Goal: Task Accomplishment & Management: Manage account settings

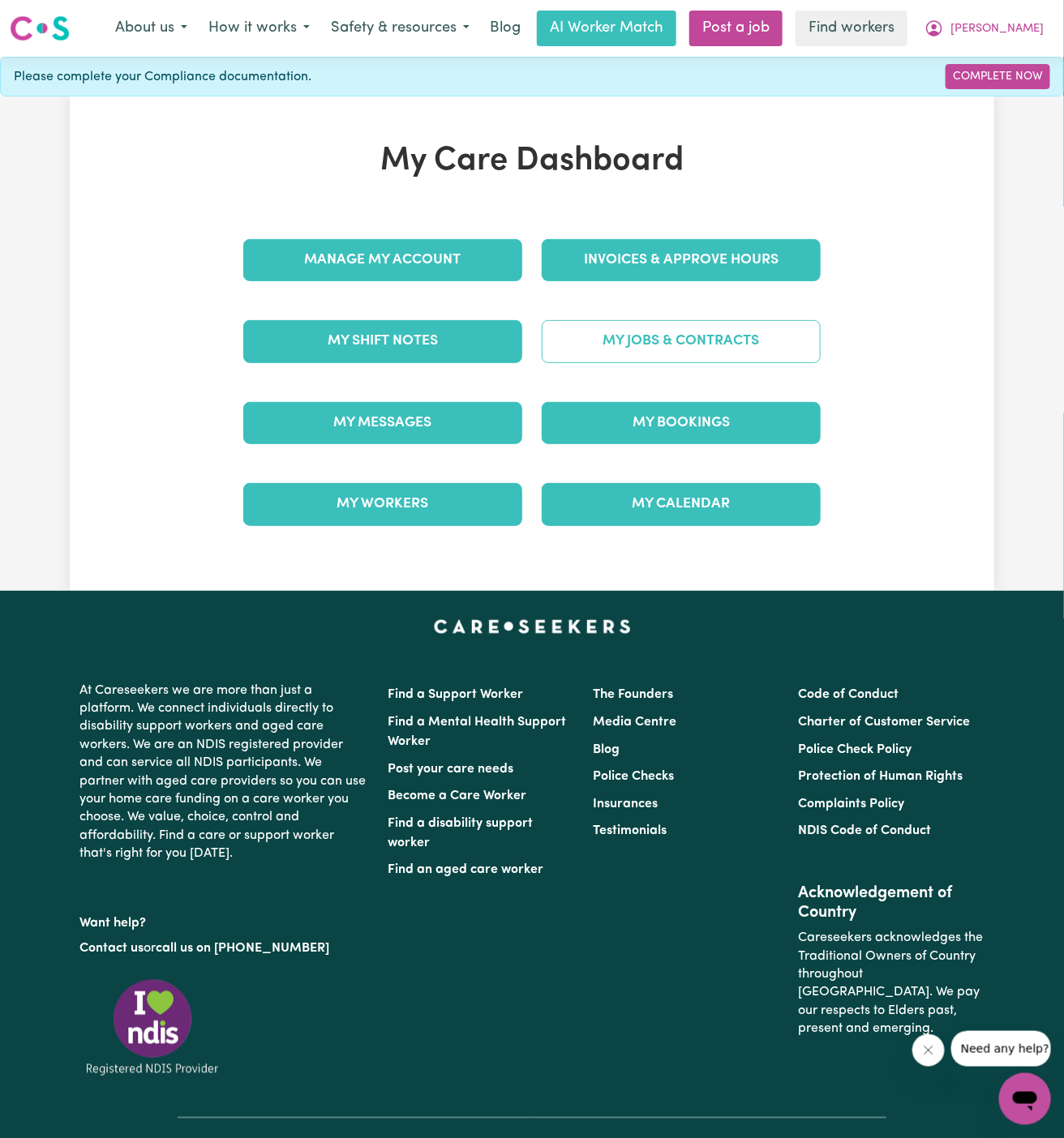
click at [729, 347] on link "My Jobs & Contracts" at bounding box center [681, 341] width 279 height 42
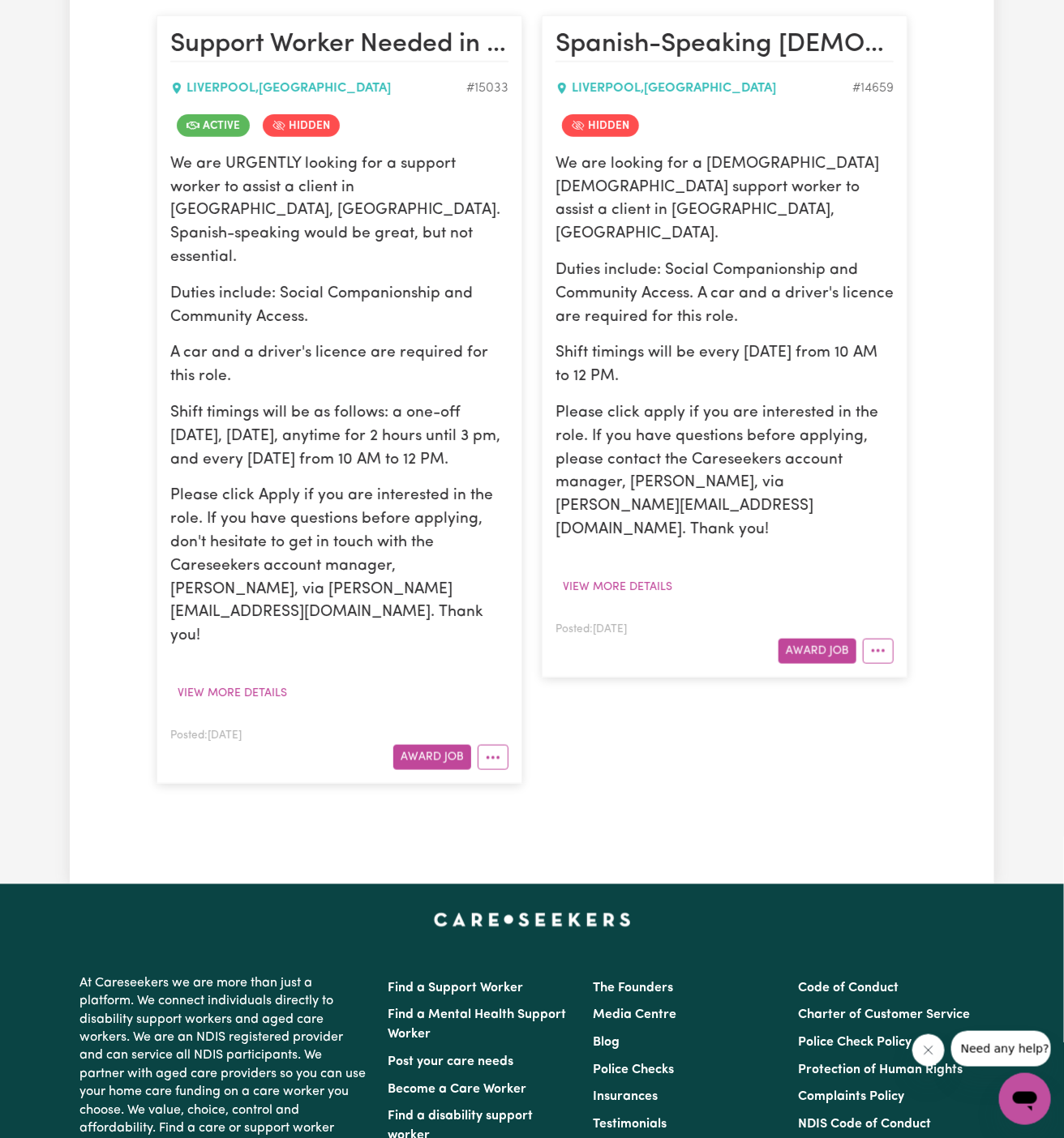
scroll to position [419, 0]
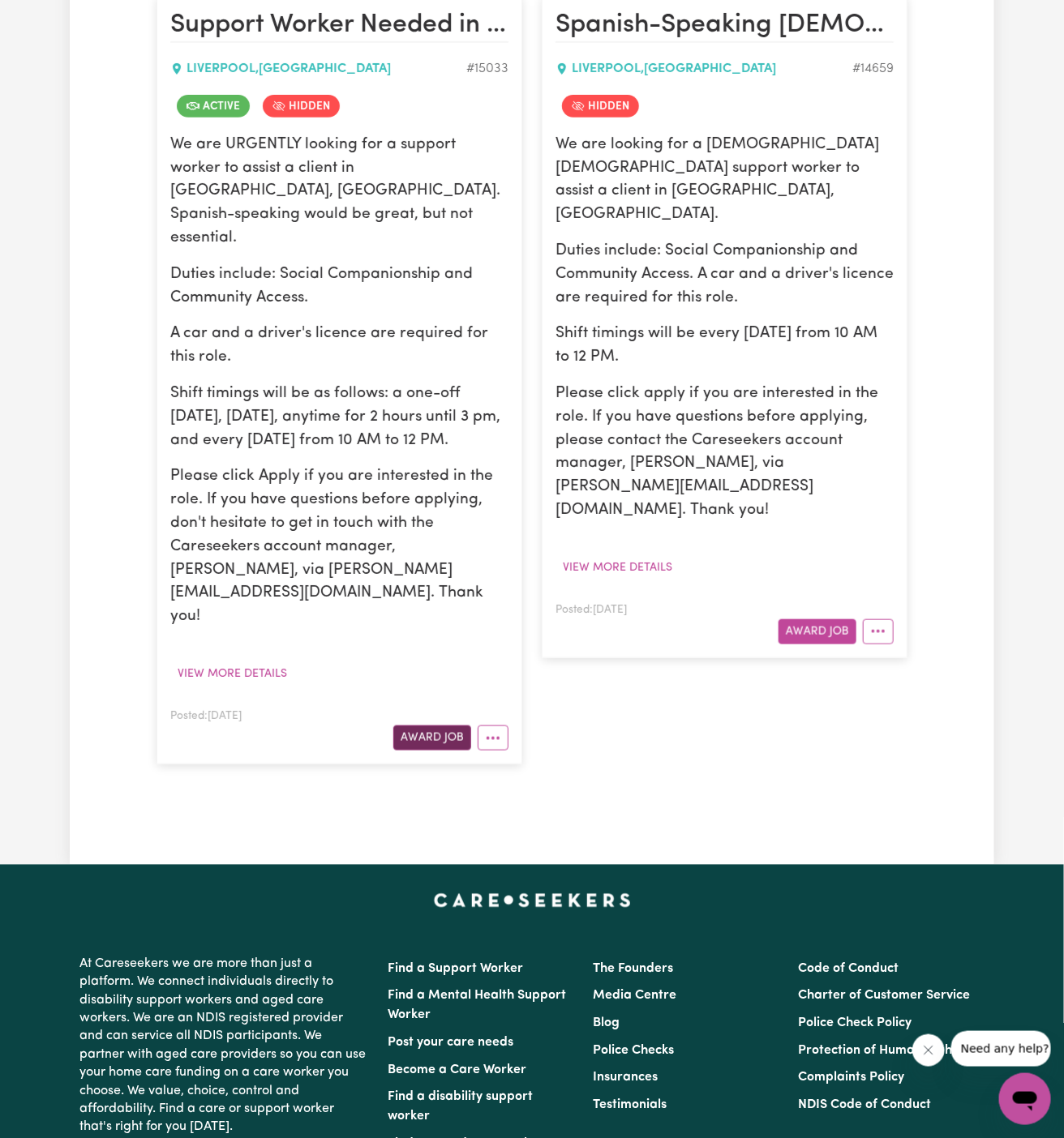
click at [436, 726] on button "Award Job" at bounding box center [432, 738] width 78 height 25
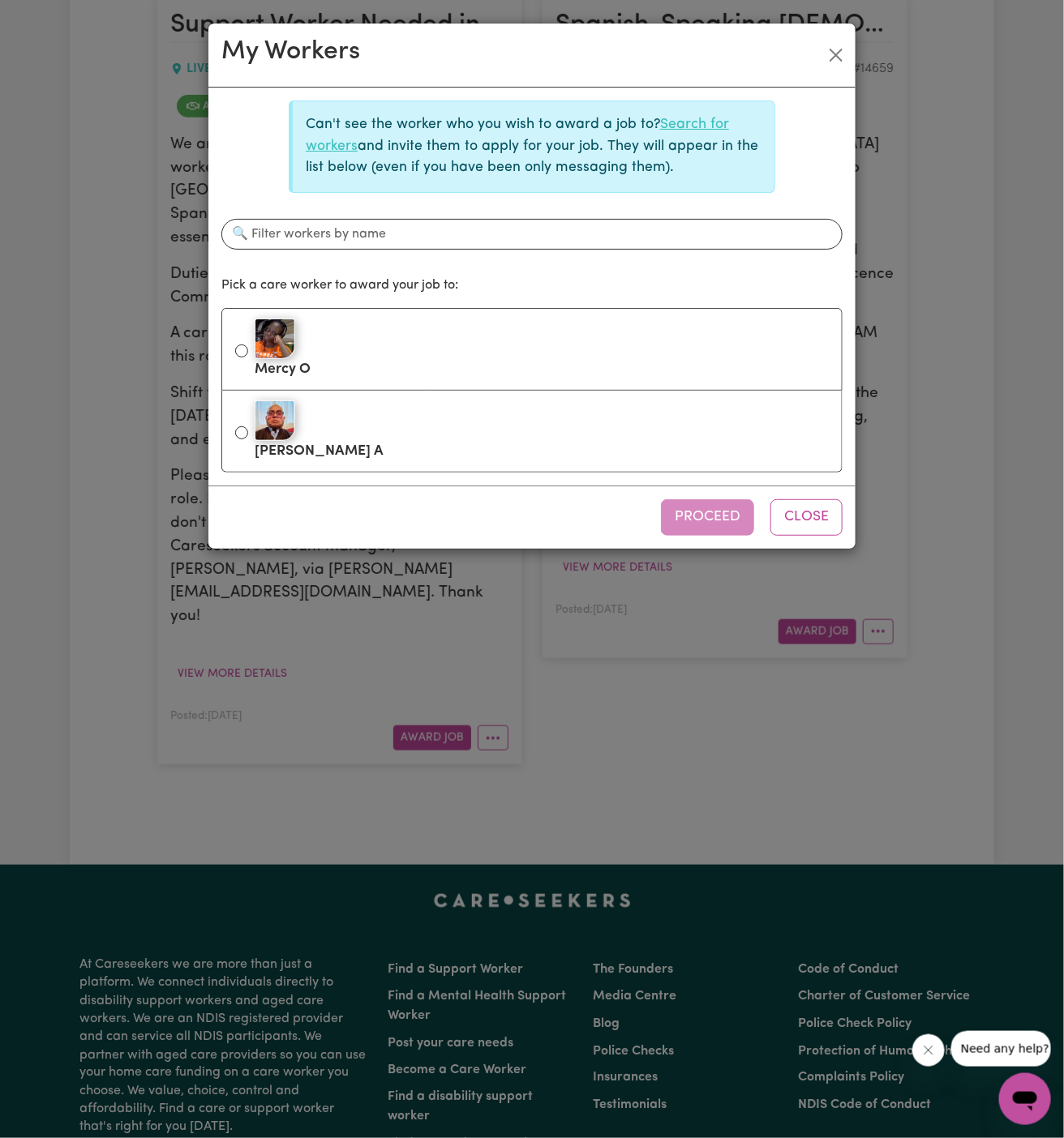
click at [694, 125] on link "Search for workers" at bounding box center [518, 136] width 424 height 35
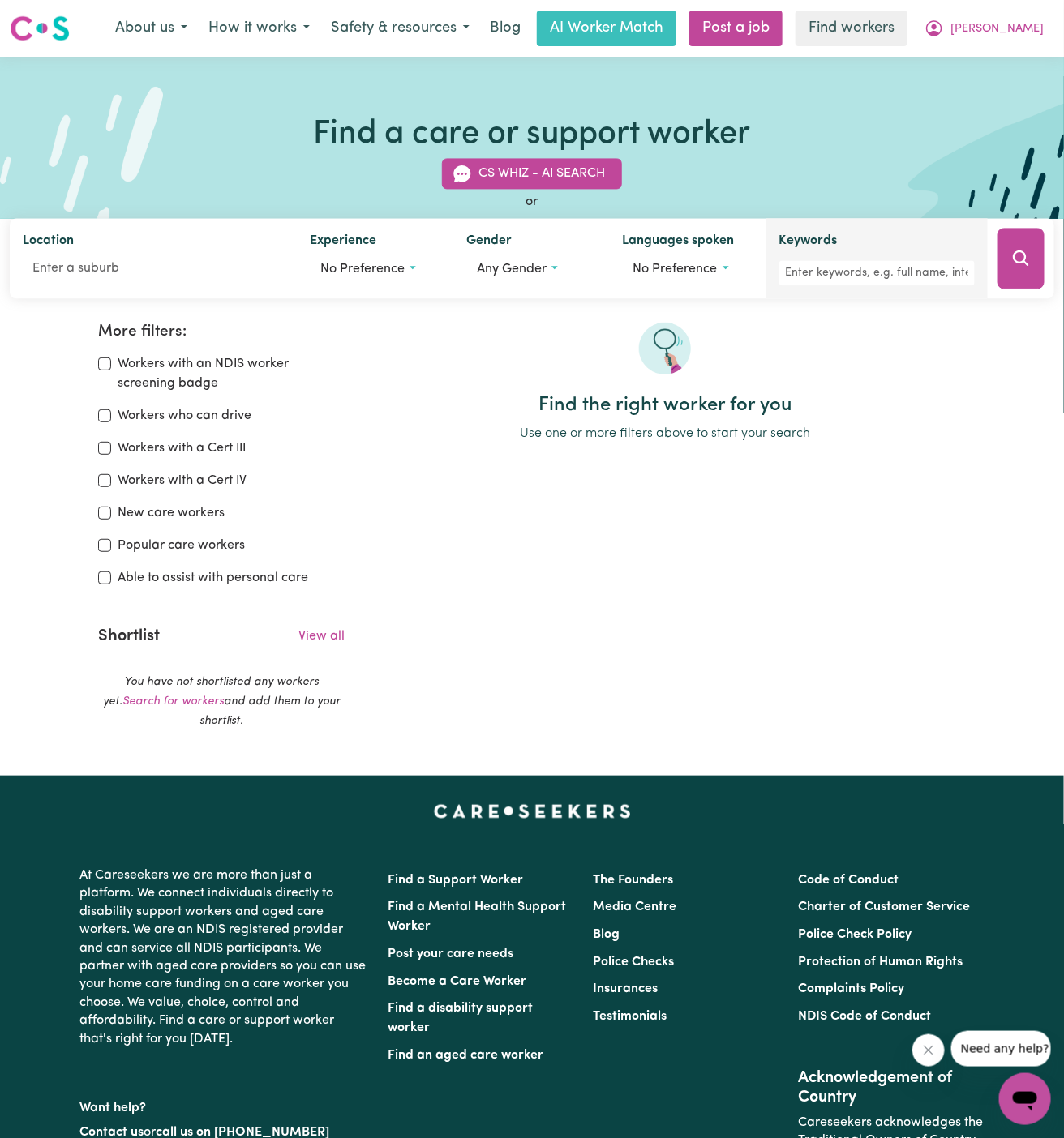
click at [822, 258] on div "Keywords" at bounding box center [877, 259] width 195 height 54
click at [841, 265] on input "Keywords" at bounding box center [877, 273] width 195 height 25
type input "vivek"
click at [1005, 254] on button "Search" at bounding box center [1021, 258] width 47 height 60
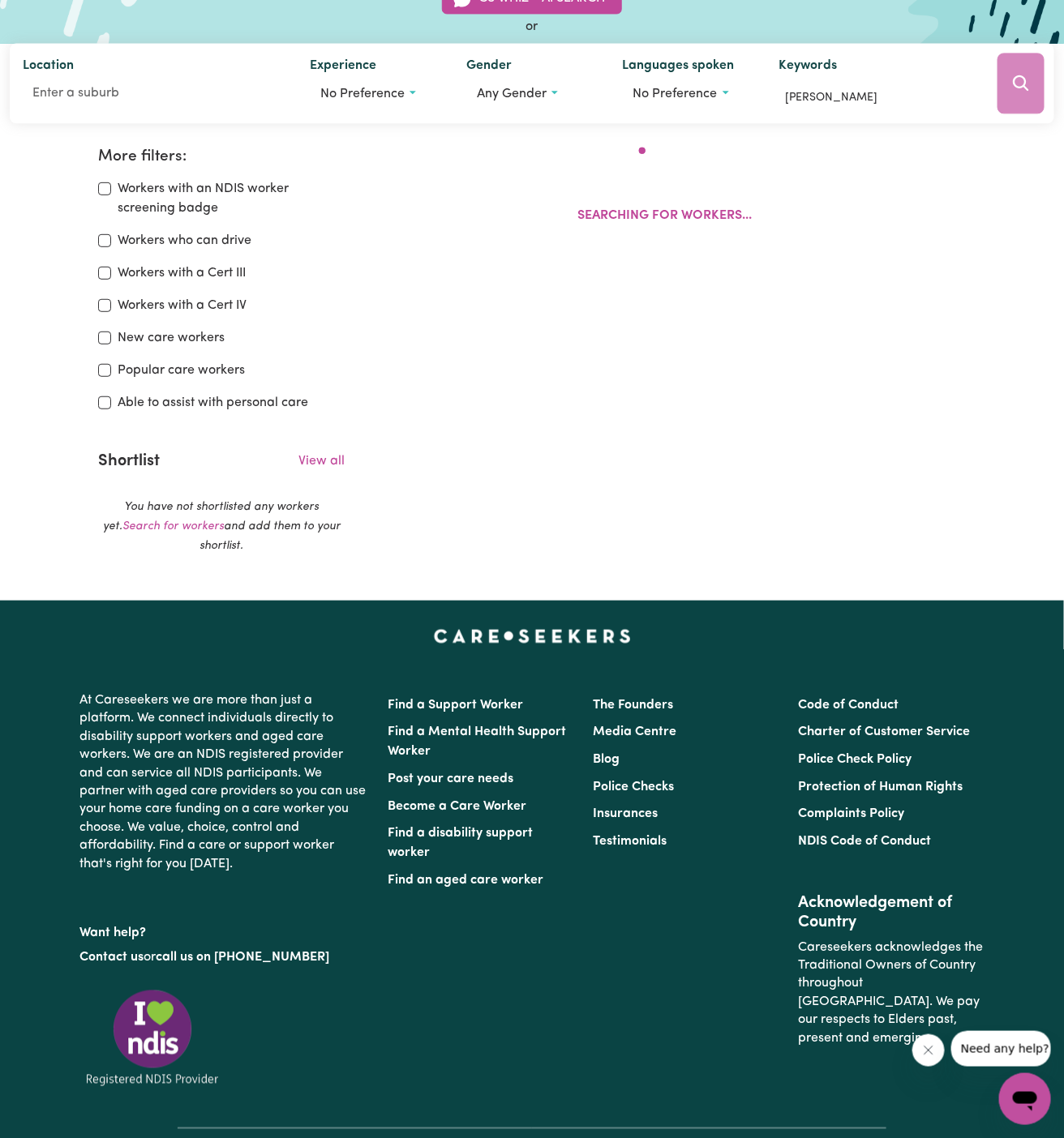
scroll to position [270, 0]
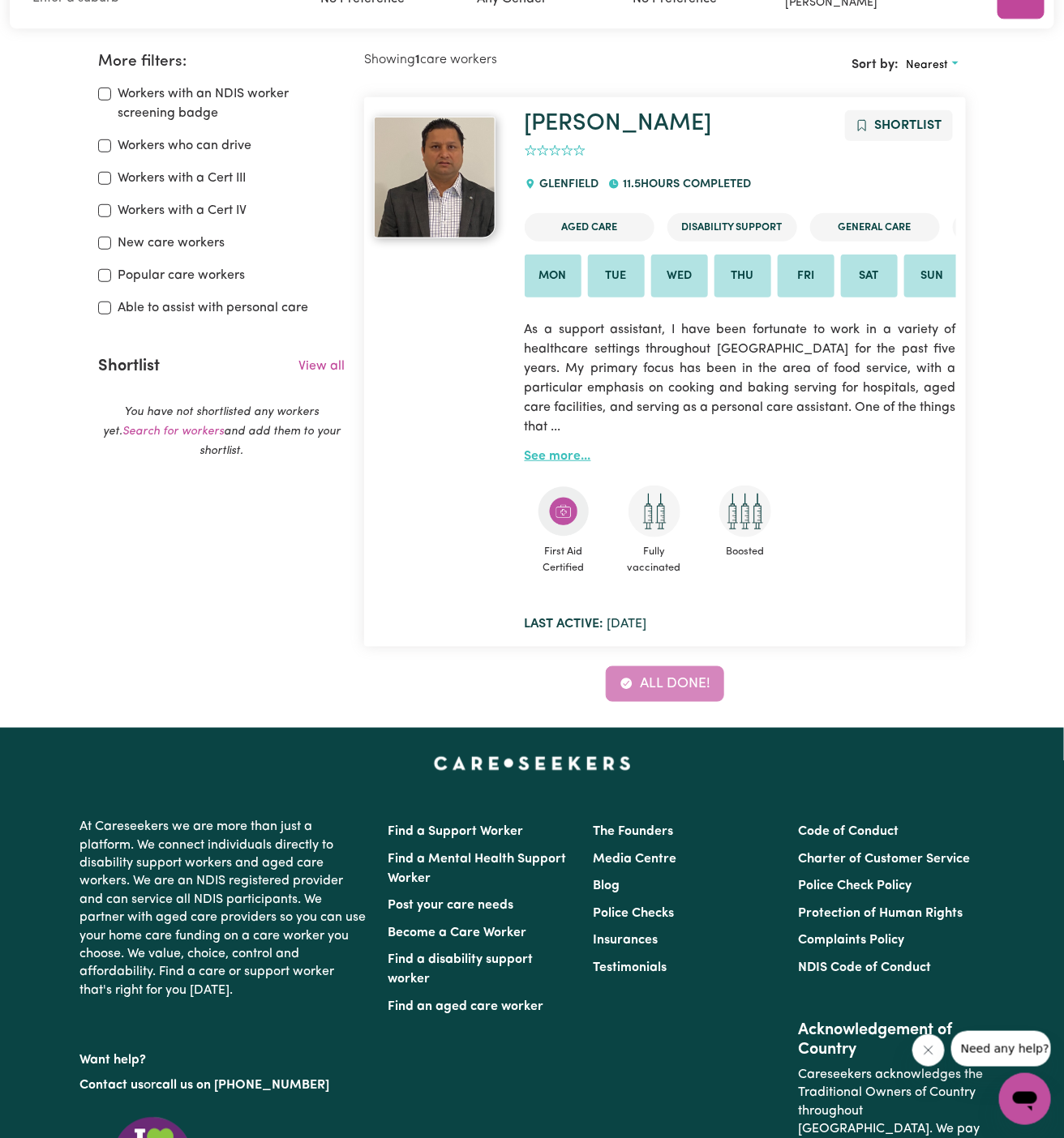
click at [567, 456] on link "See more..." at bounding box center [558, 456] width 67 height 13
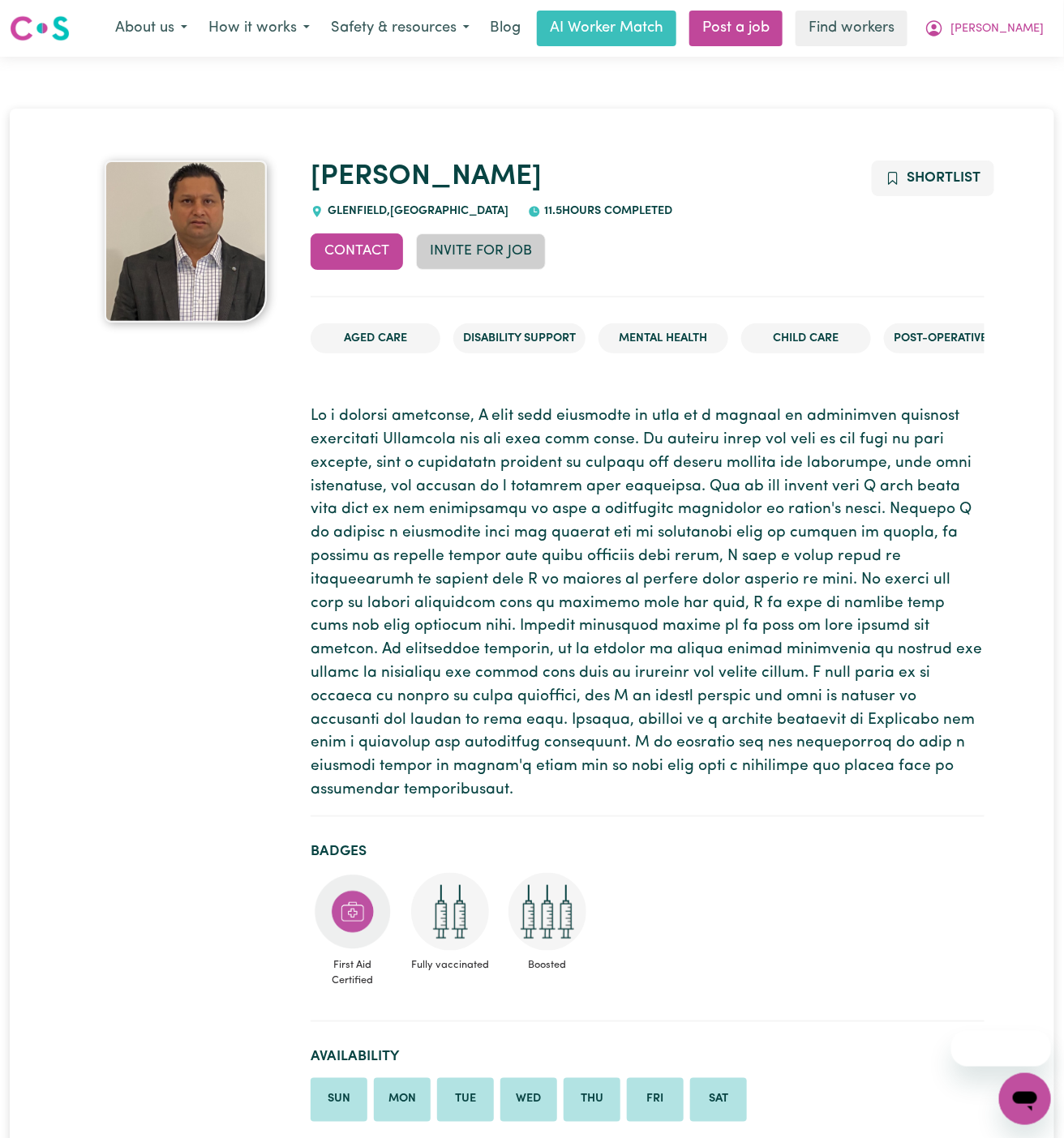
click at [493, 258] on button "Invite for Job" at bounding box center [481, 251] width 130 height 35
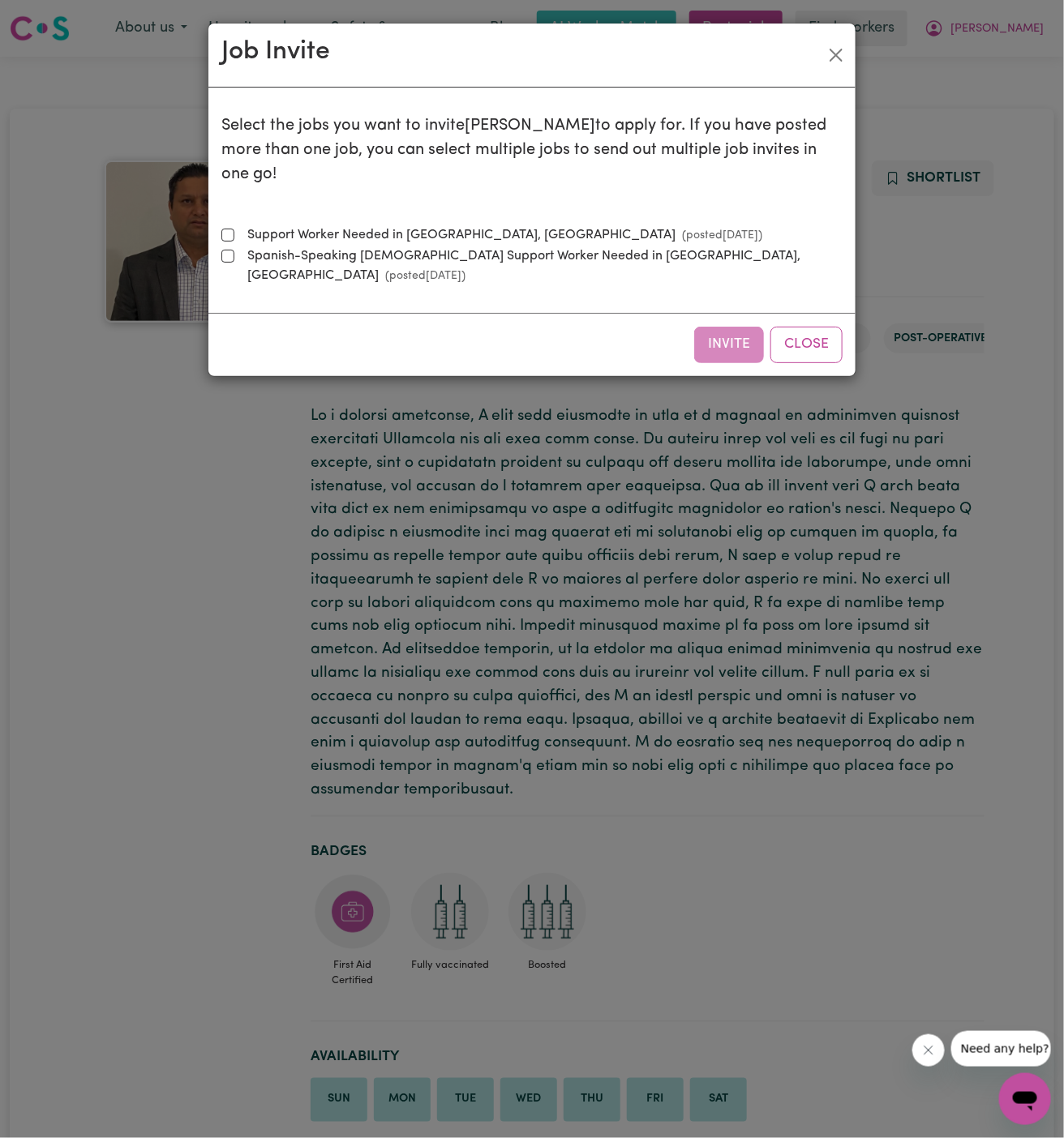
click at [473, 226] on label "Support Worker Needed in [GEOGRAPHIC_DATA], [GEOGRAPHIC_DATA] (posted [DATE] )" at bounding box center [501, 235] width 521 height 20
click at [234, 229] on input "Support Worker Needed in [GEOGRAPHIC_DATA], [GEOGRAPHIC_DATA] (posted [DATE] )" at bounding box center [228, 235] width 13 height 13
checkbox input "true"
click at [725, 327] on button "Invite" at bounding box center [729, 345] width 70 height 35
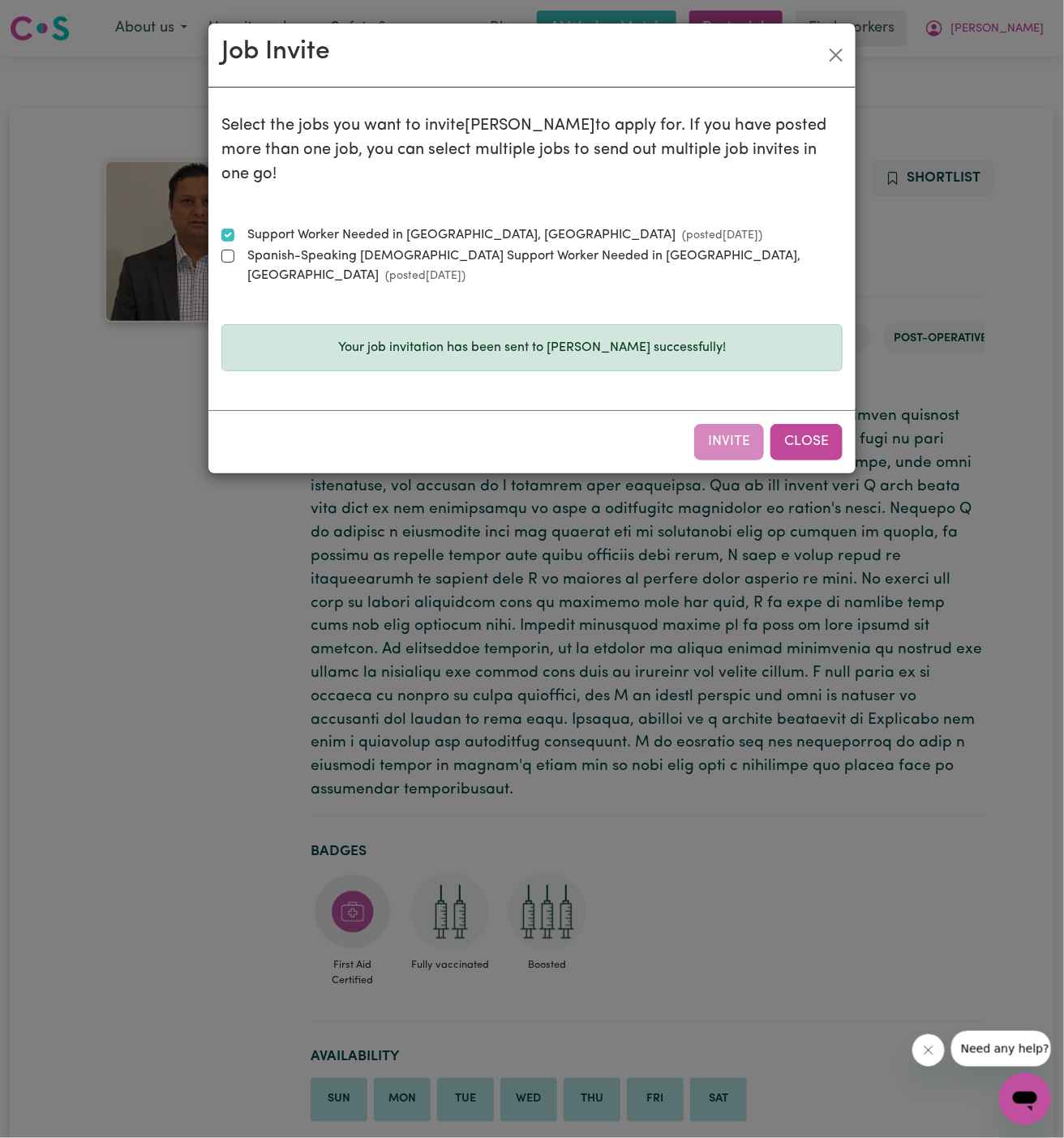
click at [806, 424] on button "Close" at bounding box center [807, 441] width 72 height 35
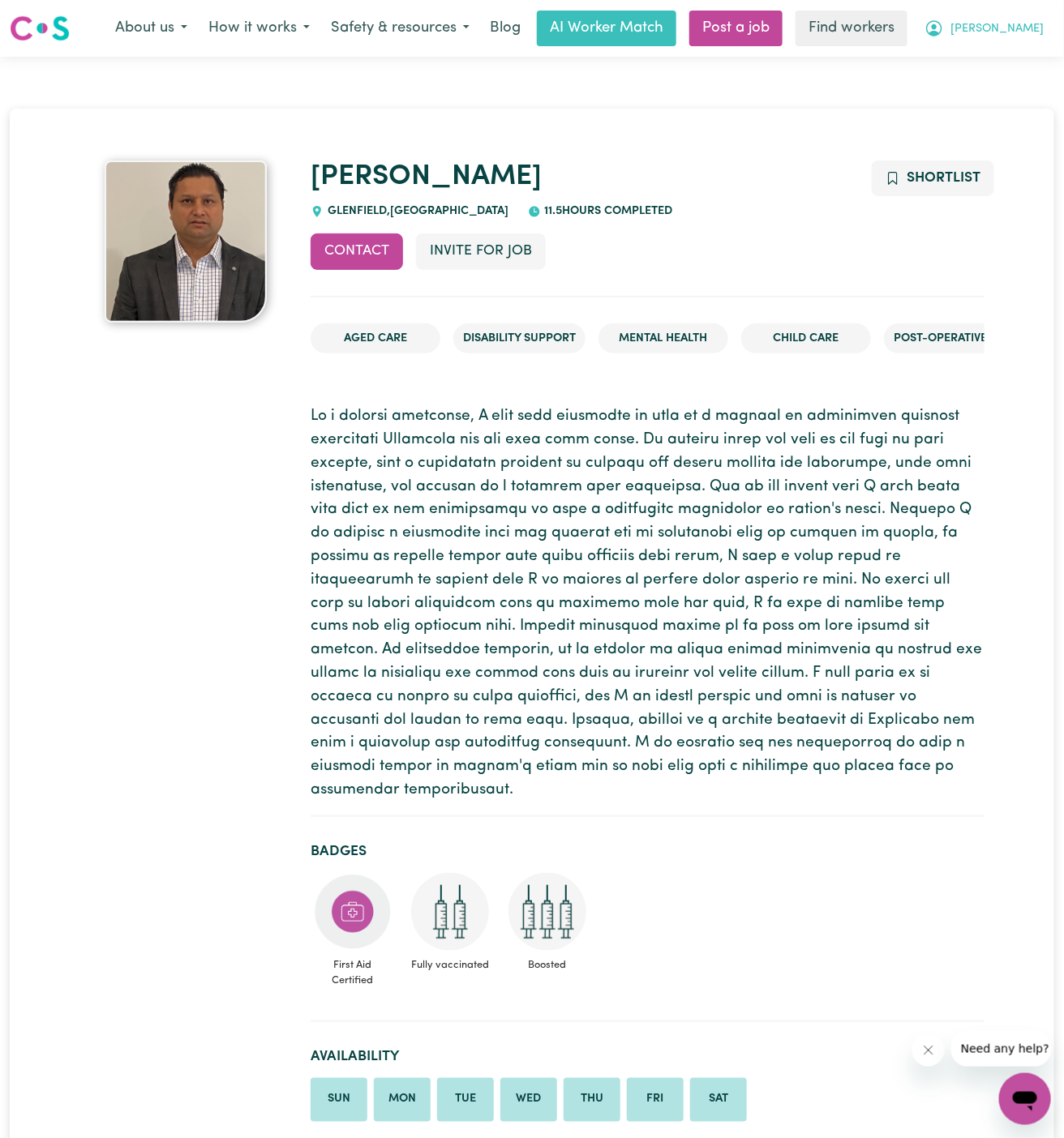
click at [1025, 16] on button "[PERSON_NAME]" at bounding box center [984, 28] width 140 height 34
click at [1019, 51] on link "My Dashboard" at bounding box center [990, 62] width 128 height 31
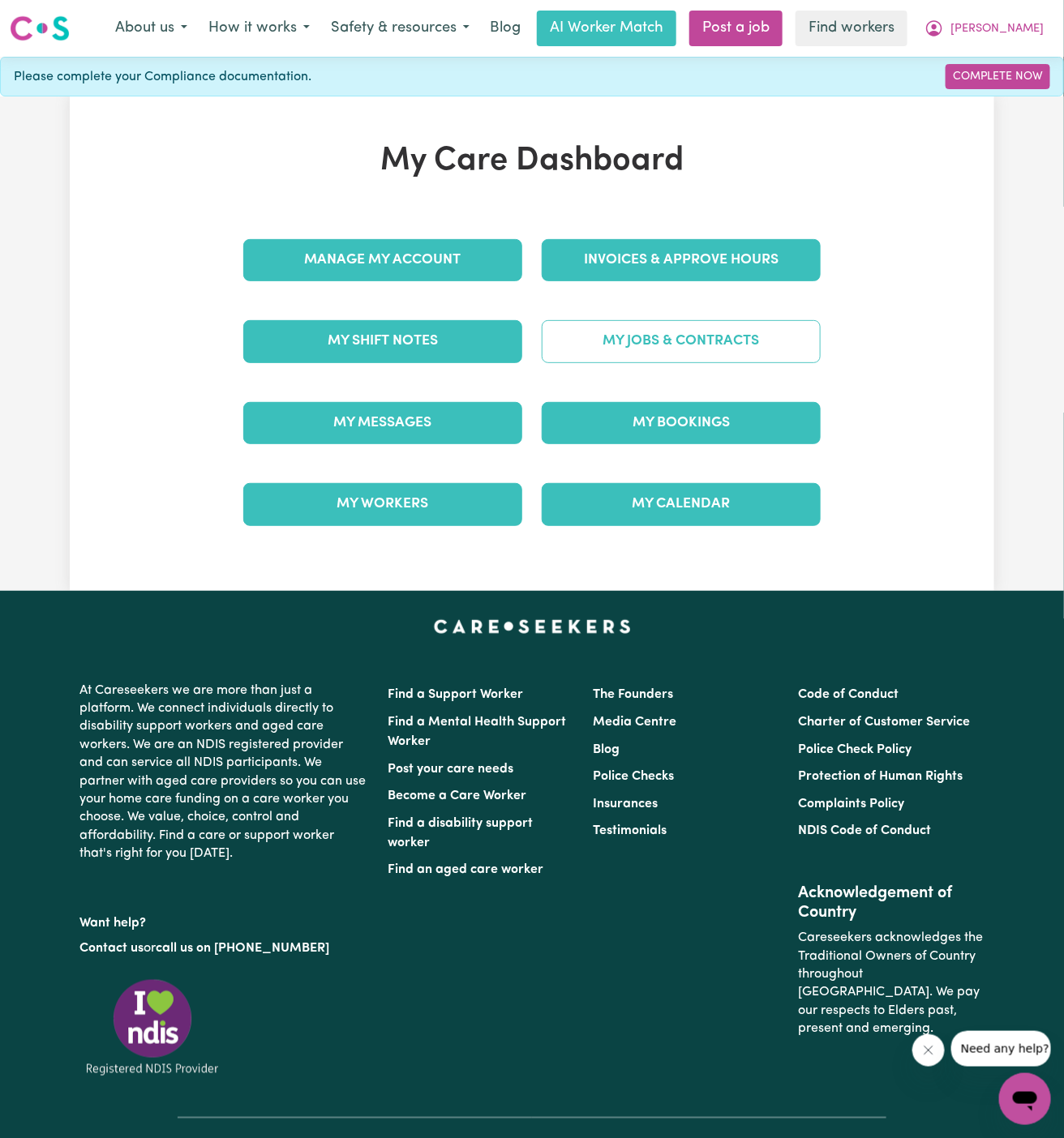
click at [682, 295] on div "Manage My Account Invoices & Approve Hours My Shift Notes My Jobs & Contracts M…" at bounding box center [532, 383] width 597 height 326
click at [686, 323] on link "My Jobs & Contracts" at bounding box center [681, 341] width 279 height 42
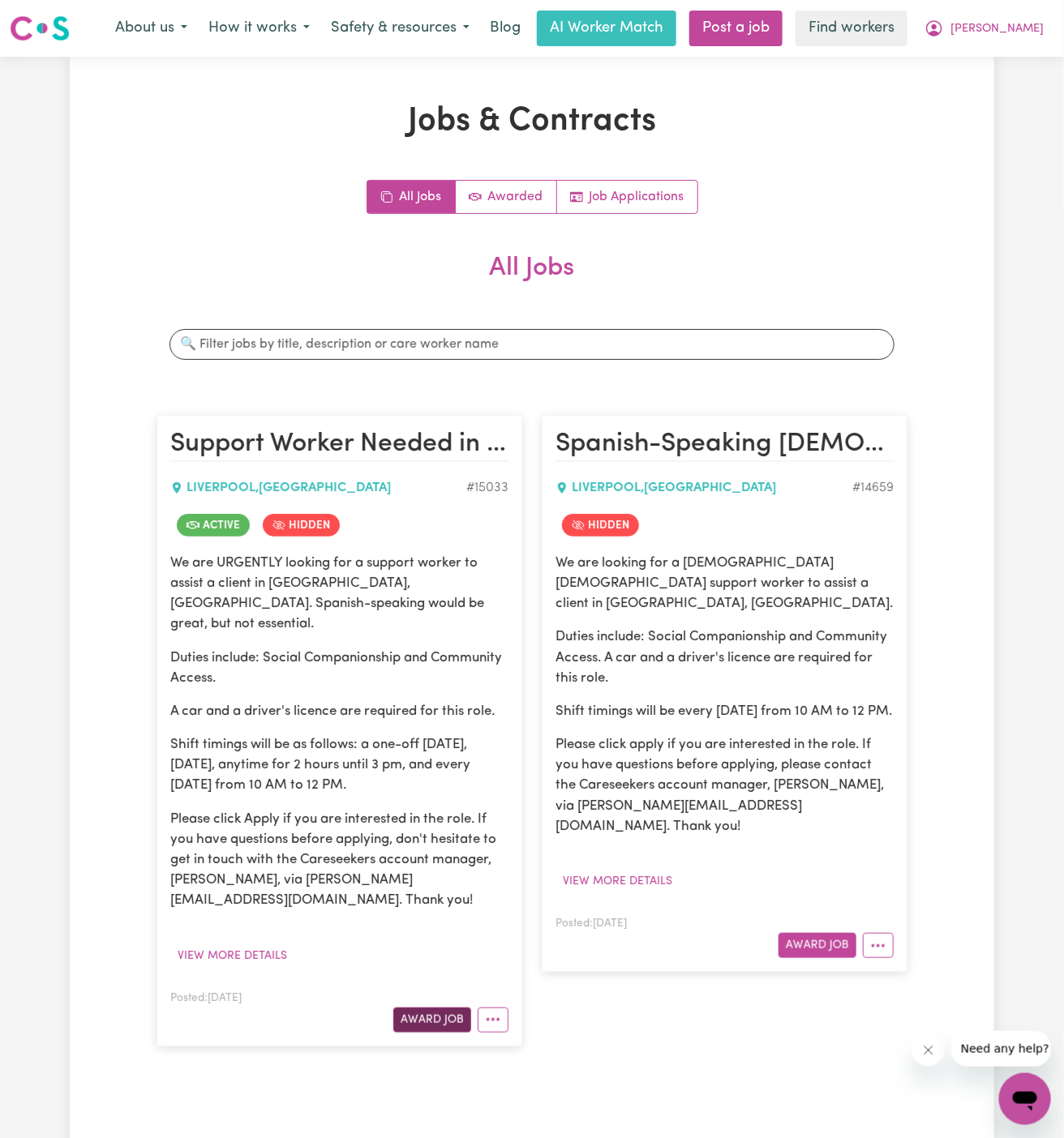
click at [424, 1008] on button "Award Job" at bounding box center [432, 1020] width 78 height 25
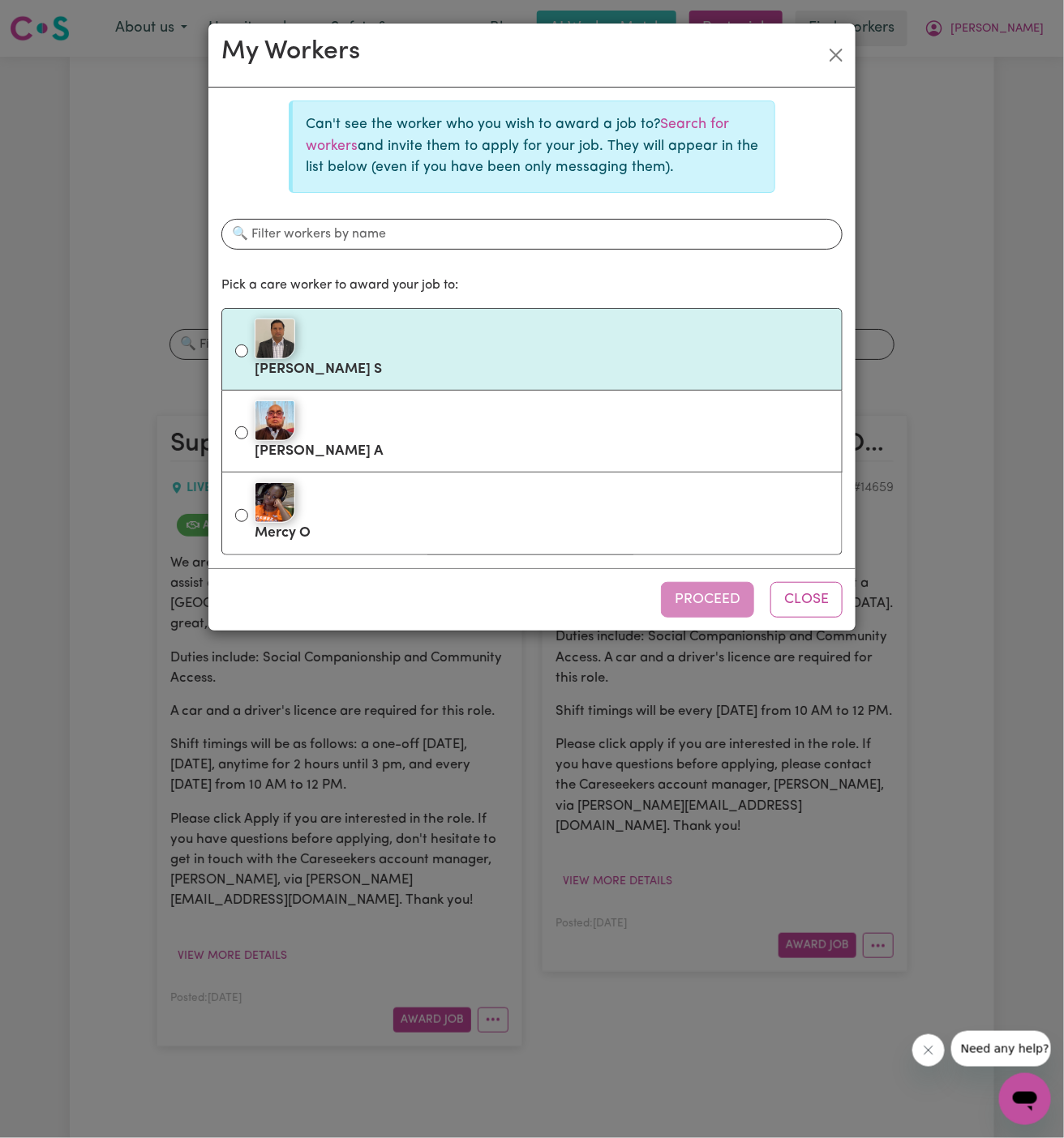
click at [494, 349] on div at bounding box center [542, 339] width 574 height 41
click at [248, 349] on input "[PERSON_NAME] S" at bounding box center [242, 351] width 13 height 13
radio input "true"
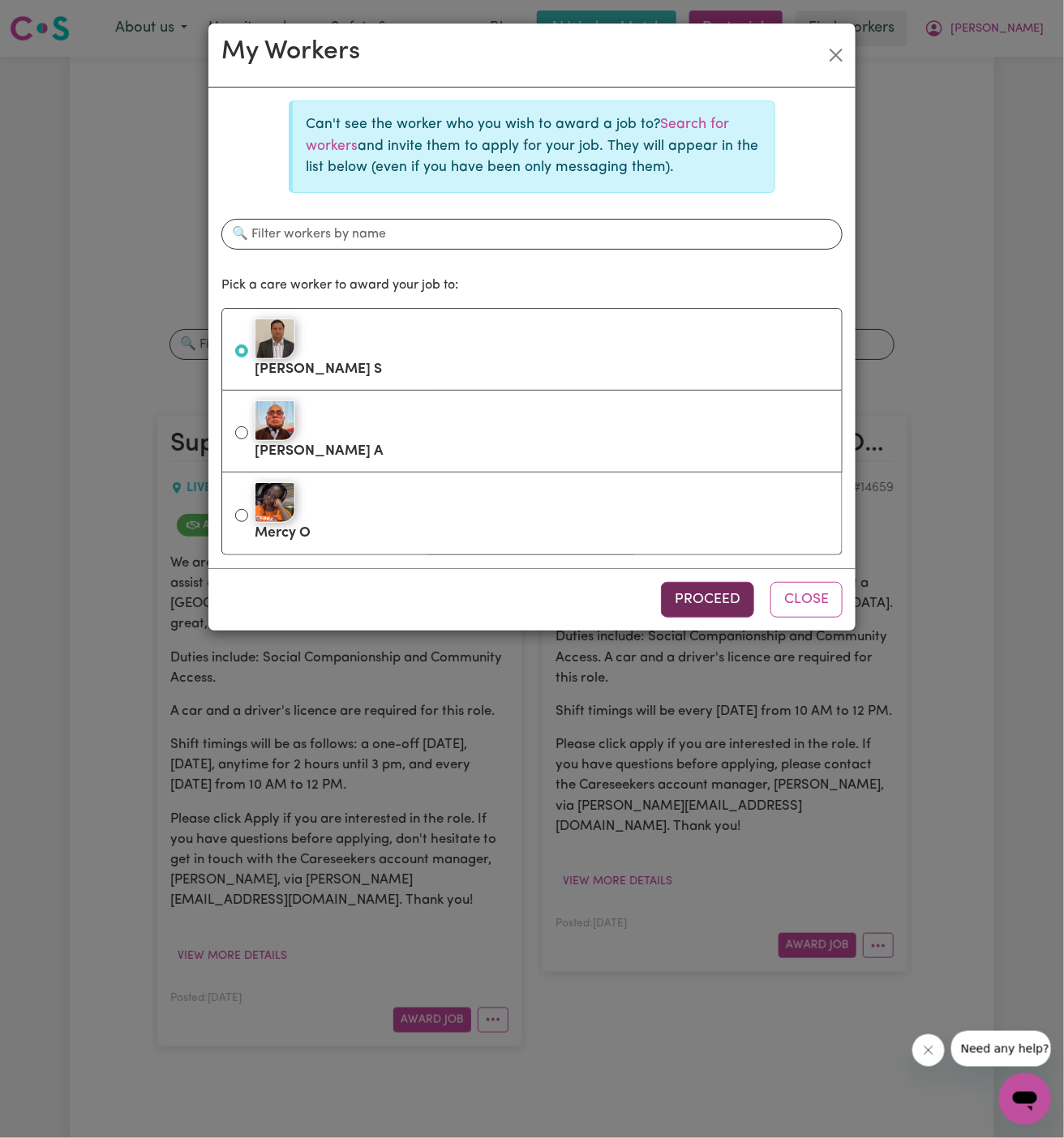
click at [727, 594] on button "Proceed" at bounding box center [707, 600] width 93 height 35
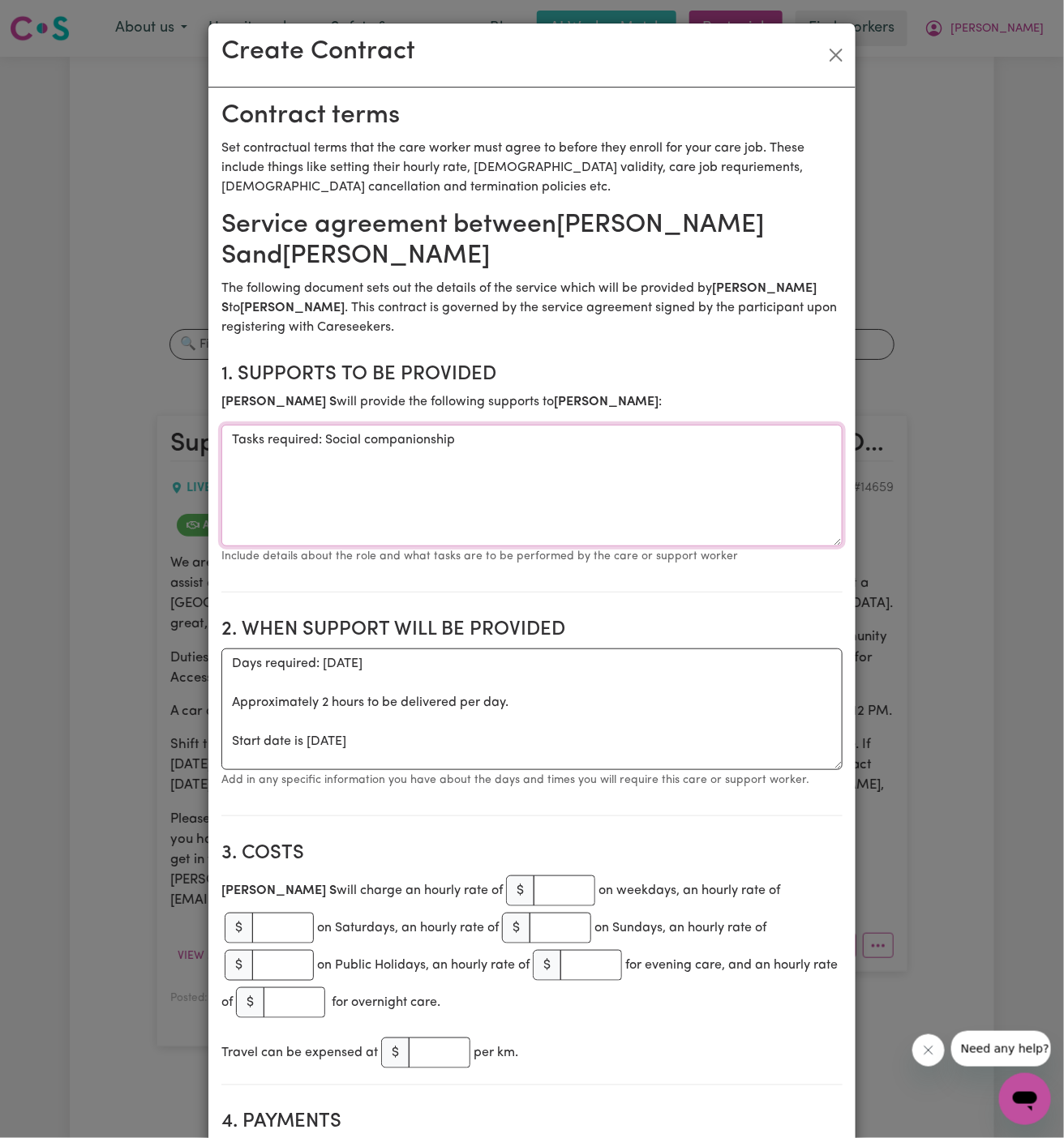
drag, startPoint x: 324, startPoint y: 440, endPoint x: 123, endPoint y: 436, distance: 201.0
click at [123, 436] on div "Create Contract Contract terms Set contractual terms that the care worker must …" at bounding box center [532, 569] width 1064 height 1138
click at [427, 451] on textarea "Social companionship" at bounding box center [532, 485] width 622 height 122
click at [440, 438] on textarea "Social companionship and communtiy access" at bounding box center [532, 485] width 622 height 122
click at [491, 478] on textarea "Social companionship and community access" at bounding box center [532, 485] width 622 height 122
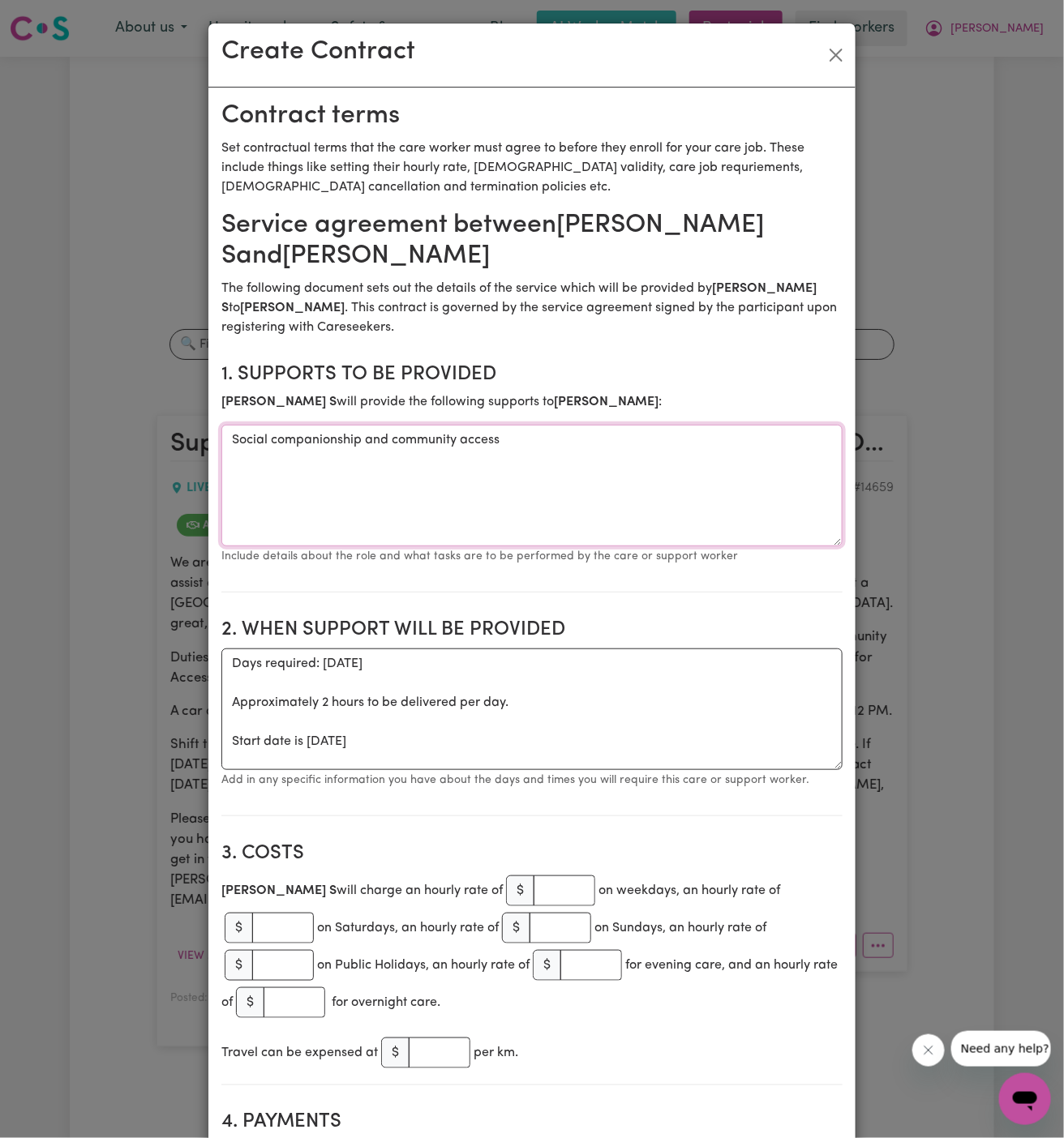
type textarea "Social companionship and community access"
drag, startPoint x: 228, startPoint y: 747, endPoint x: 225, endPoint y: 666, distance: 81.1
click at [225, 666] on textarea "Days required: [DATE] Approximately 2 hours to be delivered per day. Start date…" at bounding box center [532, 709] width 622 height 122
click at [535, 679] on textarea "Start date is [DATE]" at bounding box center [532, 709] width 622 height 122
click at [313, 722] on textarea "Start date is [DATE] Weekly" at bounding box center [532, 709] width 622 height 122
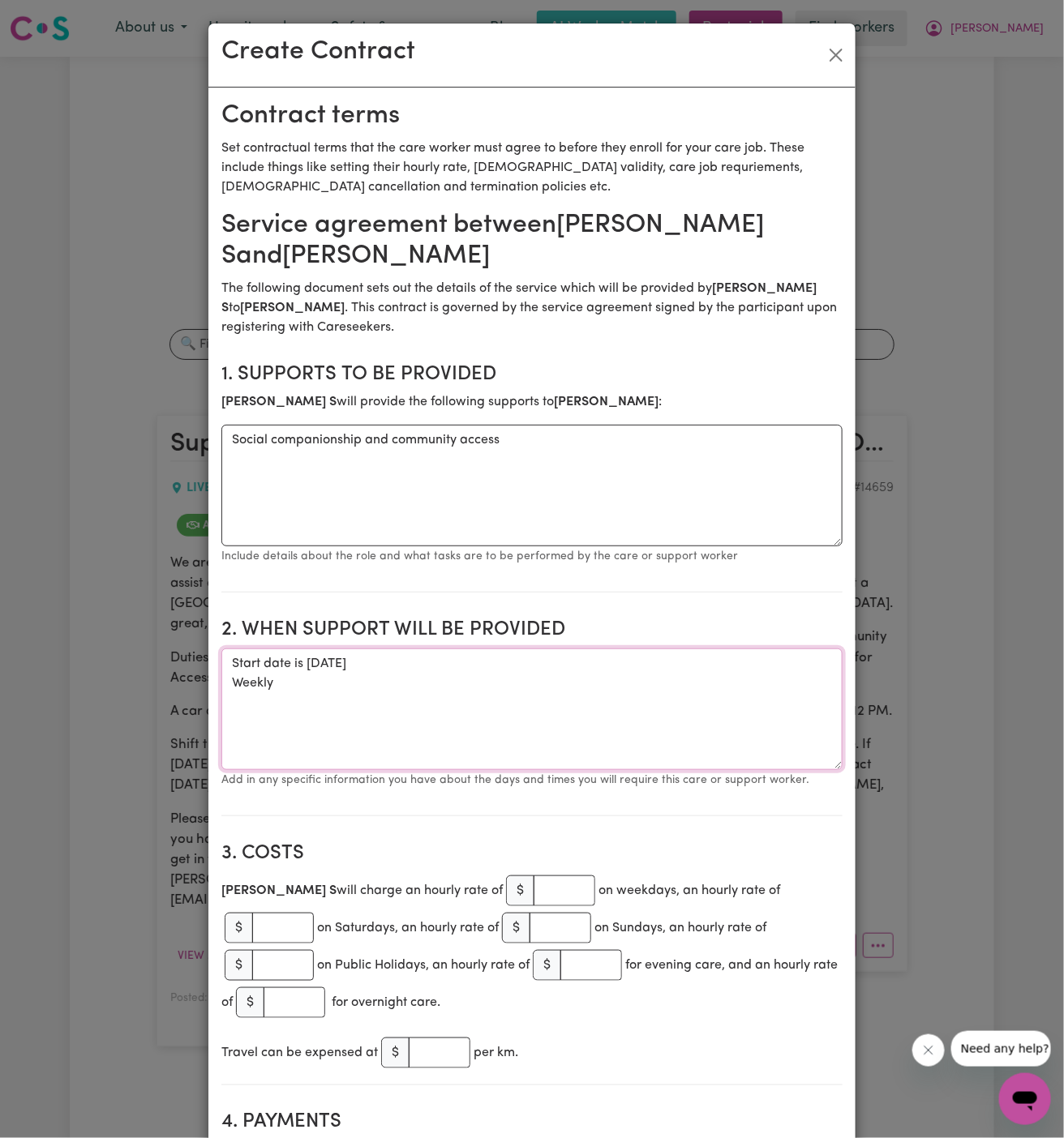
click at [322, 664] on textarea "Start date is [DATE] Weekly" at bounding box center [532, 709] width 622 height 122
click at [288, 683] on textarea "Start date is [DATE] Weekly" at bounding box center [532, 709] width 622 height 122
paste textarea "[DATE]"
click at [573, 627] on h2 "2. When support will be provided" at bounding box center [532, 630] width 622 height 23
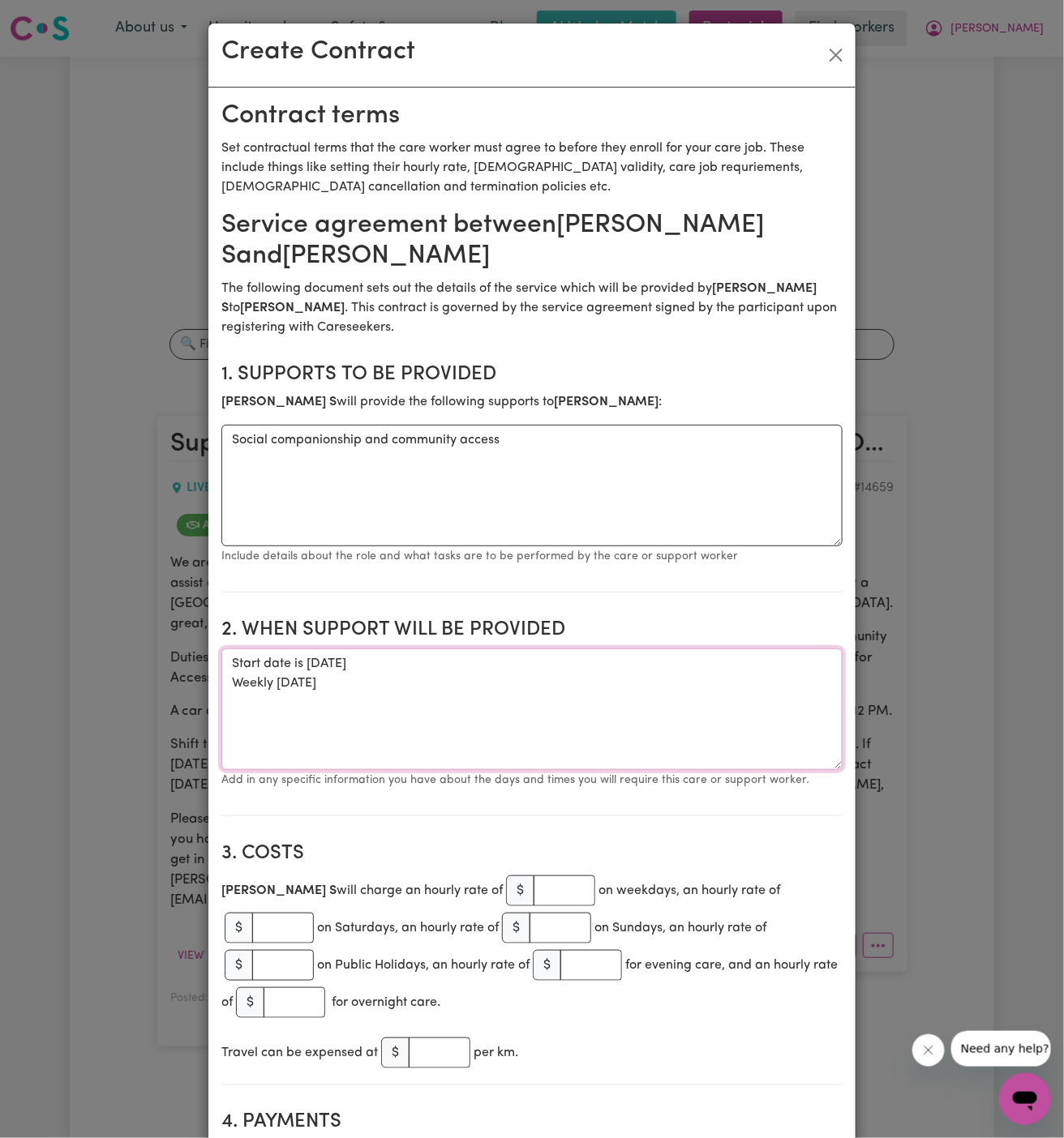
click at [559, 675] on textarea "Start date is [DATE] Weekly [DATE]" at bounding box center [532, 709] width 622 height 122
click at [494, 685] on textarea "Start date is [DATE] Weekly [DATE]" at bounding box center [532, 709] width 622 height 122
type textarea "Start date is [DATE] Weekly [DATE] from 10 am to 12 pm"
click at [533, 888] on input "number" at bounding box center [564, 891] width 61 height 31
type input "60"
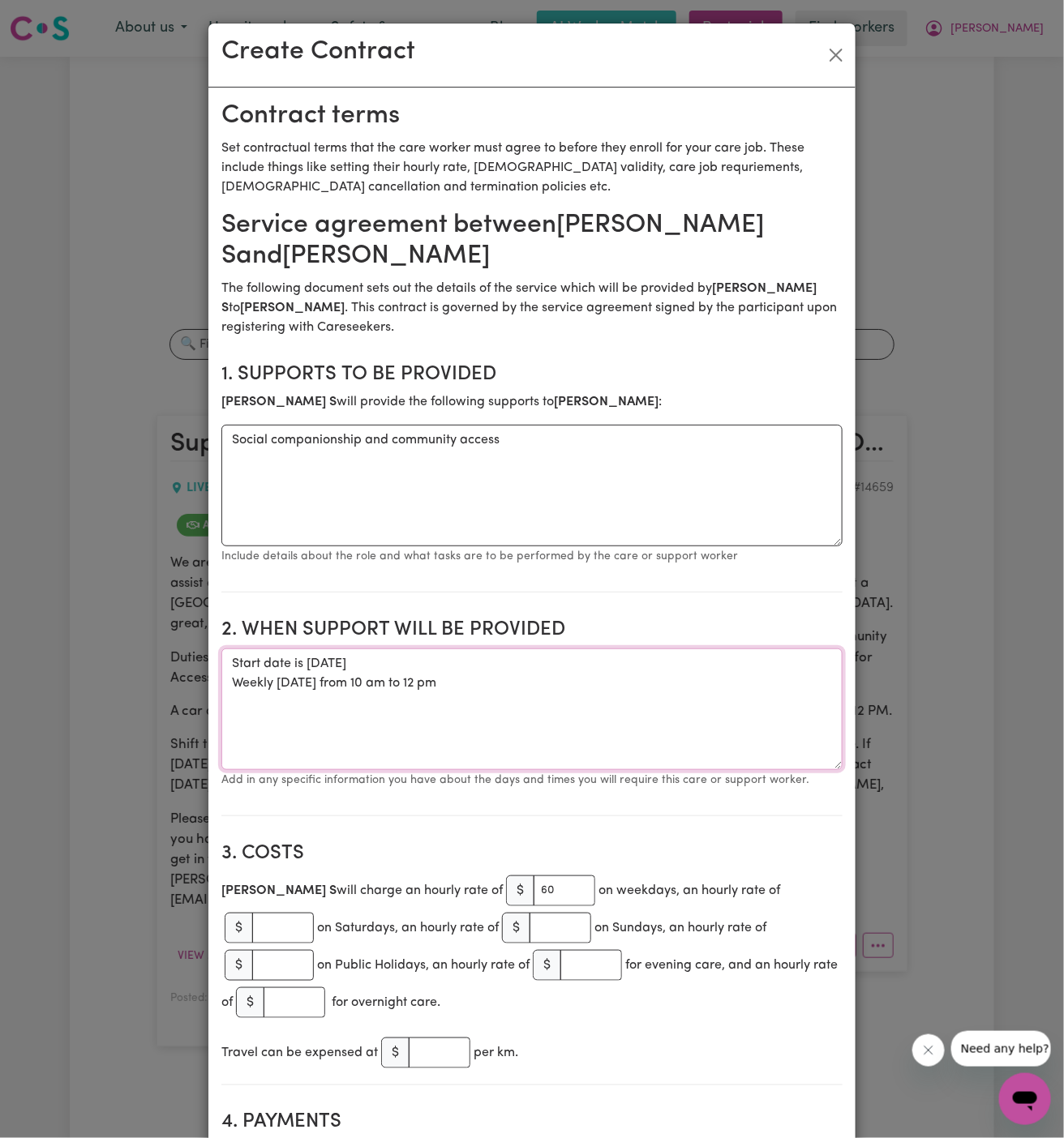
click at [501, 741] on textarea "Start date is [DATE] Weekly [DATE] from 10 am to 12 pm" at bounding box center [532, 709] width 622 height 122
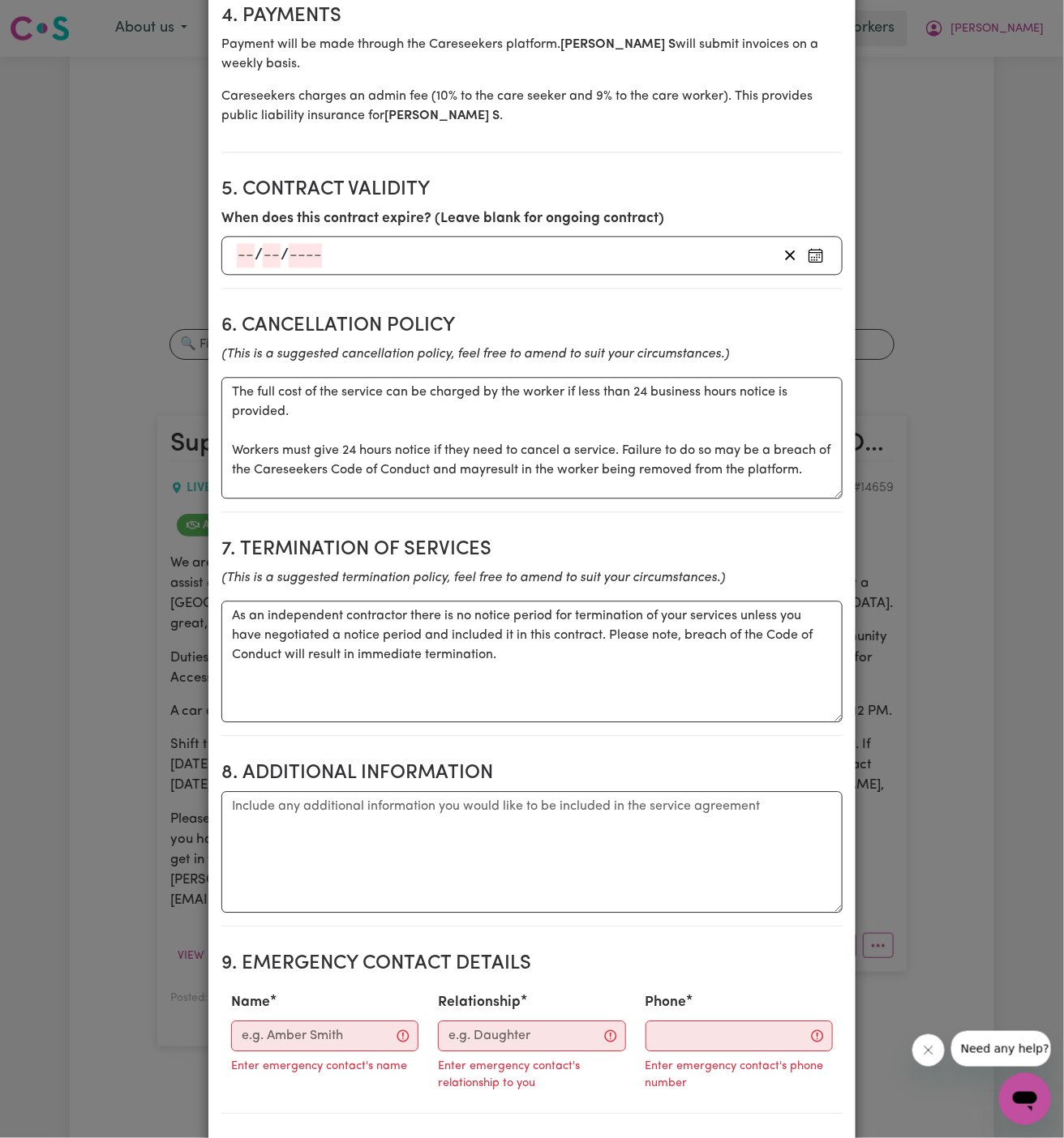
scroll to position [1158, 0]
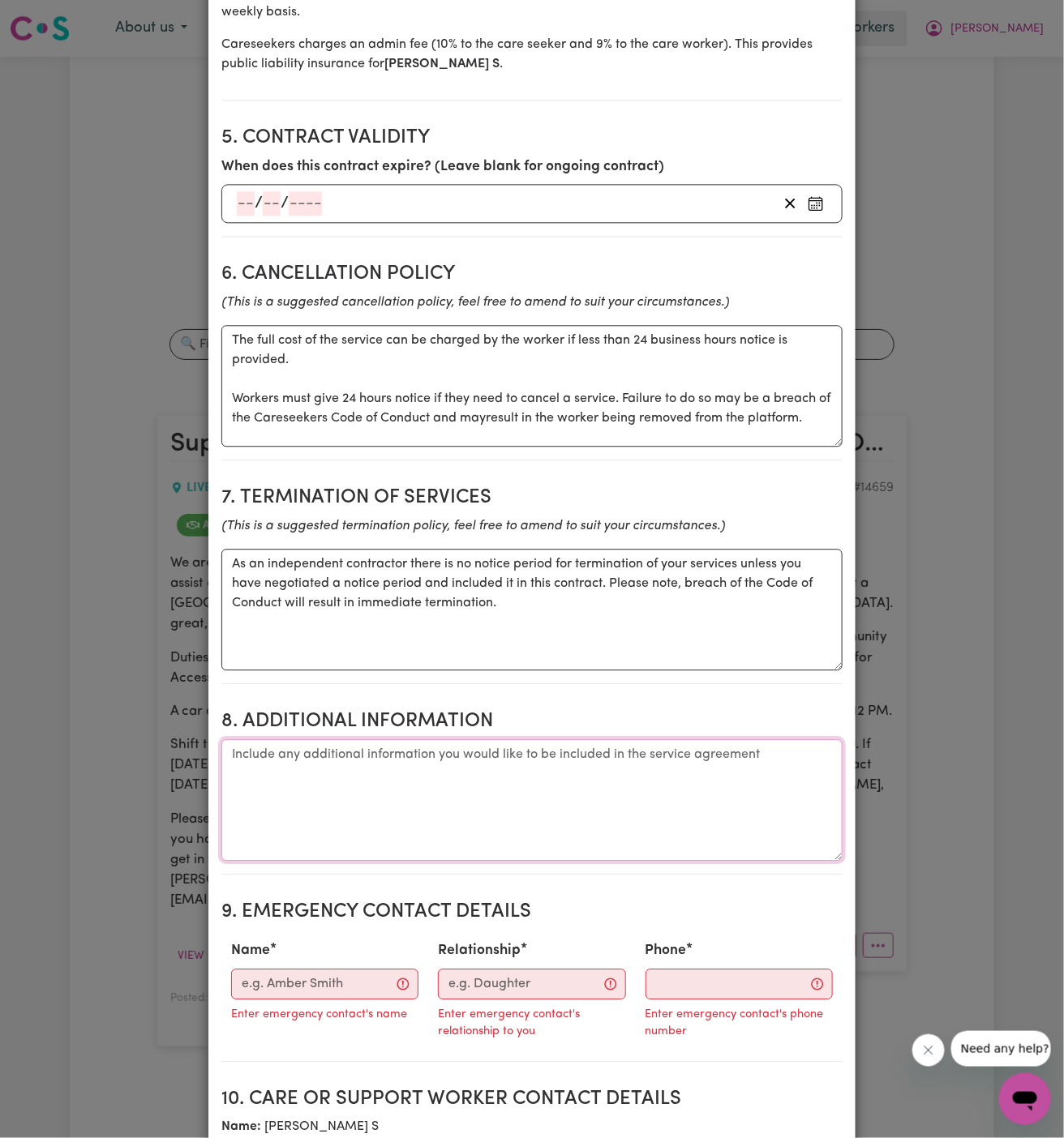
click at [434, 739] on textarea "Additional information" at bounding box center [532, 800] width 622 height 122
click at [658, 754] on textarea "Additional information" at bounding box center [532, 800] width 622 height 122
paste textarea "[STREET_ADDRESS]"
type textarea "Client's Address: [STREET_ADDRESS]"
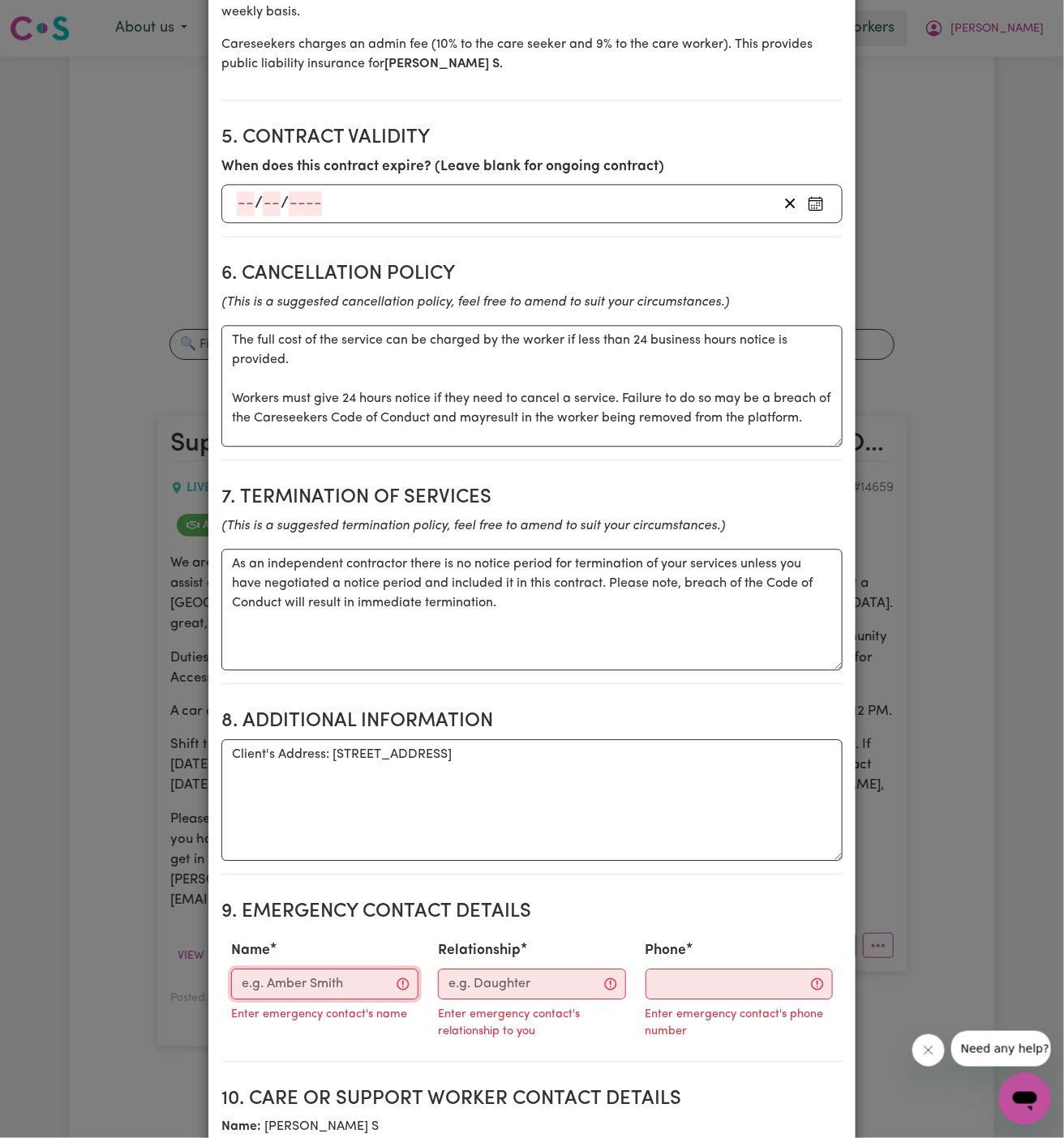
click at [341, 969] on input "Name" at bounding box center [325, 984] width 188 height 31
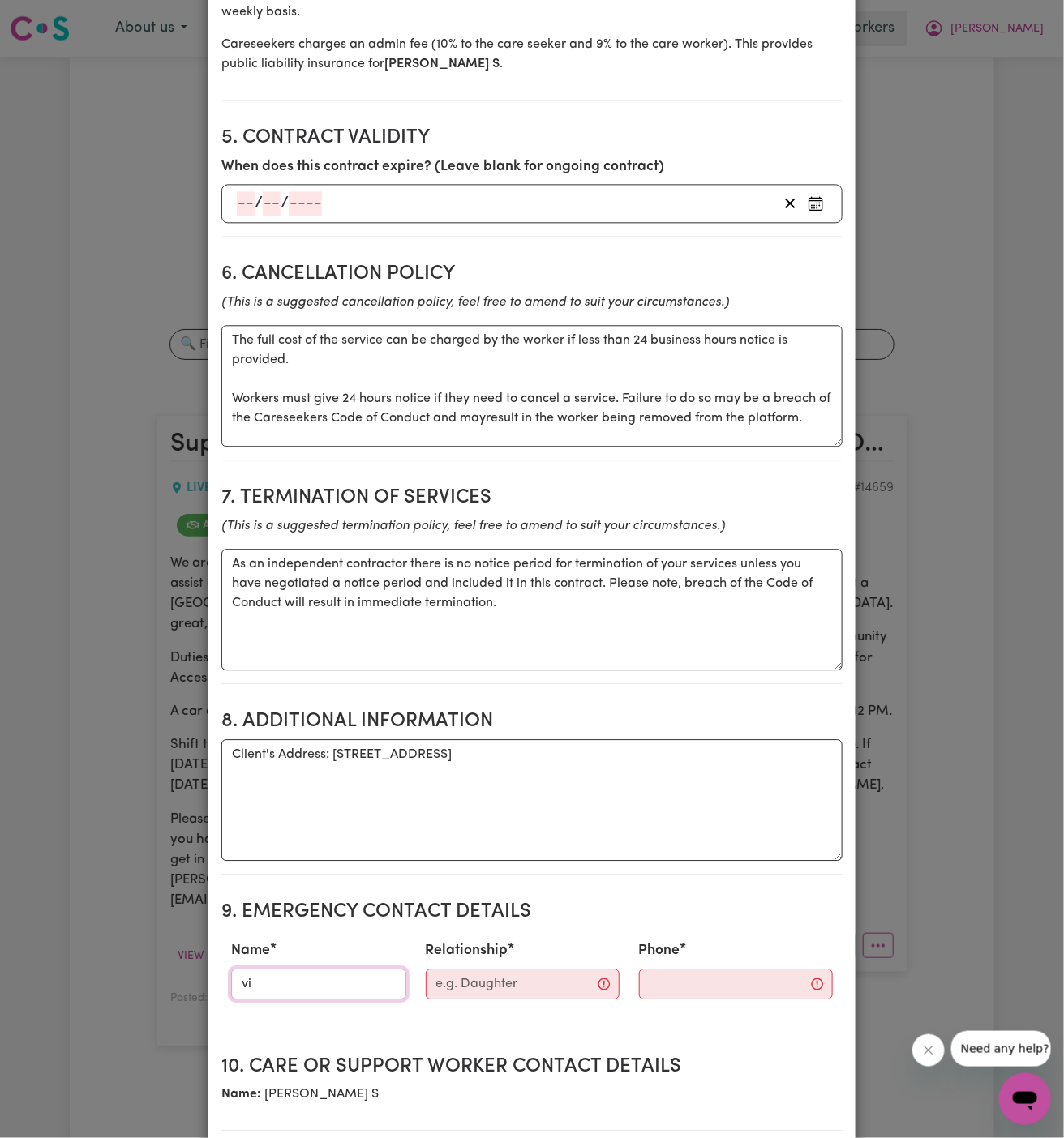
type input "Vitality Club"
click at [454, 969] on input "Relationship" at bounding box center [522, 984] width 194 height 31
type input "Case Manager"
click at [664, 958] on div "Phone" at bounding box center [722, 970] width 216 height 72
click at [654, 969] on input "Phone" at bounding box center [721, 984] width 196 height 31
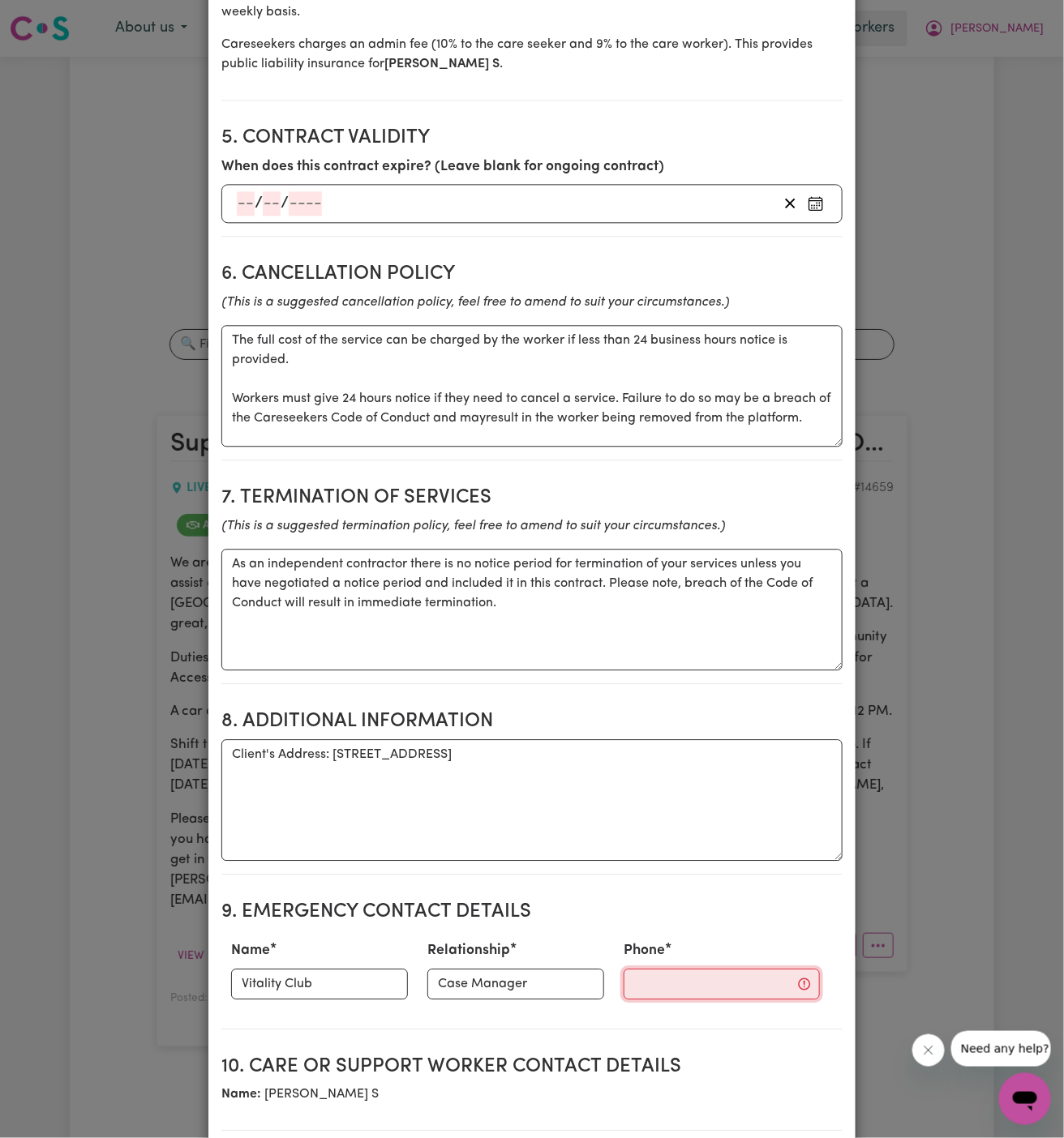
paste input "281032037"
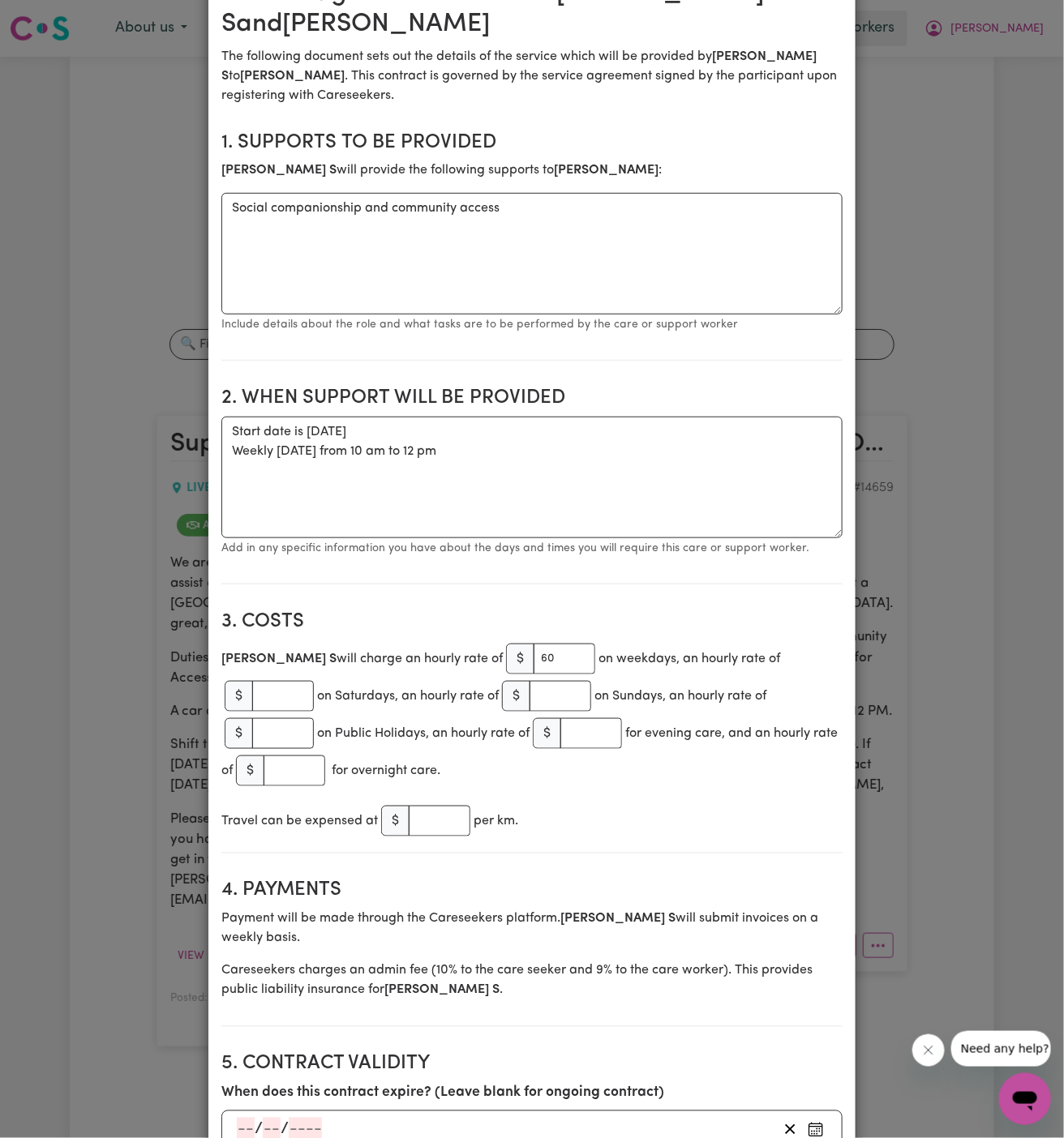
scroll to position [0, 0]
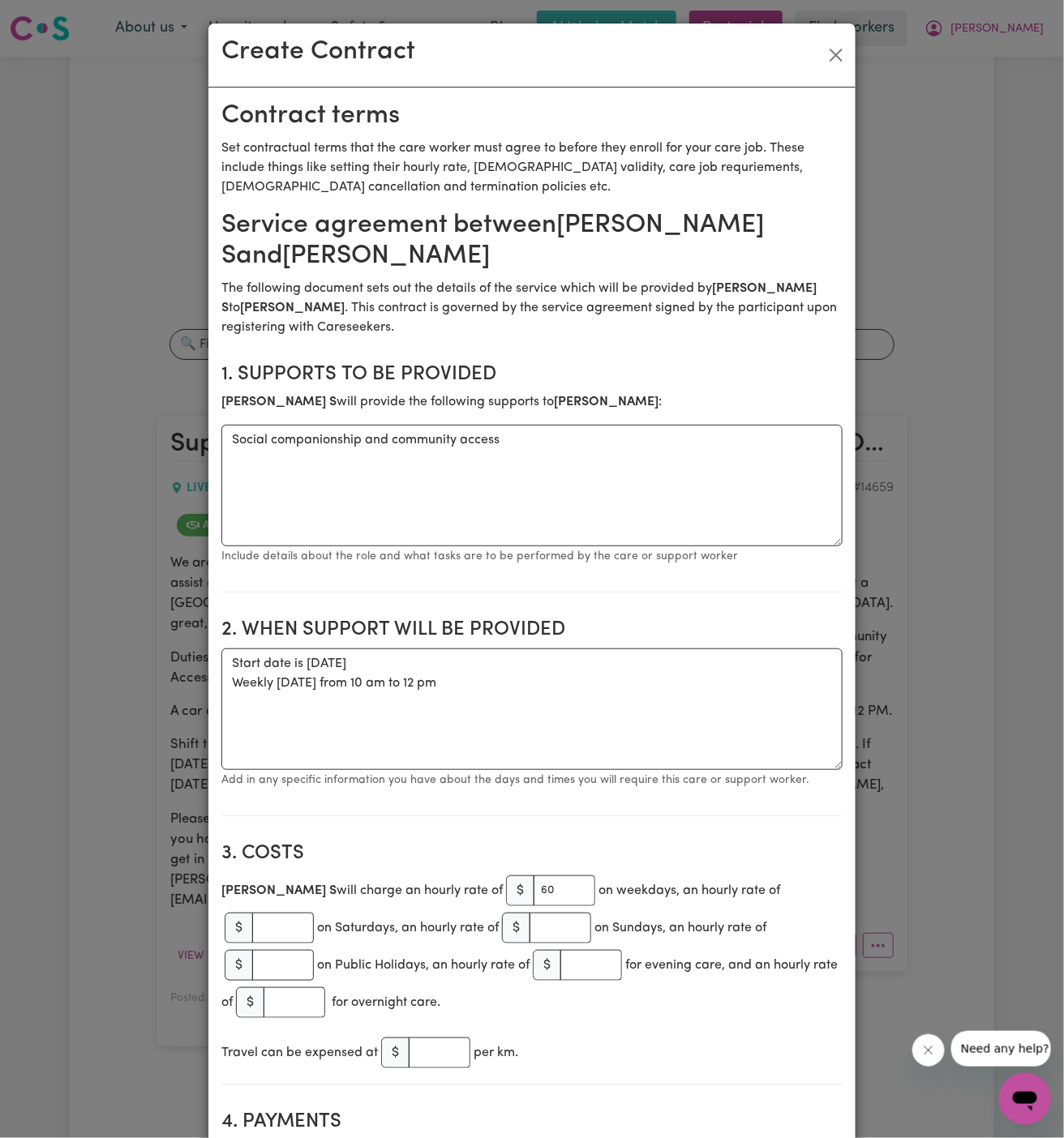
type input "281032037"
click at [540, 557] on small "Include details about the role and what tasks are to be performed by the care o…" at bounding box center [479, 556] width 517 height 12
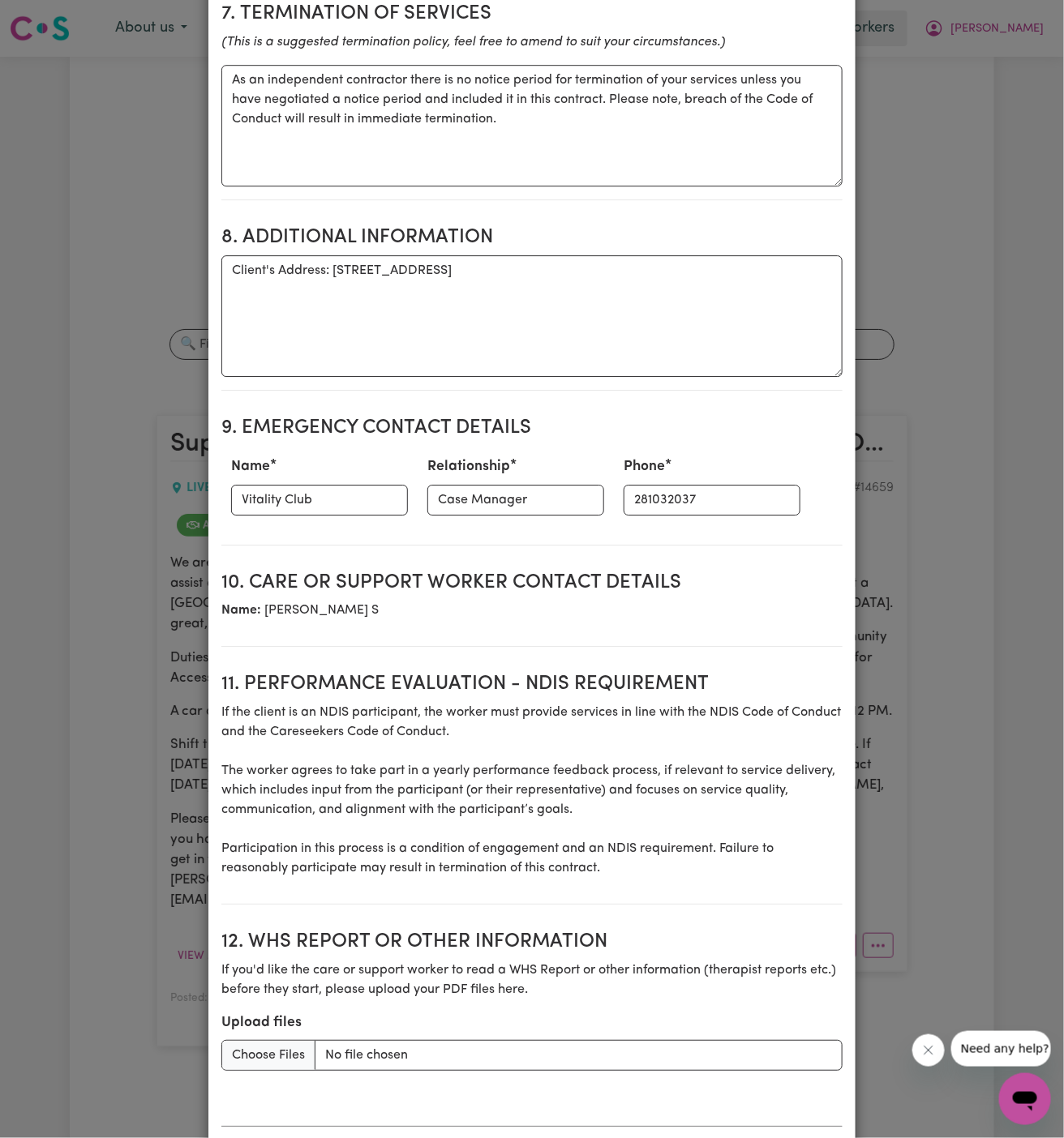
scroll to position [1686, 0]
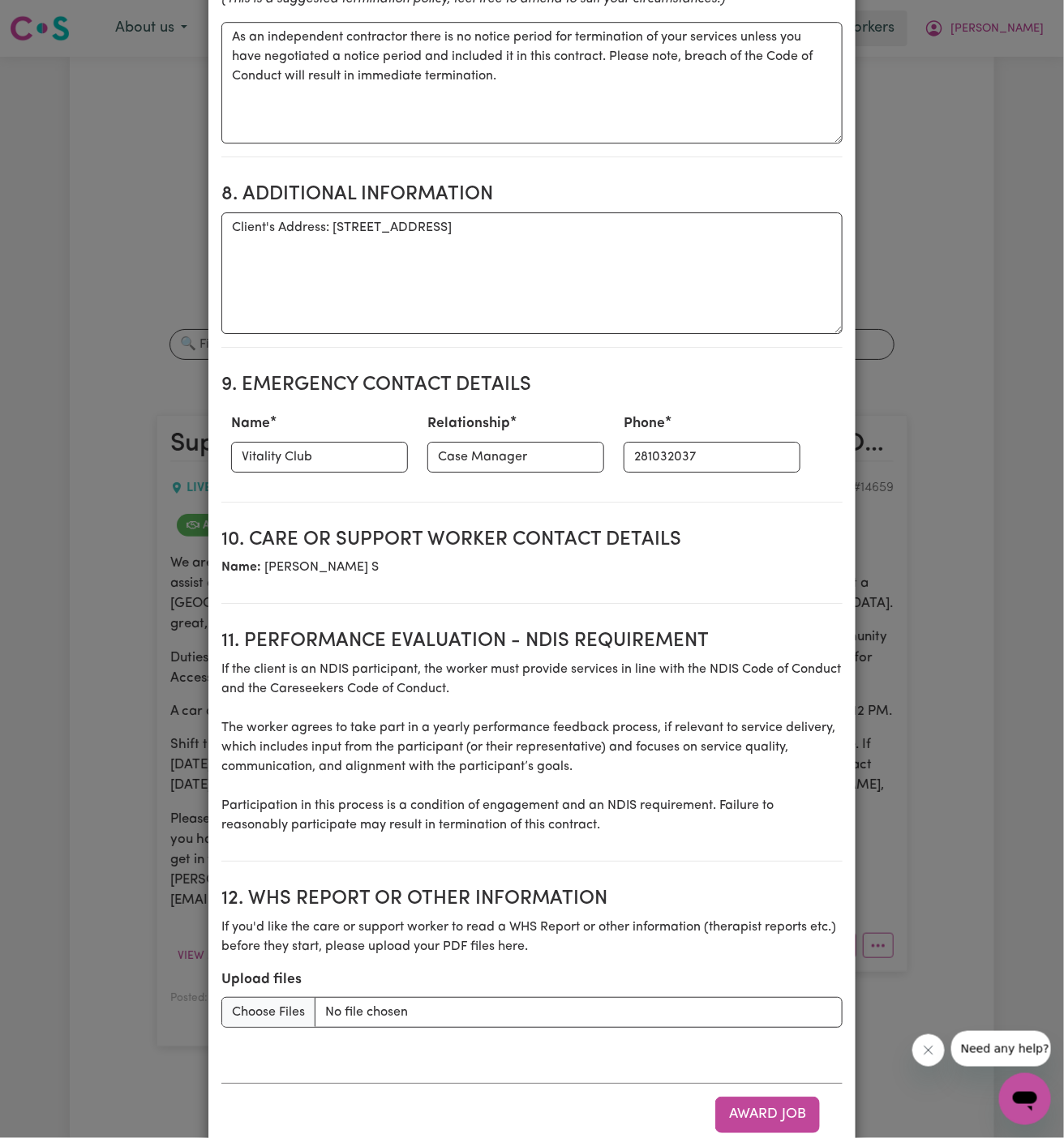
click at [290, 985] on section "12. WHS Report or Other Information If you'd like the care or support worker to…" at bounding box center [532, 968] width 622 height 186
click at [282, 998] on input "Upload files" at bounding box center [532, 1013] width 622 height 31
type input "C:\fakepath\Lucinda_Arteaga_Care_Plan_for_Workers_20250903 (1).docx"
click at [774, 1097] on button "Award Job" at bounding box center [768, 1115] width 105 height 35
type textarea "Tasks required: Social companionship"
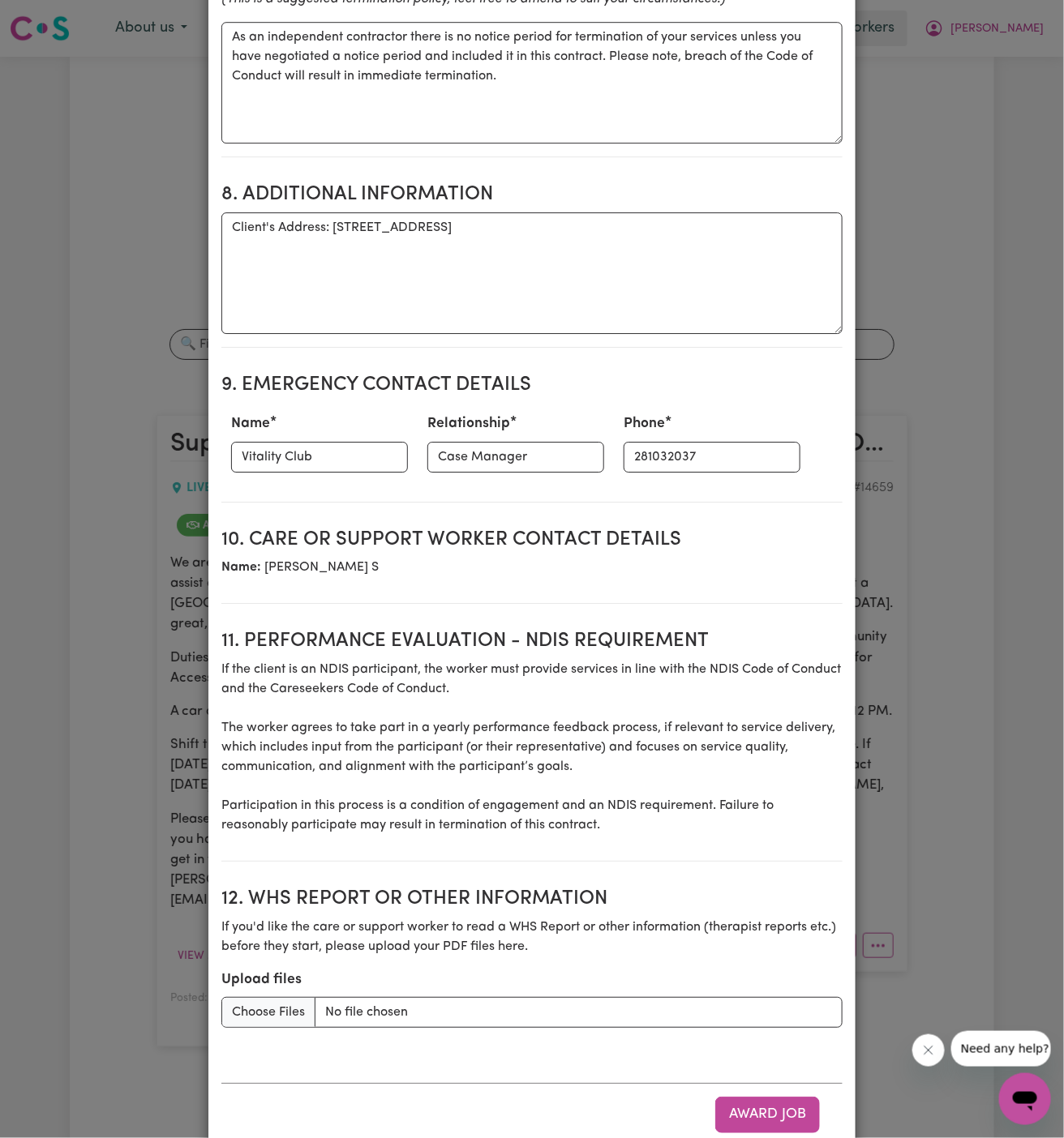
type textarea "Days required: [DATE] Approximately 2 hours to be delivered per day. Start date…"
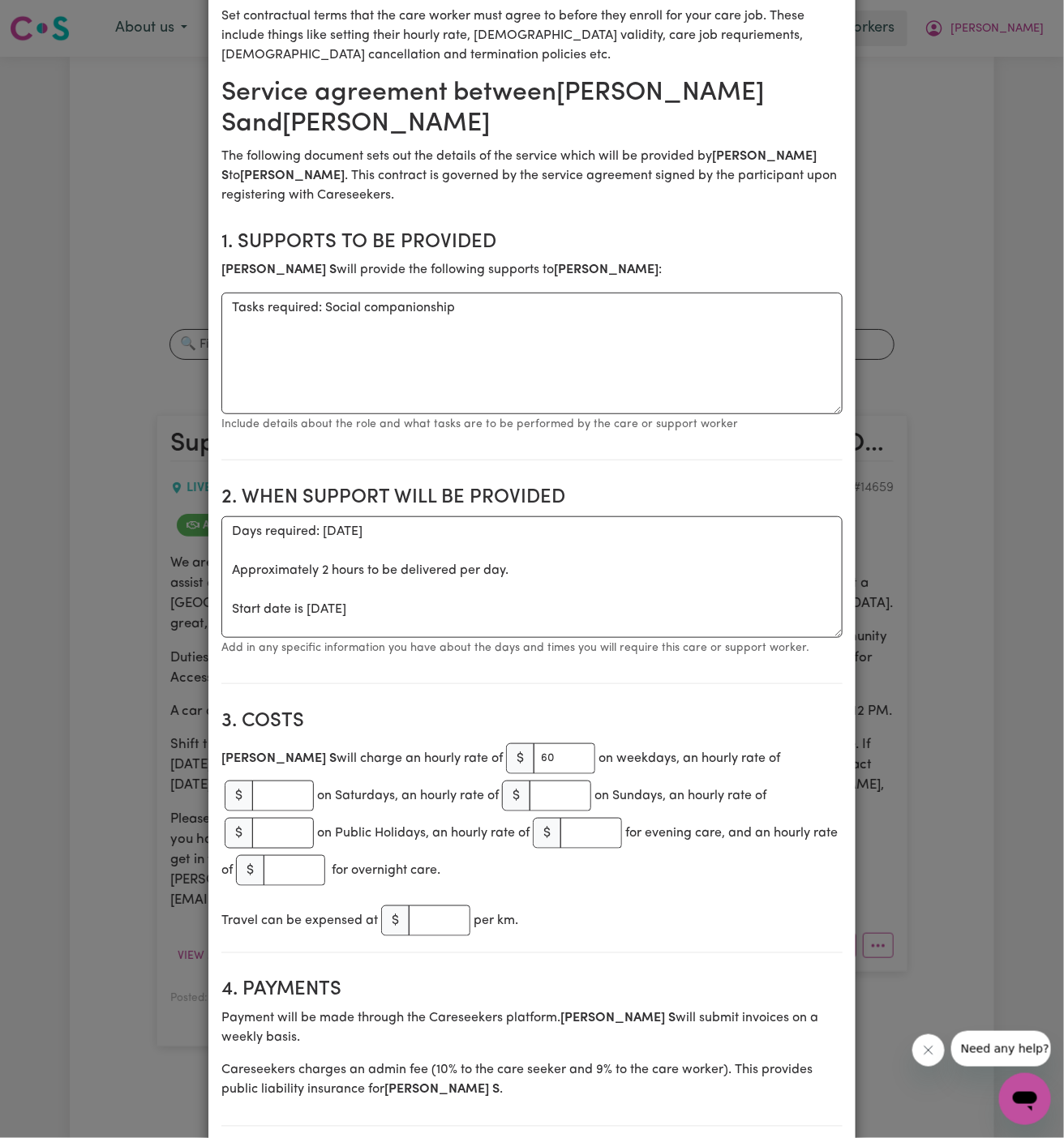
scroll to position [0, 0]
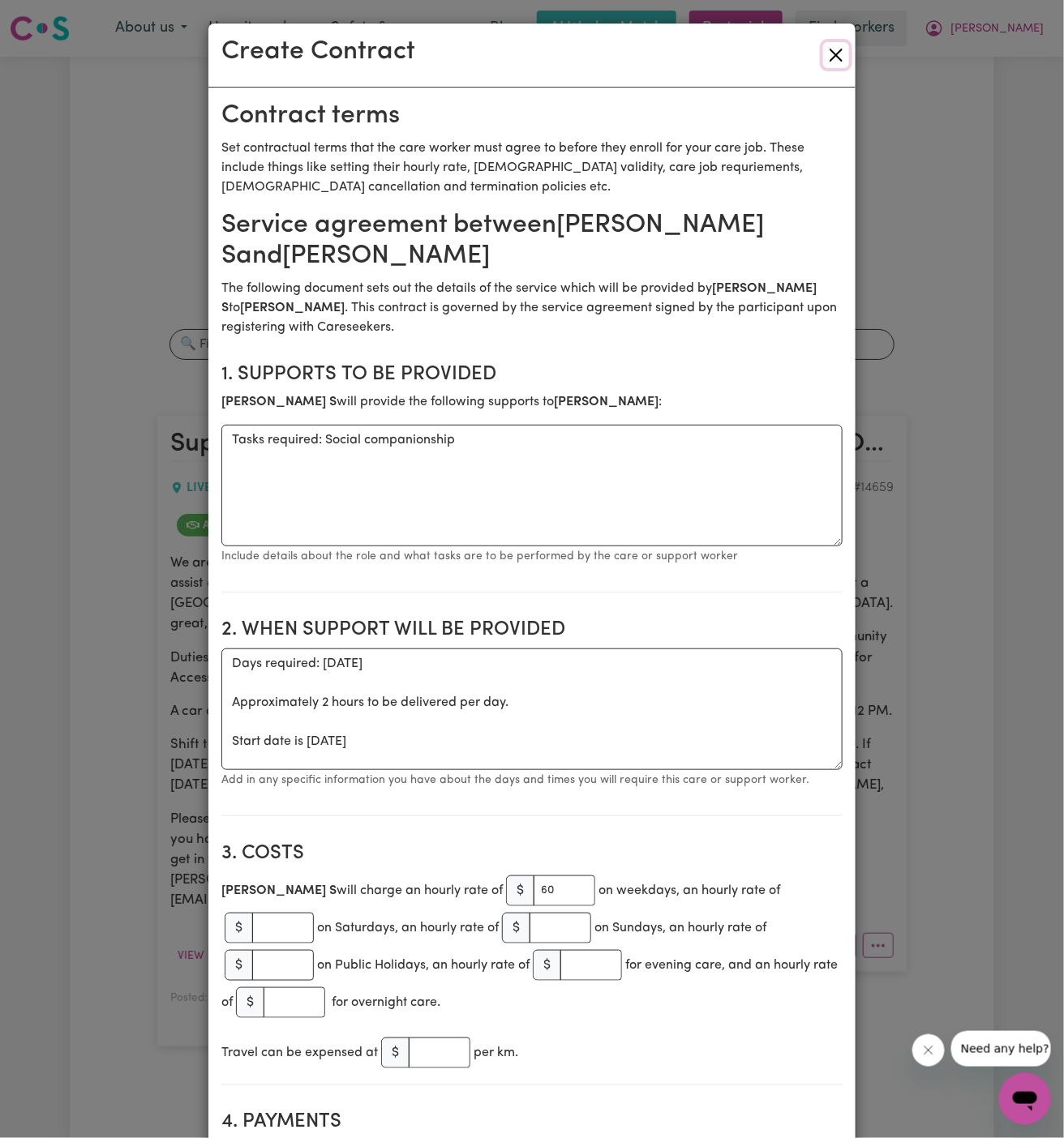
click at [834, 54] on button "Close" at bounding box center [836, 55] width 26 height 26
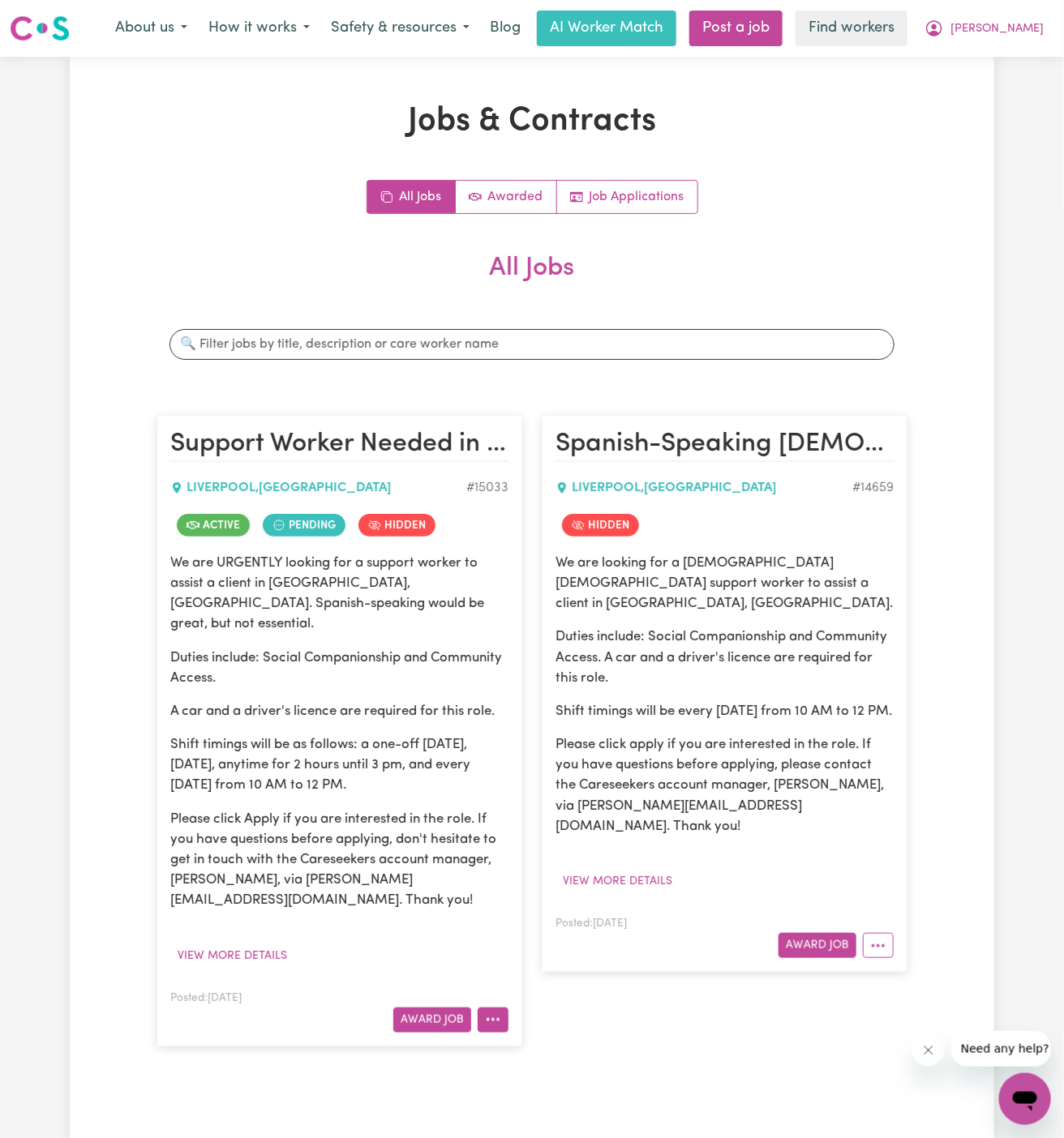
click at [496, 1012] on icon "More options" at bounding box center [493, 1019] width 16 height 16
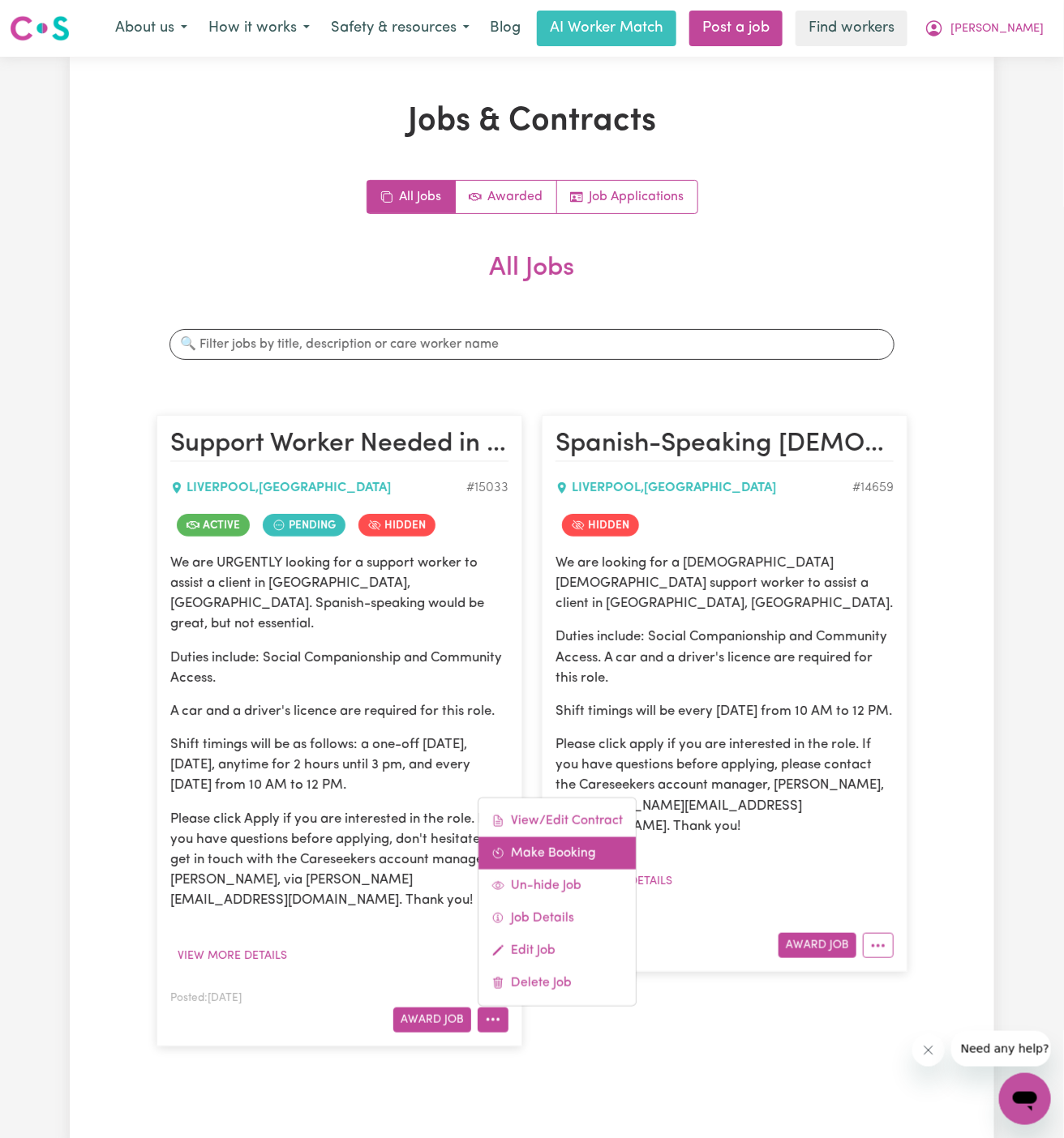
click at [584, 837] on link "Make Booking" at bounding box center [557, 853] width 157 height 33
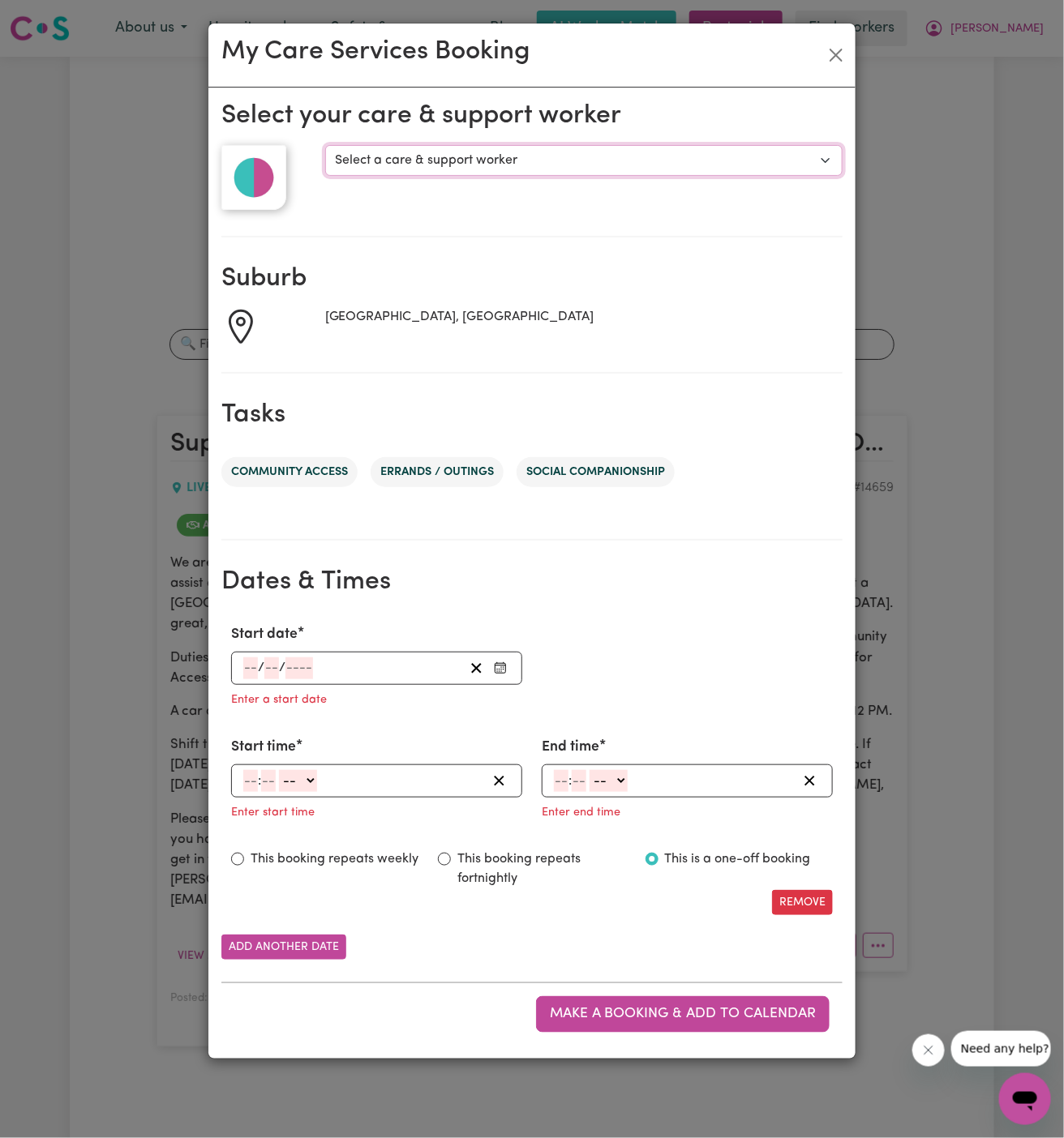
click at [449, 161] on select "Select a care & support worker [PERSON_NAME]" at bounding box center [584, 160] width 518 height 31
select select "10212"
click at [325, 145] on select "Select a care & support worker [PERSON_NAME]" at bounding box center [584, 160] width 518 height 31
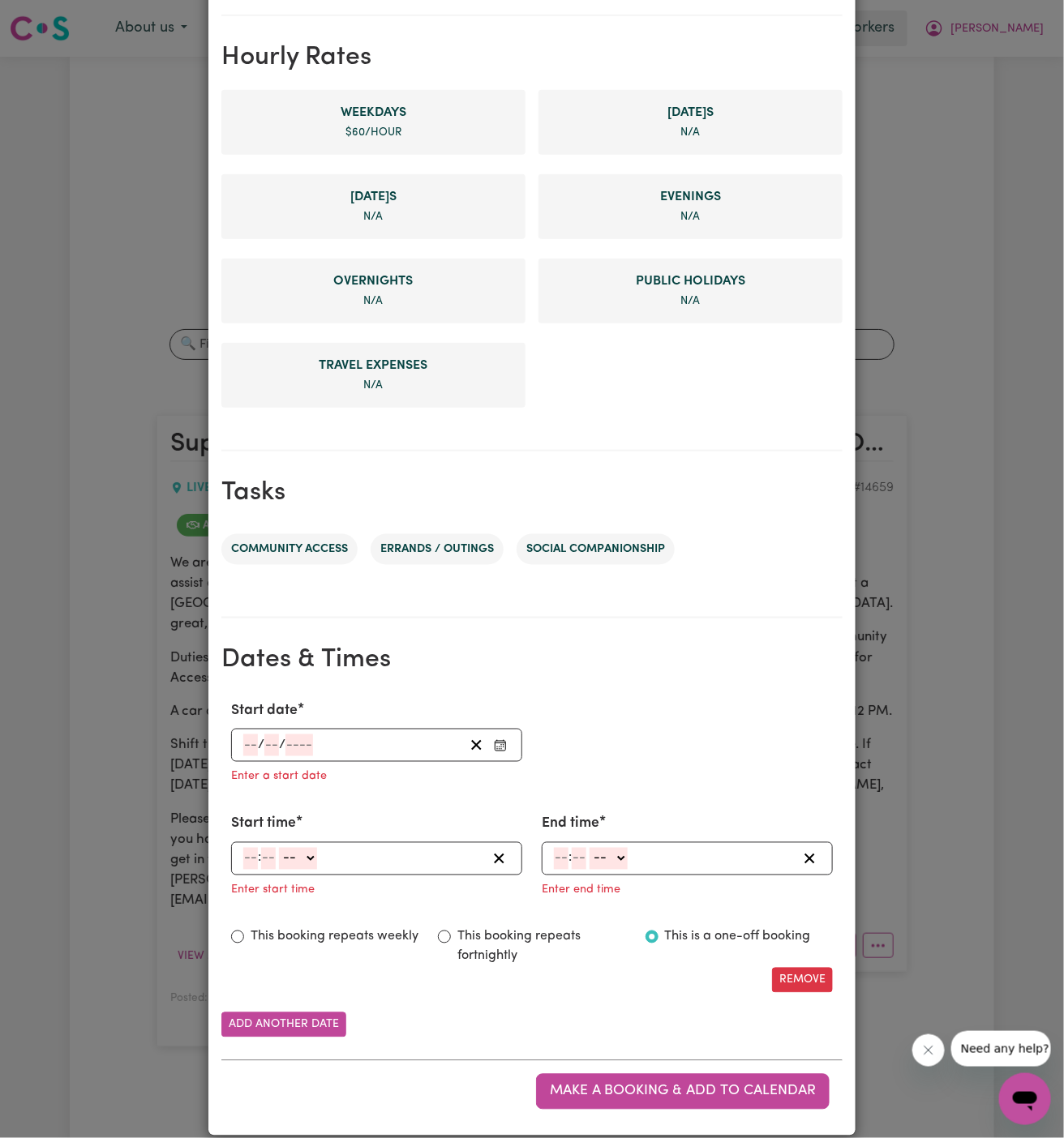
scroll to position [373, 0]
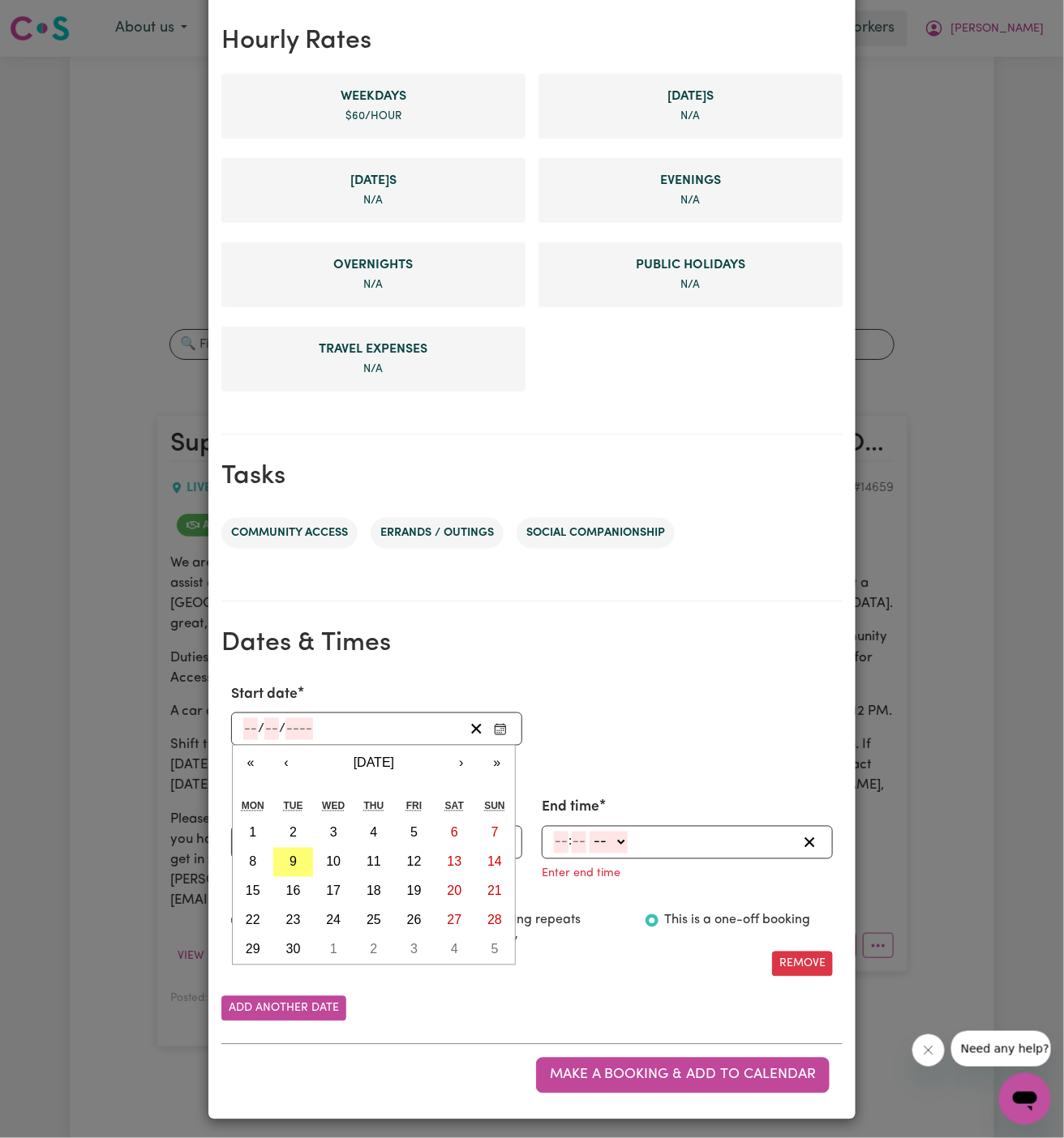
click at [245, 731] on input "number" at bounding box center [251, 729] width 15 height 22
click at [341, 864] on button "10" at bounding box center [334, 862] width 41 height 29
type input "[DATE]"
type input "10"
type input "9"
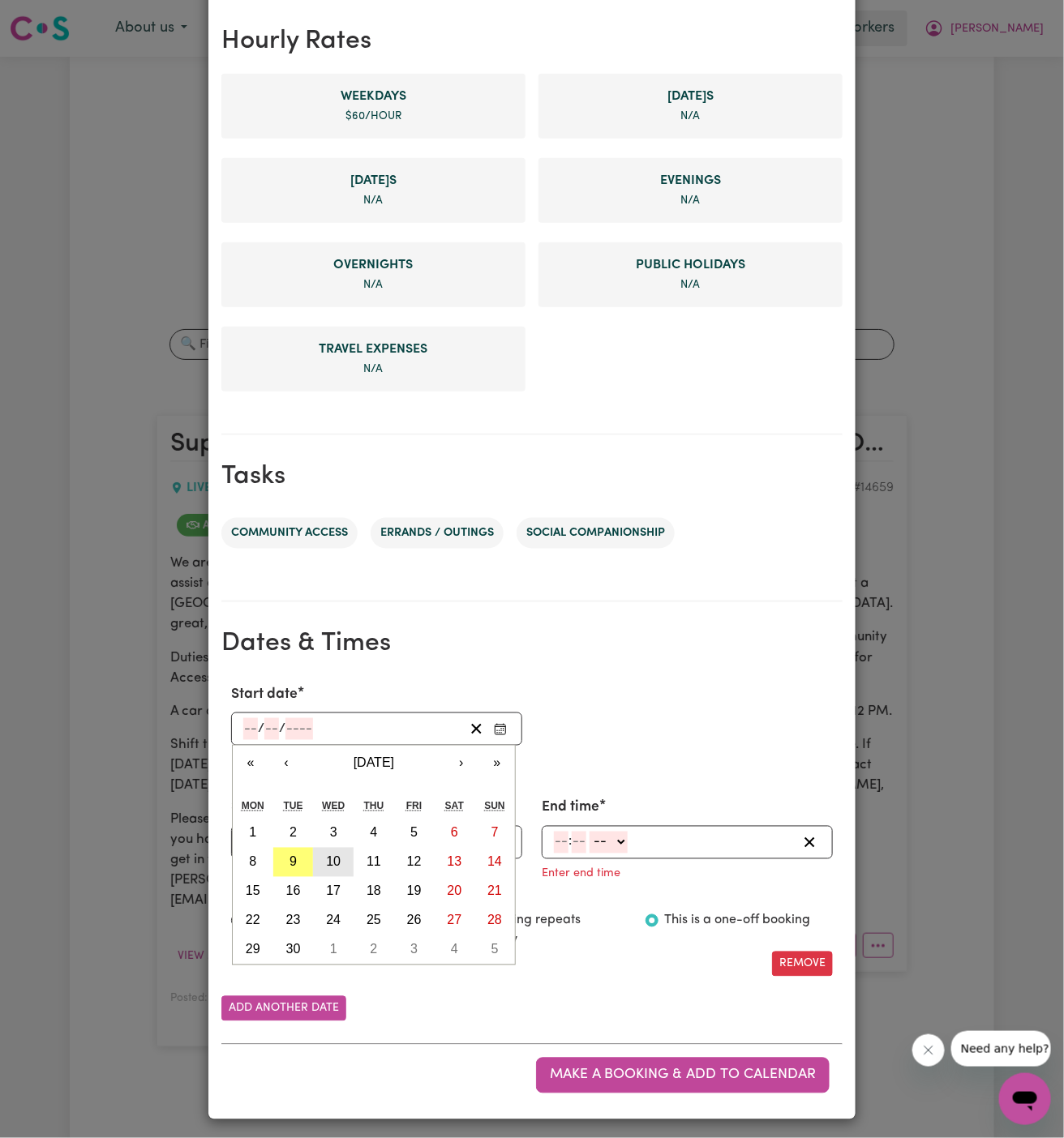
type input "2025"
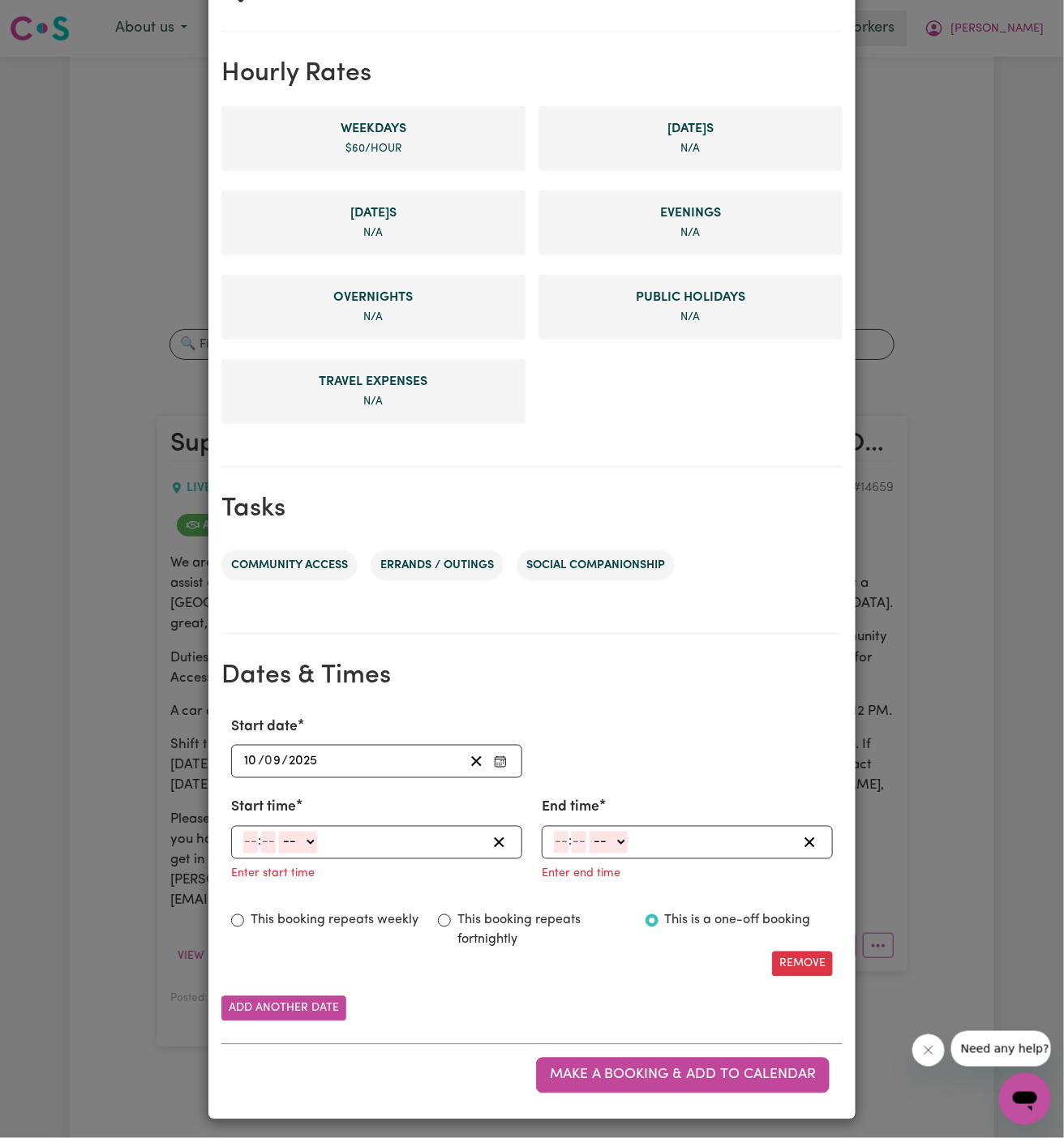
click at [248, 849] on input "number" at bounding box center [251, 844] width 15 height 22
type input "10"
type input "00"
click at [305, 844] on select "-- AM PM" at bounding box center [301, 844] width 38 height 22
select select "am"
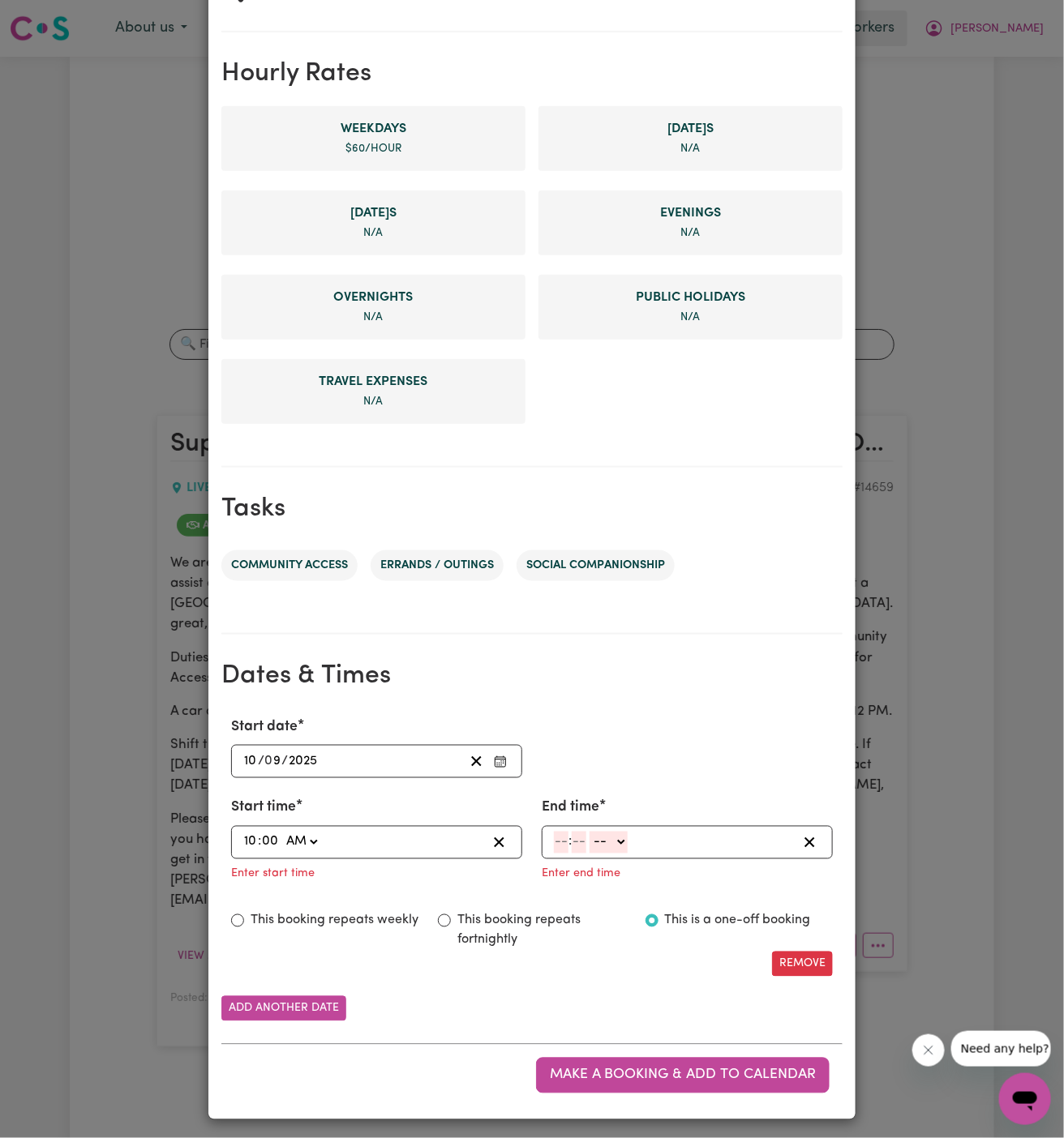
click at [282, 832] on select "-- AM PM" at bounding box center [301, 844] width 38 height 22
type input "10:00"
type input "0"
click at [561, 841] on input "number" at bounding box center [561, 844] width 15 height 22
type input "12"
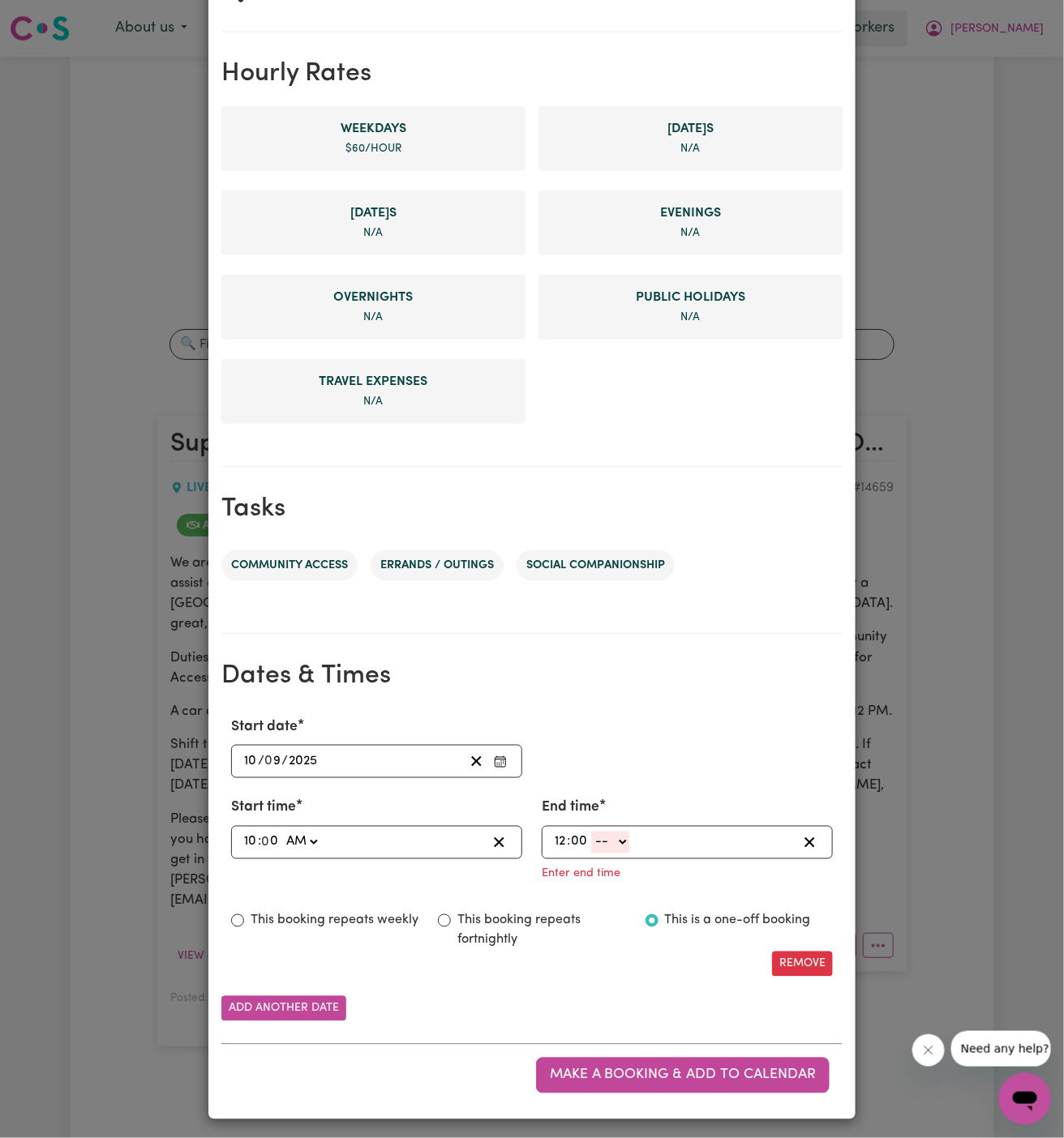
type input "00"
click at [609, 840] on select "-- AM PM" at bounding box center [610, 844] width 38 height 22
select select "pm"
click at [591, 854] on select "-- AM PM" at bounding box center [610, 844] width 38 height 22
type input "12:00"
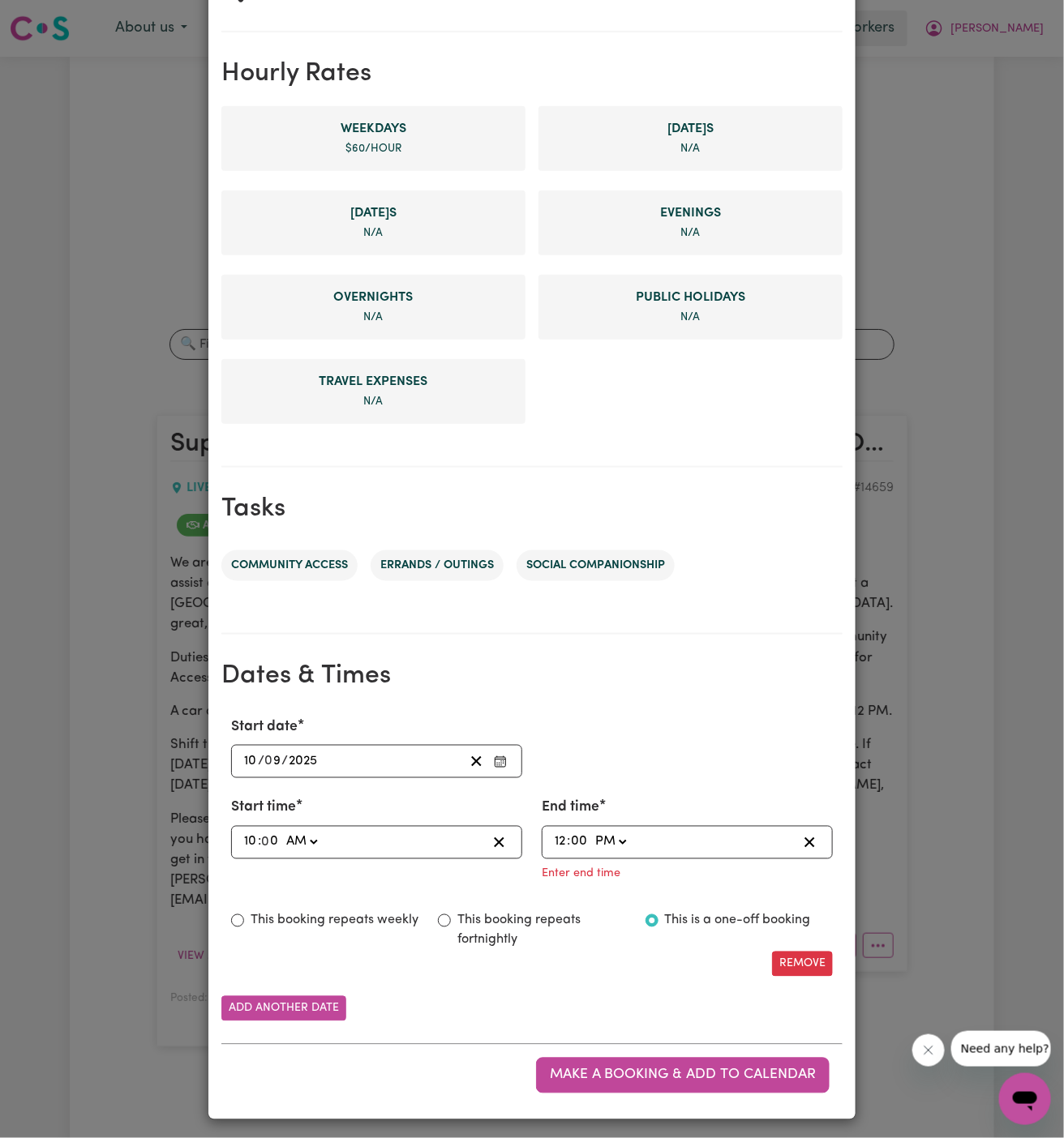
type input "0"
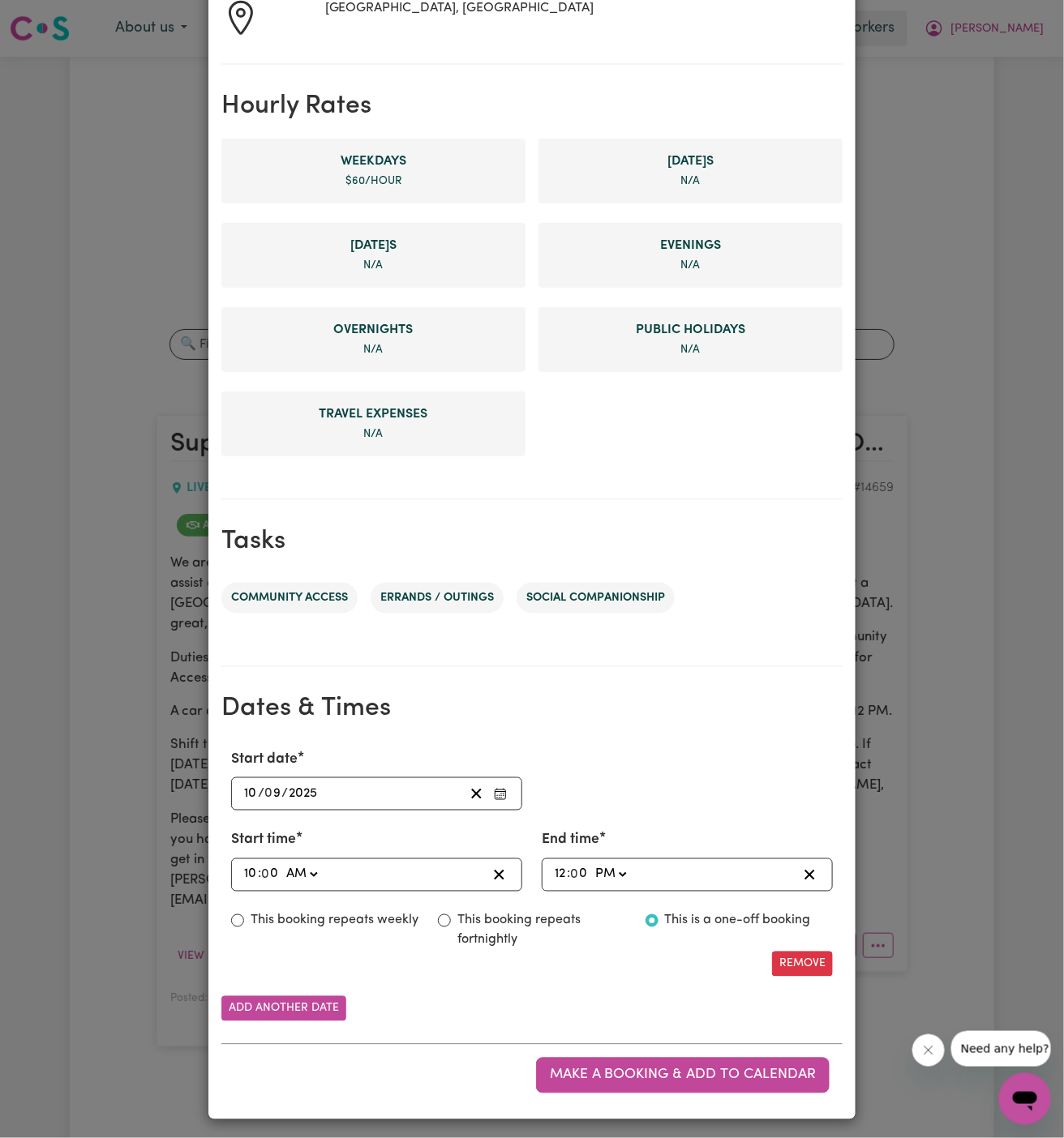
click at [316, 919] on label "This booking repeats weekly" at bounding box center [335, 921] width 168 height 20
click at [244, 919] on input "This booking repeats weekly" at bounding box center [238, 922] width 13 height 13
radio input "true"
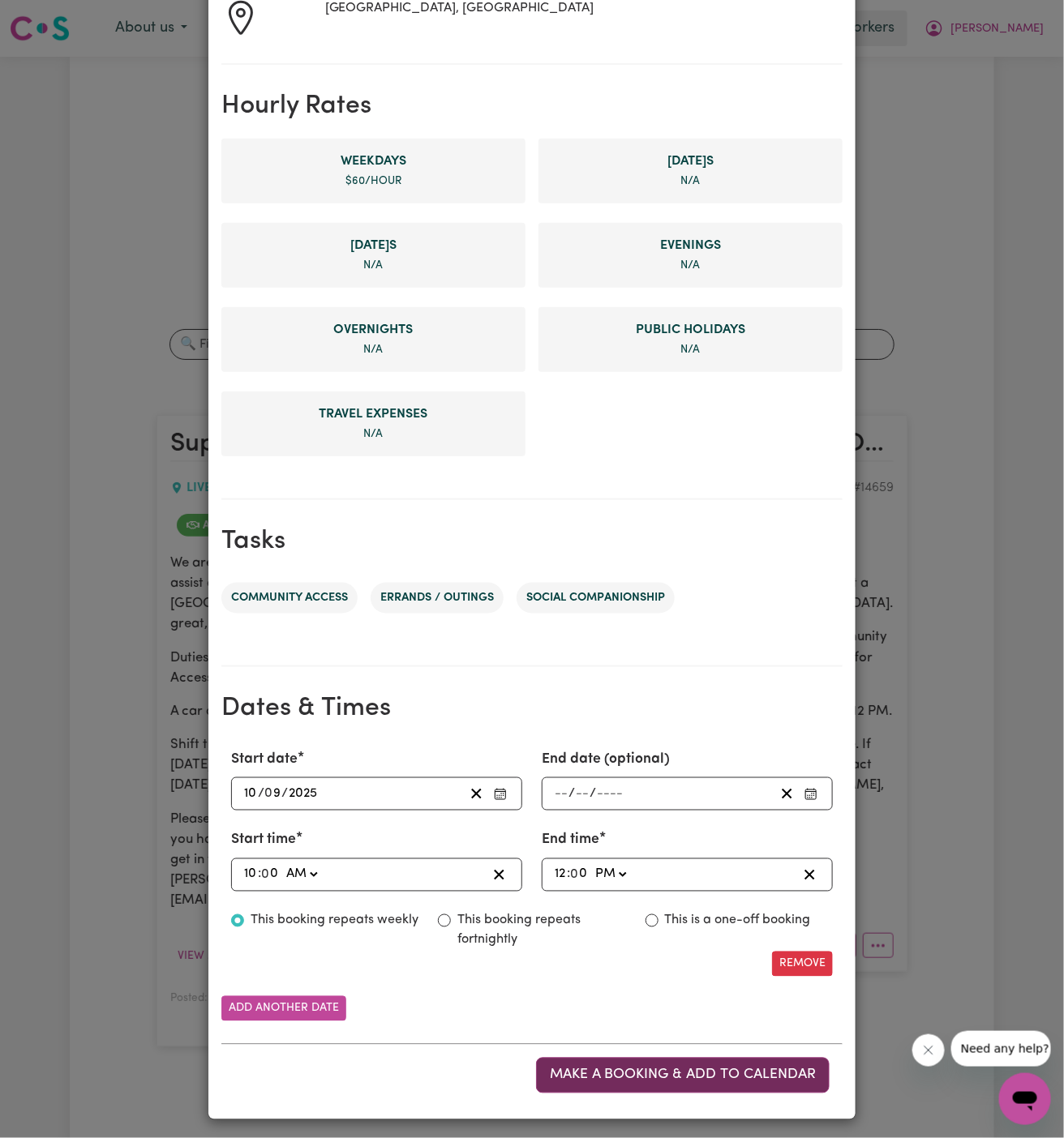
click at [690, 1060] on button "Make a booking & add to calendar" at bounding box center [683, 1076] width 294 height 35
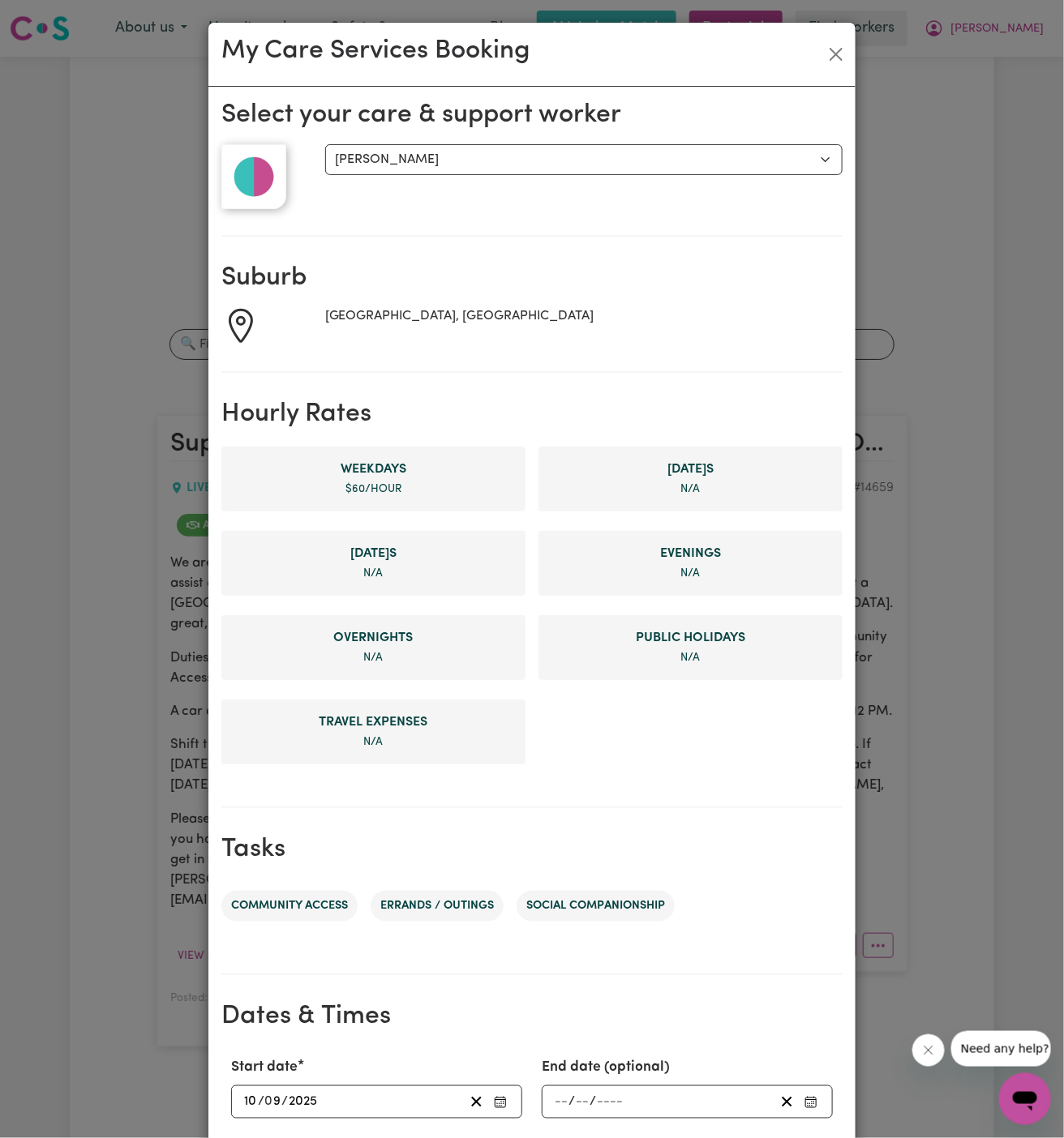
scroll to position [0, 0]
click at [834, 47] on button "Close" at bounding box center [836, 55] width 26 height 26
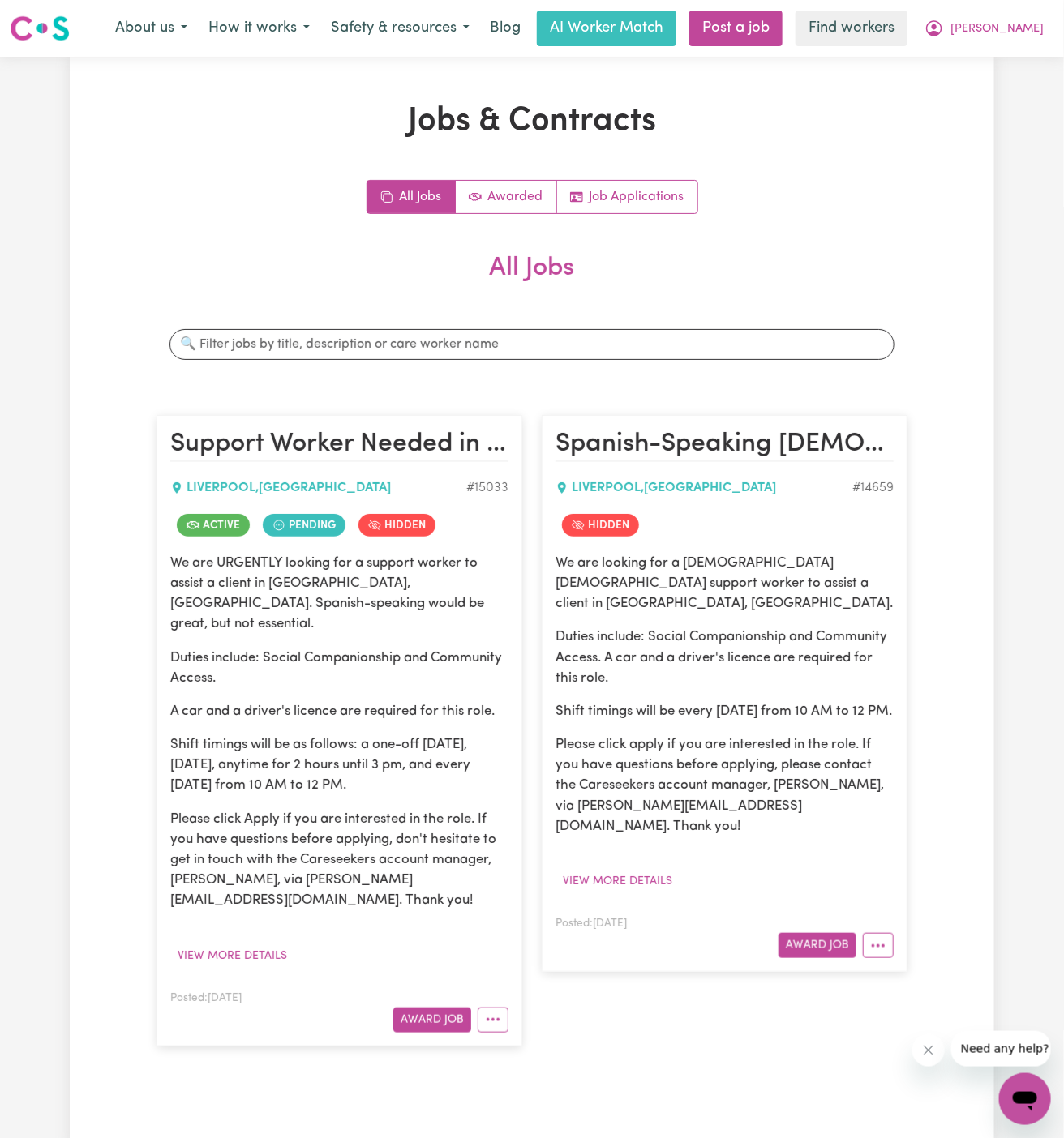
click at [595, 398] on section "All Jobs Search jobs Support Worker Needed in [GEOGRAPHIC_DATA], [GEOGRAPHIC_DA…" at bounding box center [532, 658] width 751 height 810
click at [497, 1008] on button "More options" at bounding box center [493, 1020] width 31 height 25
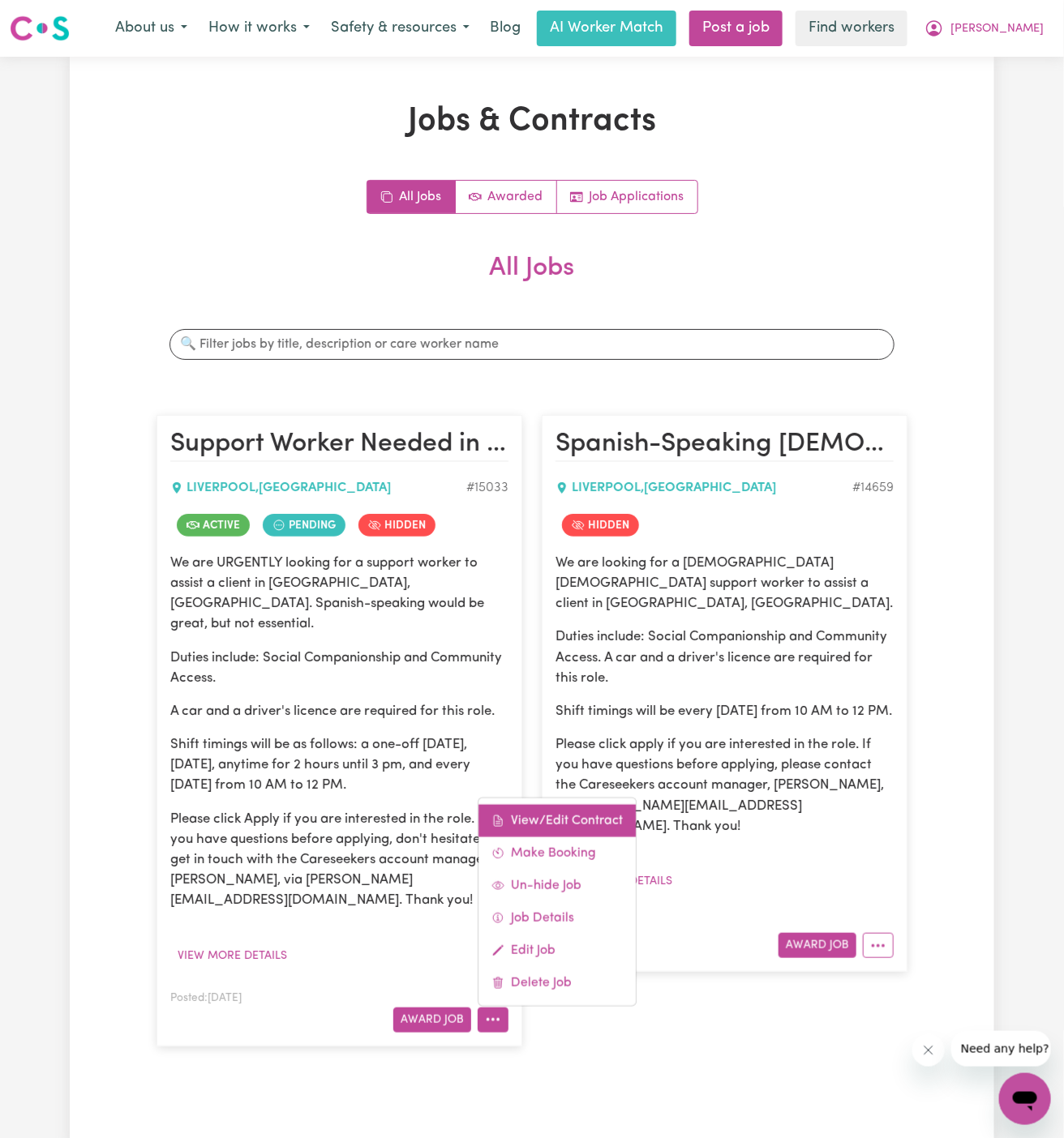
click at [584, 804] on link "View/Edit Contract" at bounding box center [557, 820] width 157 height 33
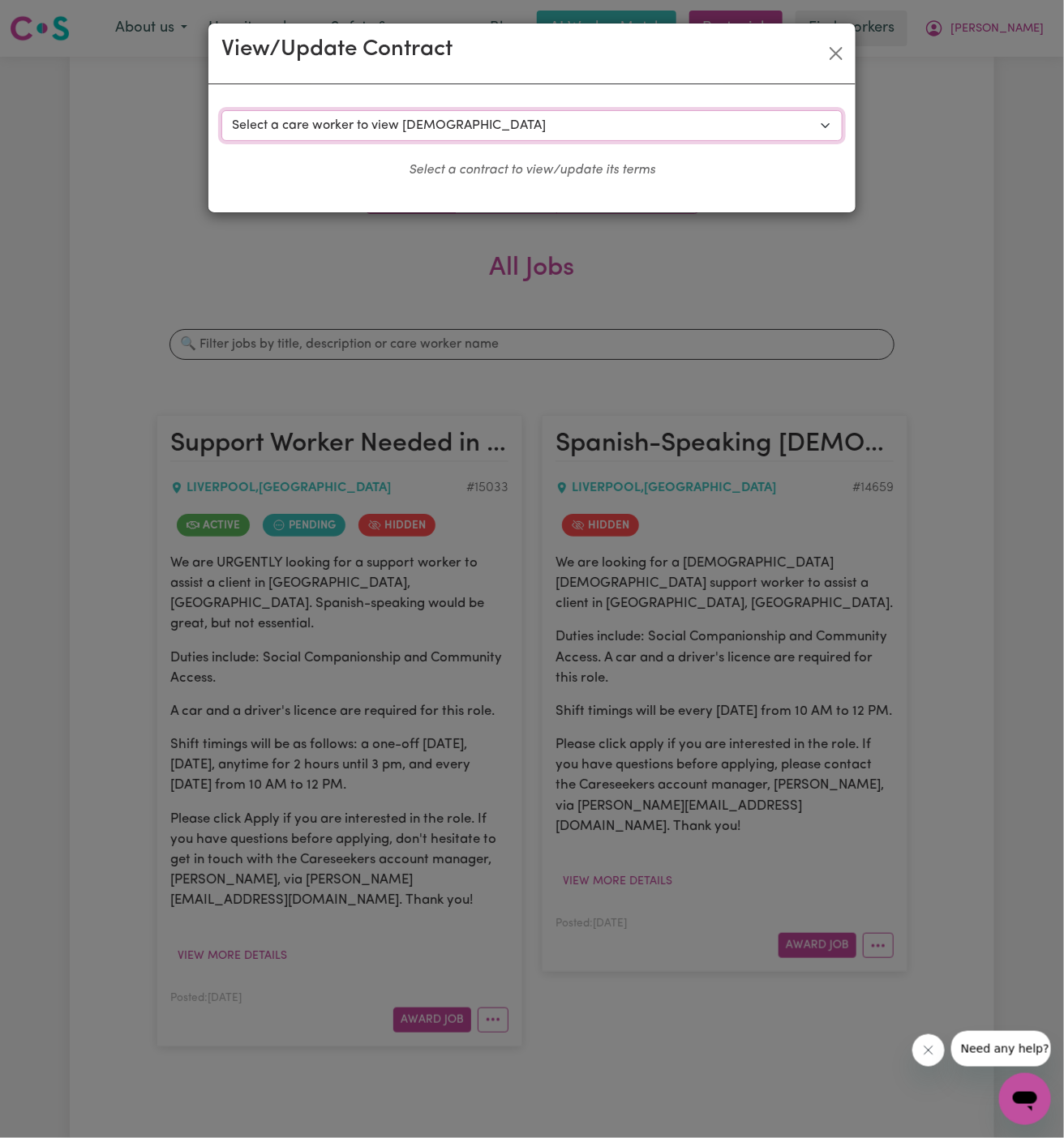
click at [519, 123] on select "Select a care worker to view [DEMOGRAPHIC_DATA] #10584 - [PERSON_NAME] (contrac…" at bounding box center [532, 125] width 622 height 31
select select "10212"
click at [221, 111] on select "Select a care worker to view [DEMOGRAPHIC_DATA] #10584 - [PERSON_NAME] (contrac…" at bounding box center [532, 125] width 622 height 31
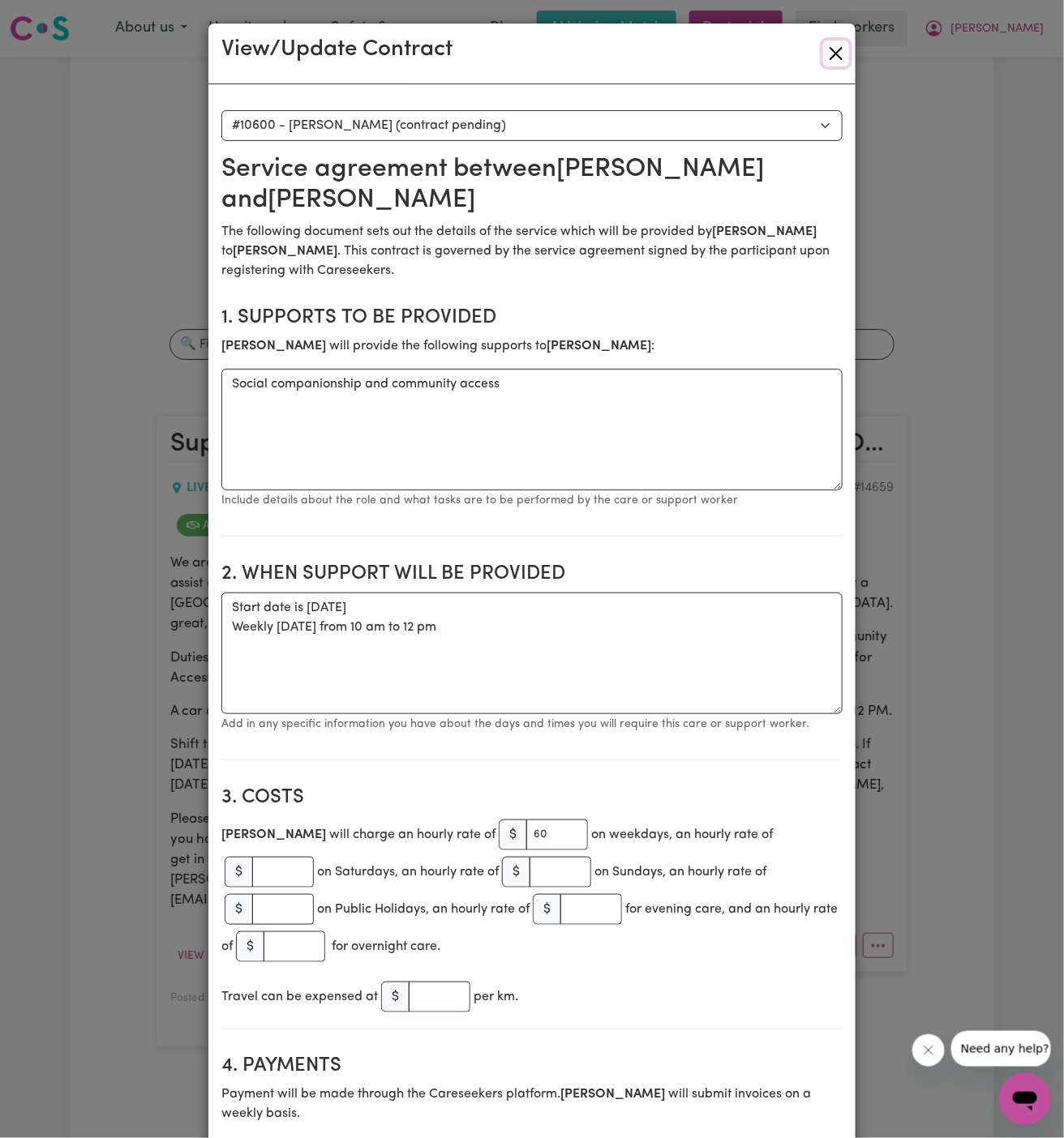
click at [839, 59] on button "Close" at bounding box center [836, 54] width 26 height 26
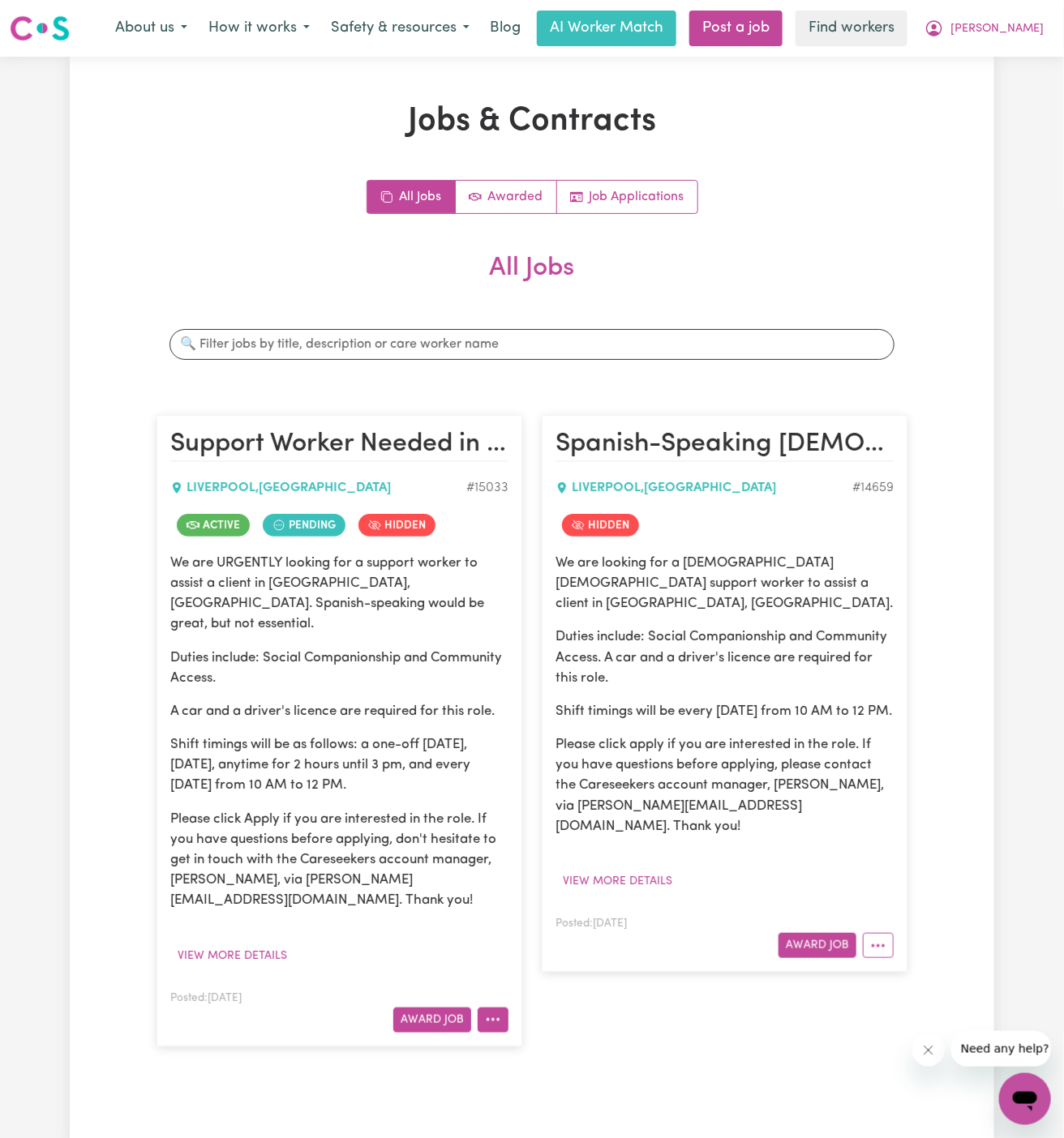
click at [479, 1008] on button "More options" at bounding box center [493, 1020] width 31 height 25
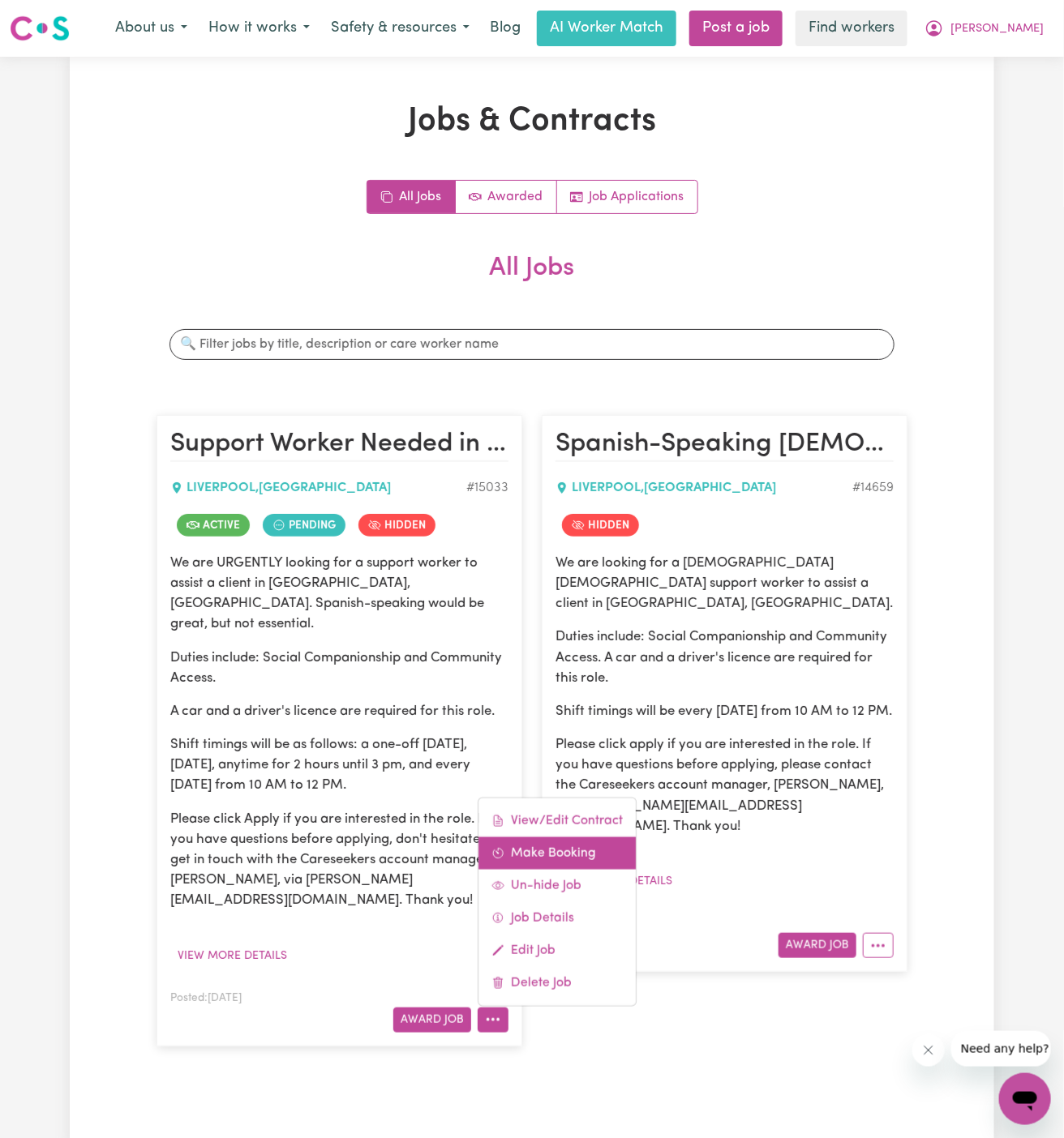
click at [585, 837] on link "Make Booking" at bounding box center [557, 853] width 157 height 33
select select "pm"
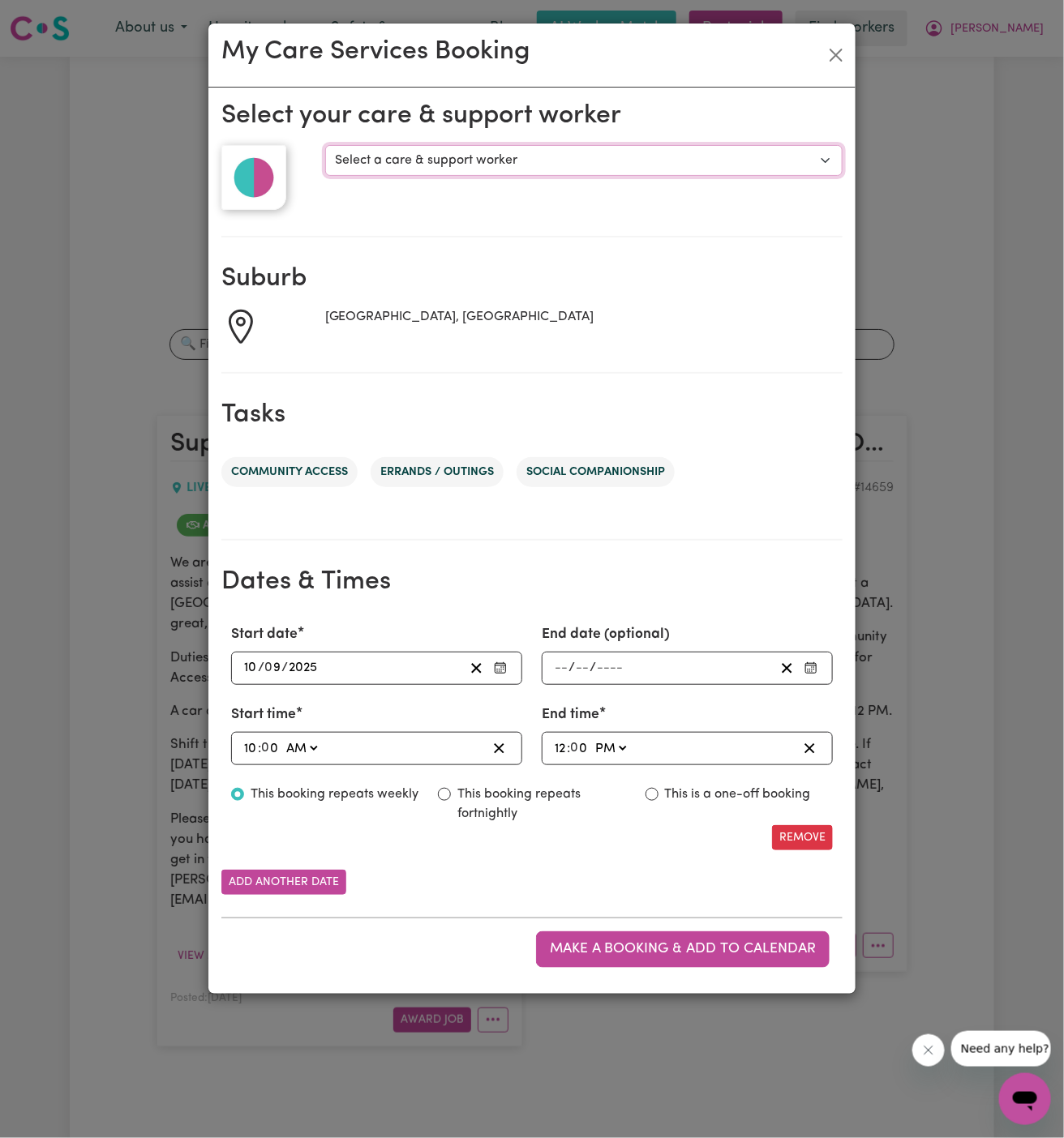
click at [519, 160] on select "Select a care & support worker [PERSON_NAME] S" at bounding box center [584, 160] width 518 height 31
select select "10212"
click at [325, 145] on select "Select a care & support worker [PERSON_NAME] S" at bounding box center [584, 160] width 518 height 31
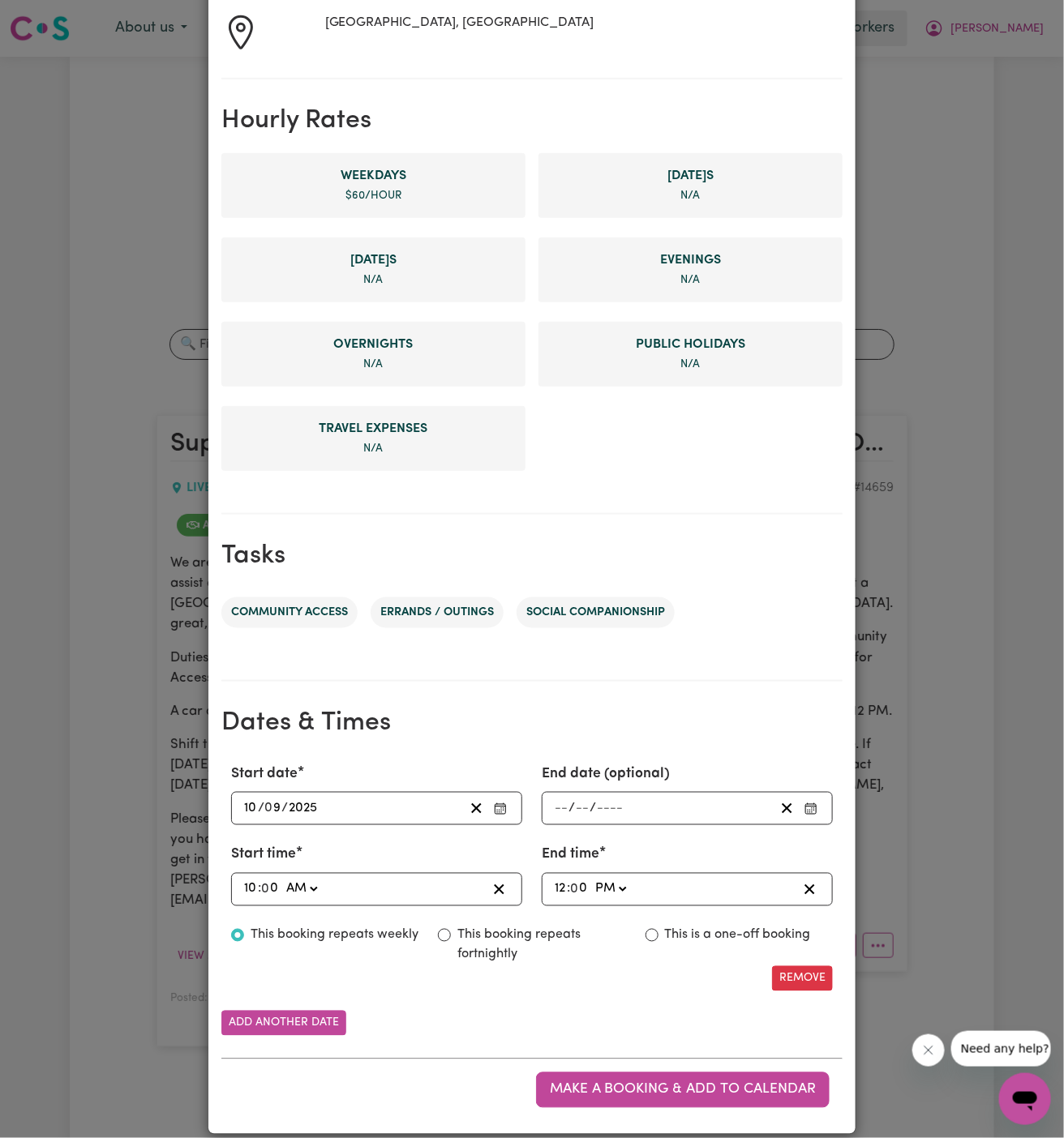
scroll to position [309, 0]
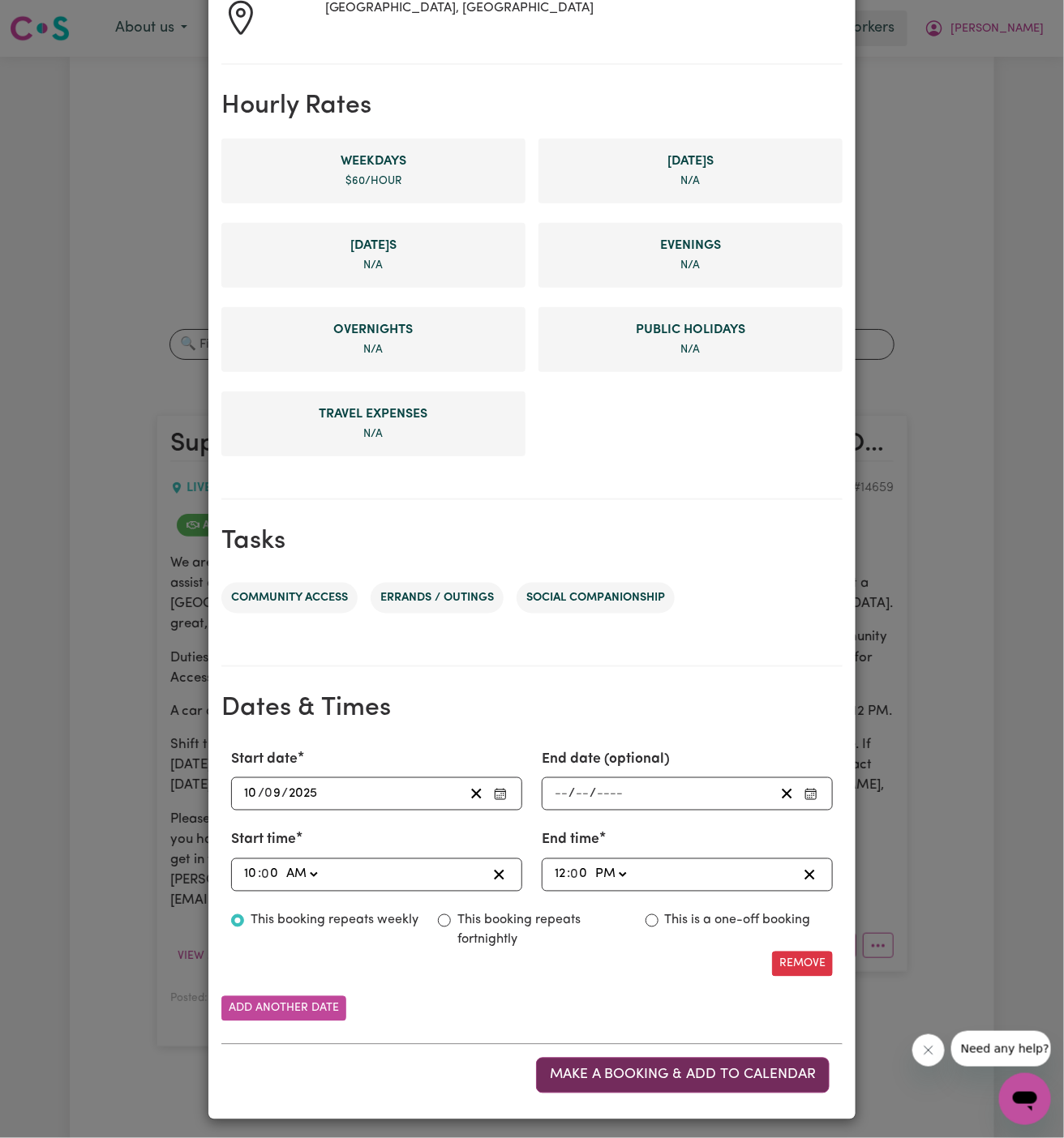
click at [679, 1071] on span "Make a booking & add to calendar" at bounding box center [683, 1075] width 266 height 14
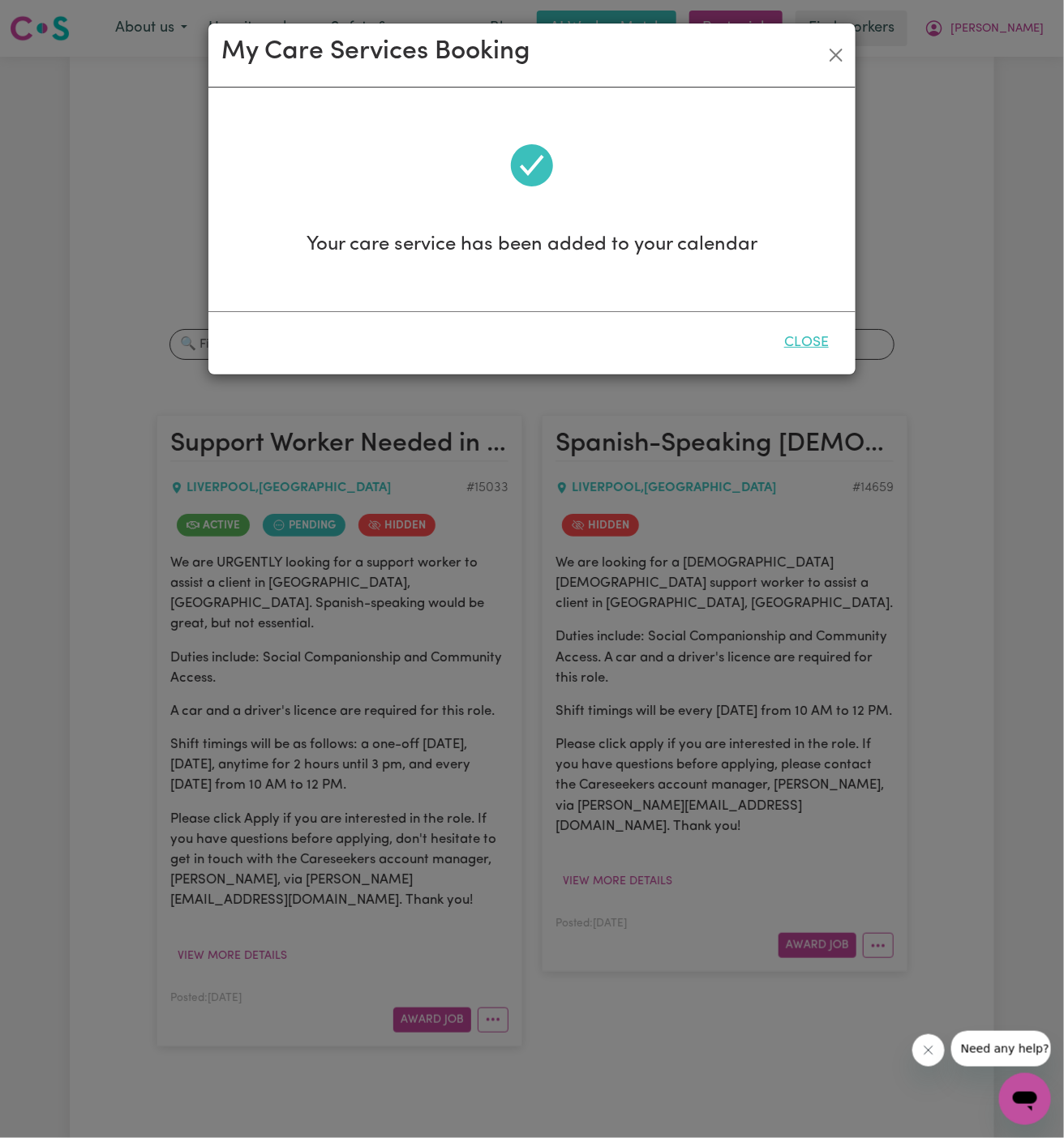
click at [815, 339] on button "Close" at bounding box center [807, 343] width 72 height 35
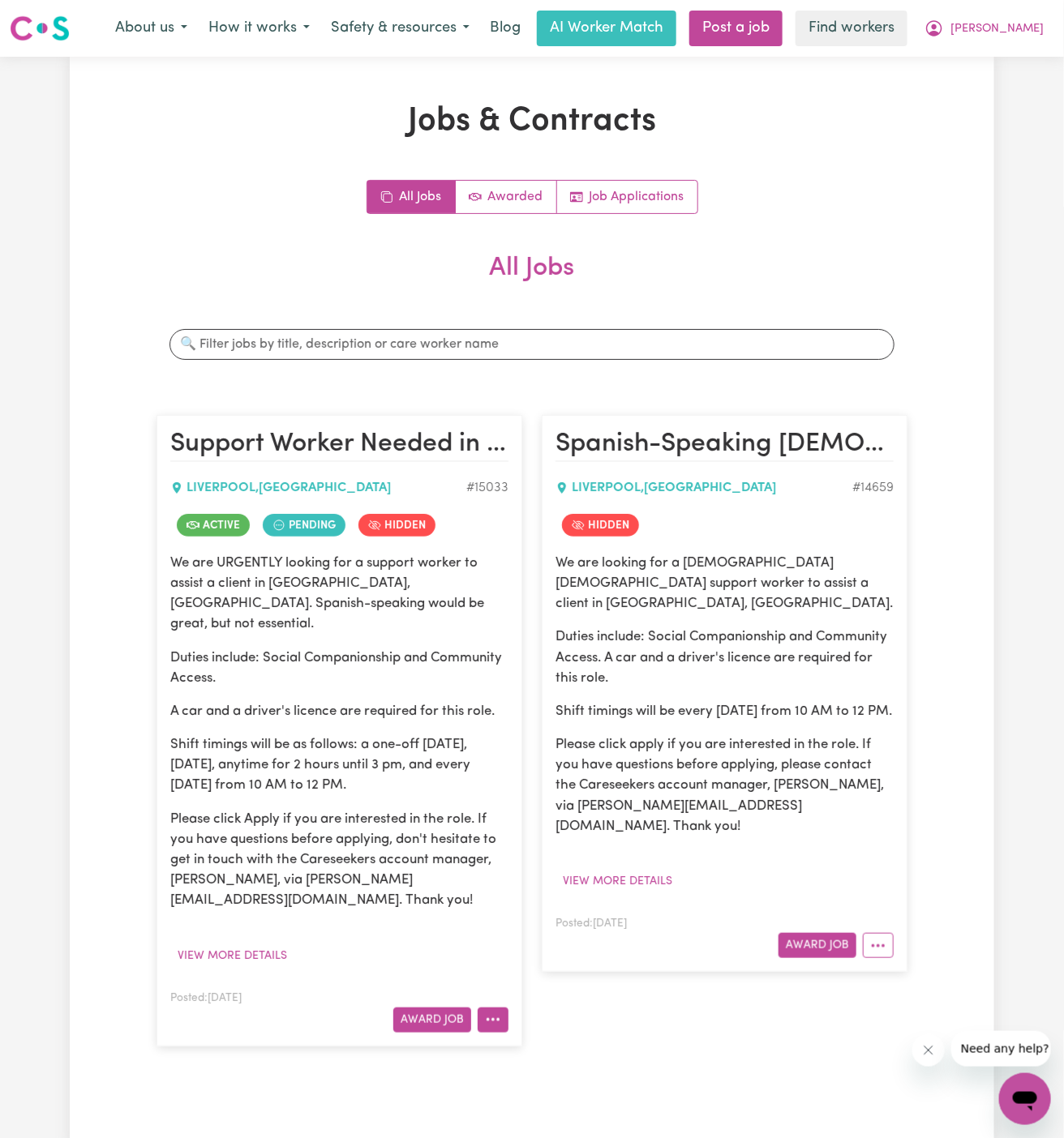
click at [497, 1008] on button "More options" at bounding box center [493, 1020] width 31 height 25
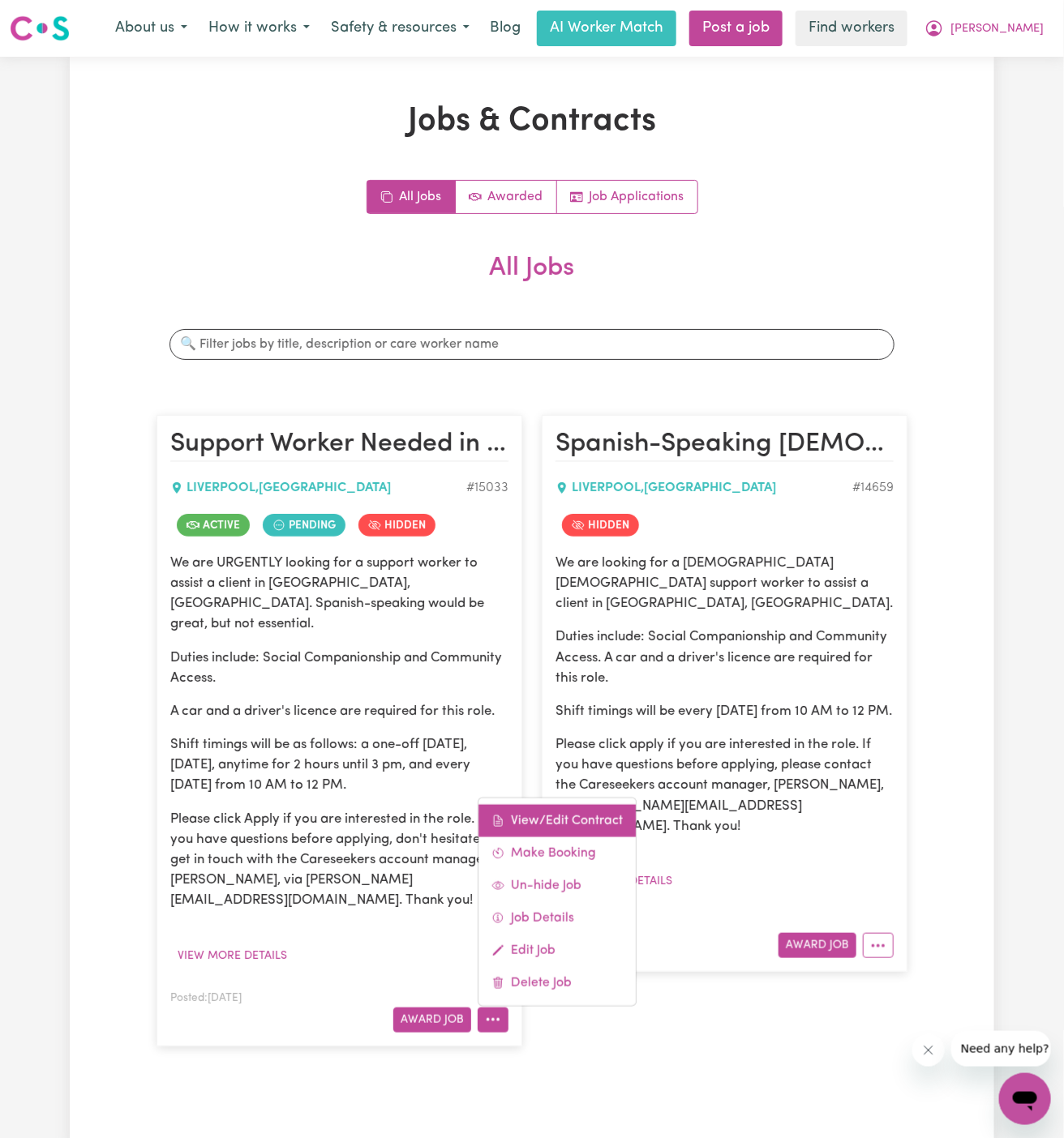
click at [568, 804] on link "View/Edit Contract" at bounding box center [557, 820] width 157 height 33
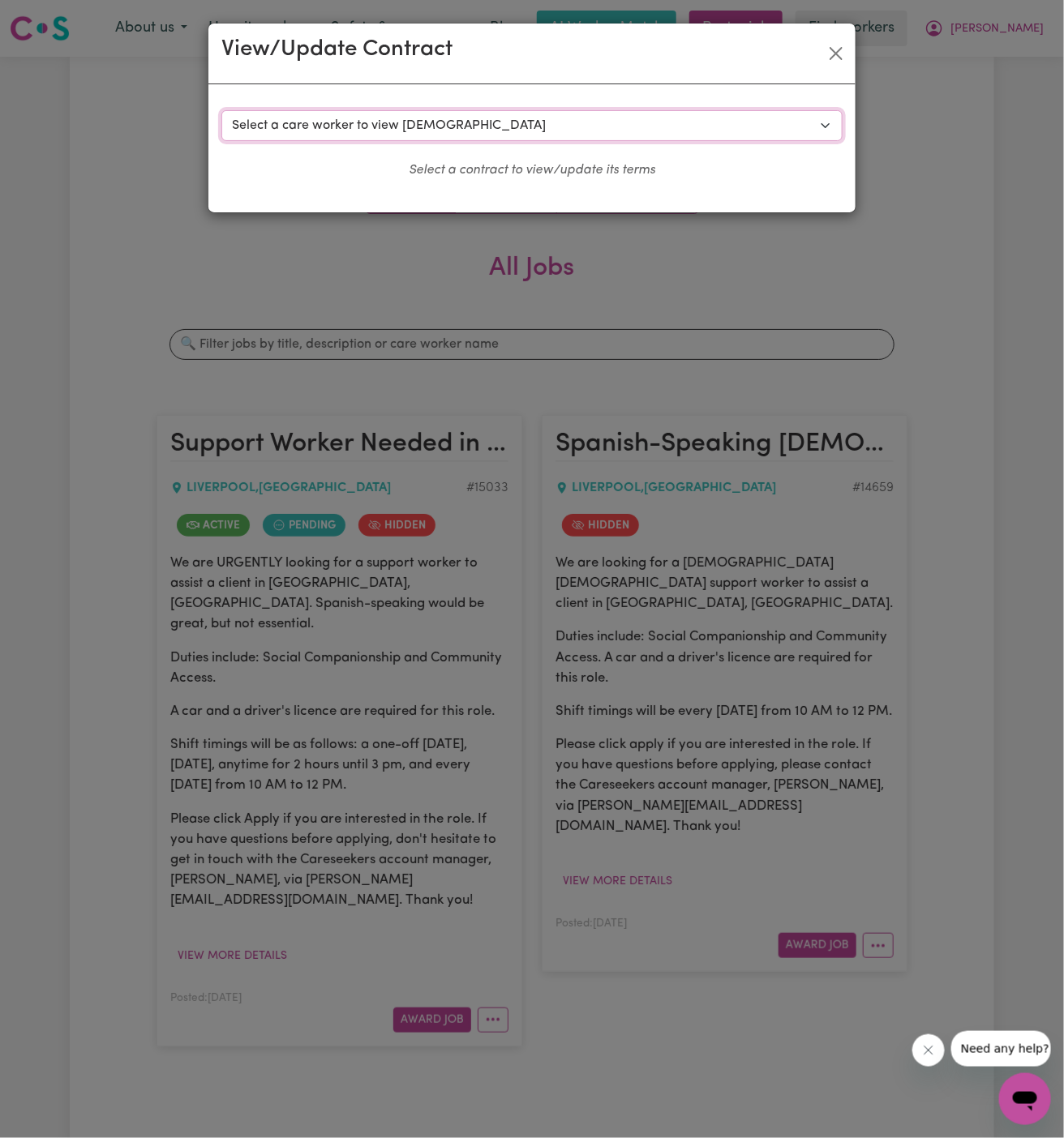
click at [373, 113] on select "Select a care worker to view [DEMOGRAPHIC_DATA] #10584 - [PERSON_NAME] (contrac…" at bounding box center [532, 125] width 622 height 31
select select "10212"
click at [221, 111] on select "Select a care worker to view [DEMOGRAPHIC_DATA] #10584 - [PERSON_NAME] (contrac…" at bounding box center [532, 125] width 622 height 31
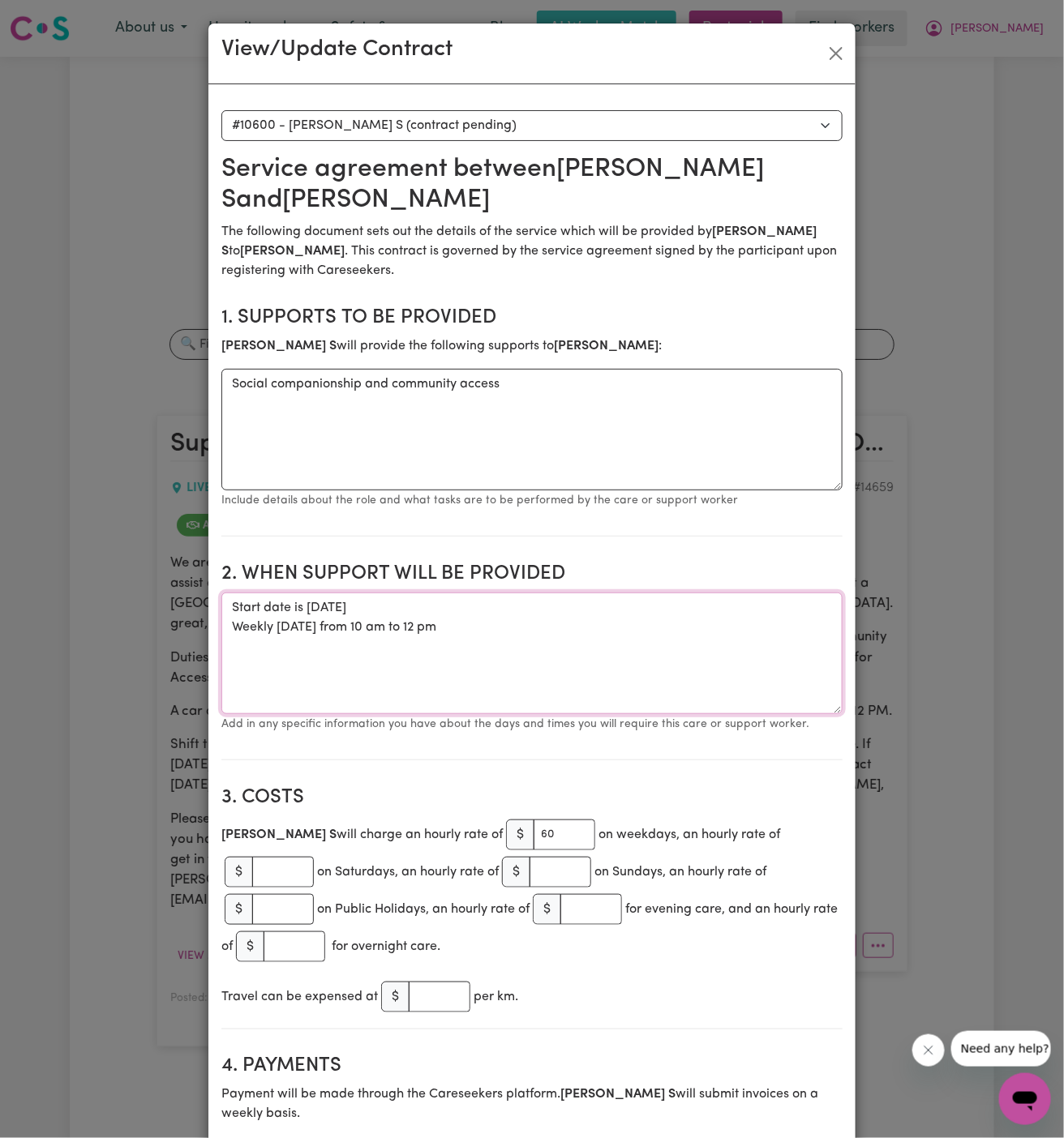
click at [453, 660] on textarea "Start date is [DATE] Weekly [DATE] from 10 am to 12 pm" at bounding box center [532, 653] width 622 height 122
drag, startPoint x: 501, startPoint y: 638, endPoint x: 217, endPoint y: 603, distance: 286.1
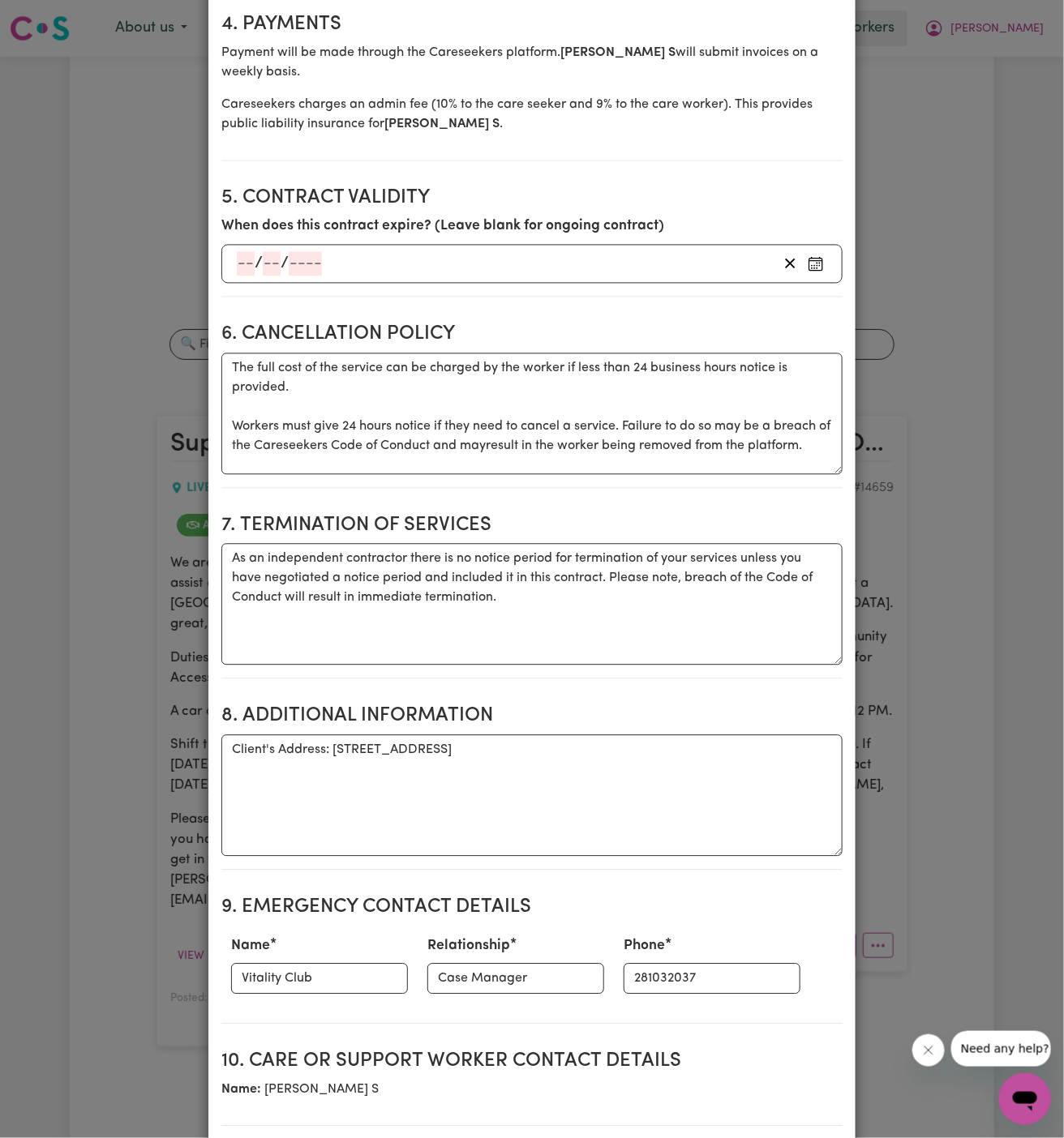
scroll to position [1289, 0]
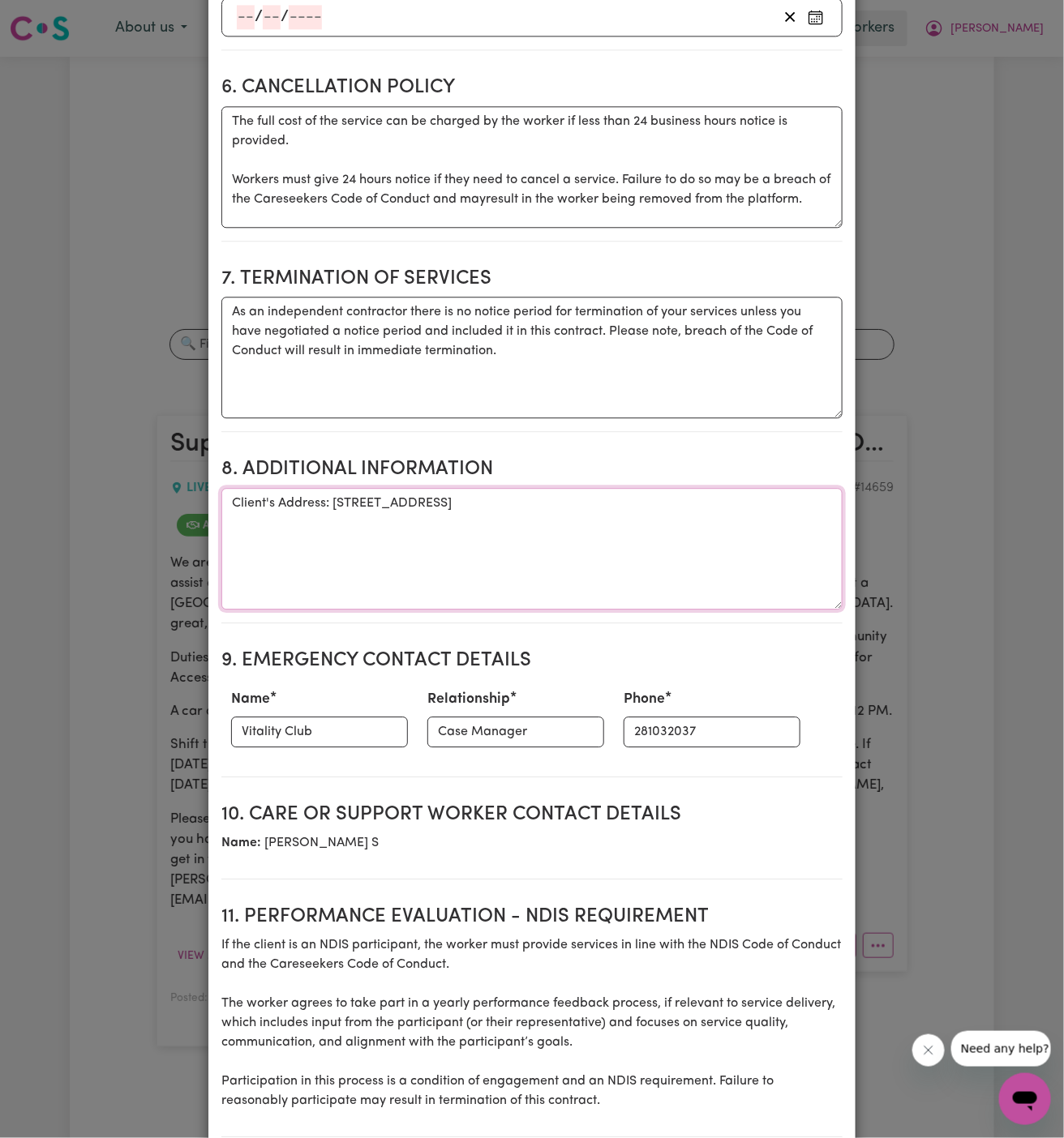
click at [414, 488] on textarea "Client's Address: [STREET_ADDRESS]" at bounding box center [532, 548] width 622 height 122
drag, startPoint x: 330, startPoint y: 466, endPoint x: 769, endPoint y: 459, distance: 439.1
click at [769, 488] on textarea "Client's Address: [STREET_ADDRESS]" at bounding box center [532, 548] width 622 height 122
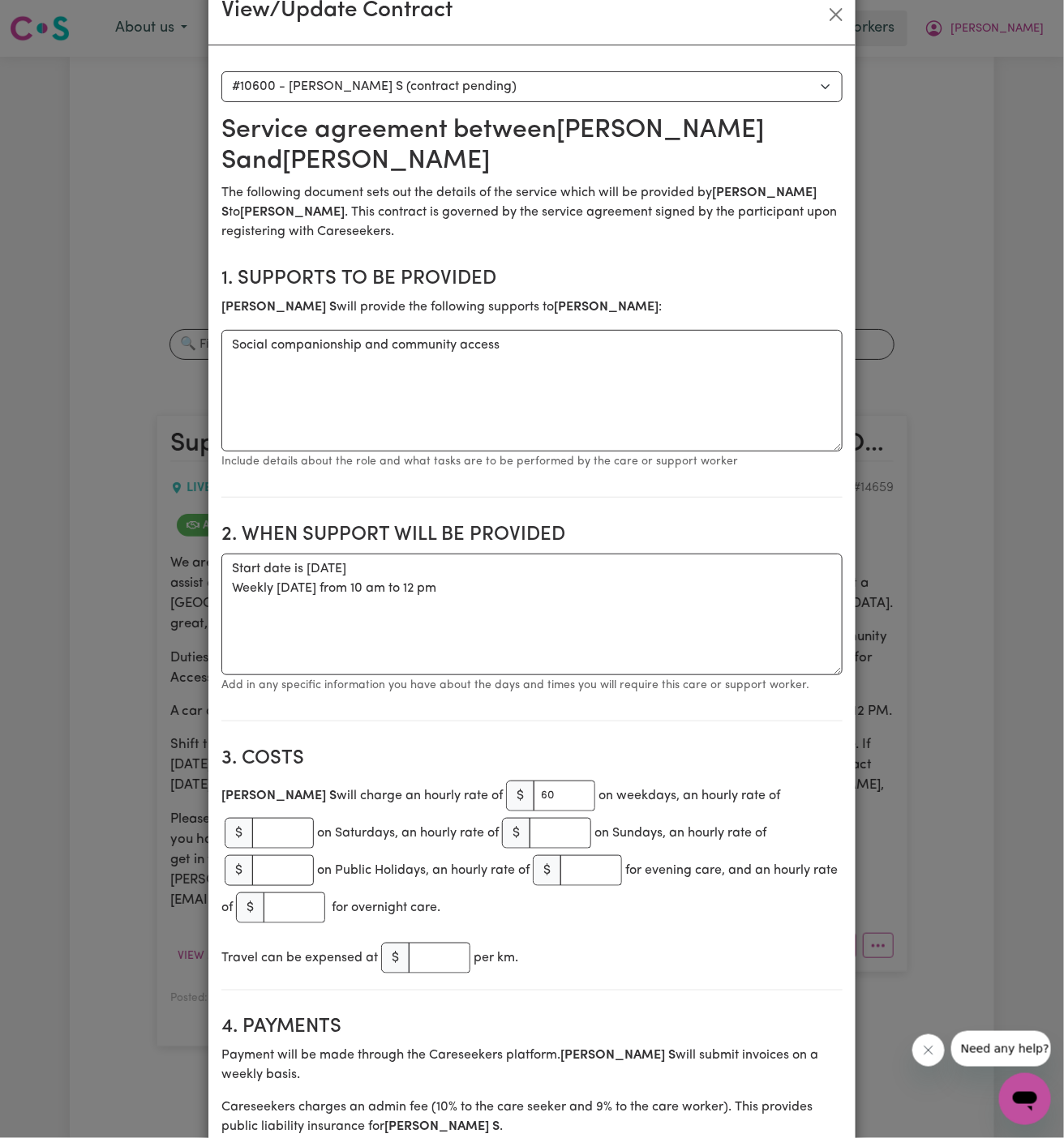
scroll to position [0, 0]
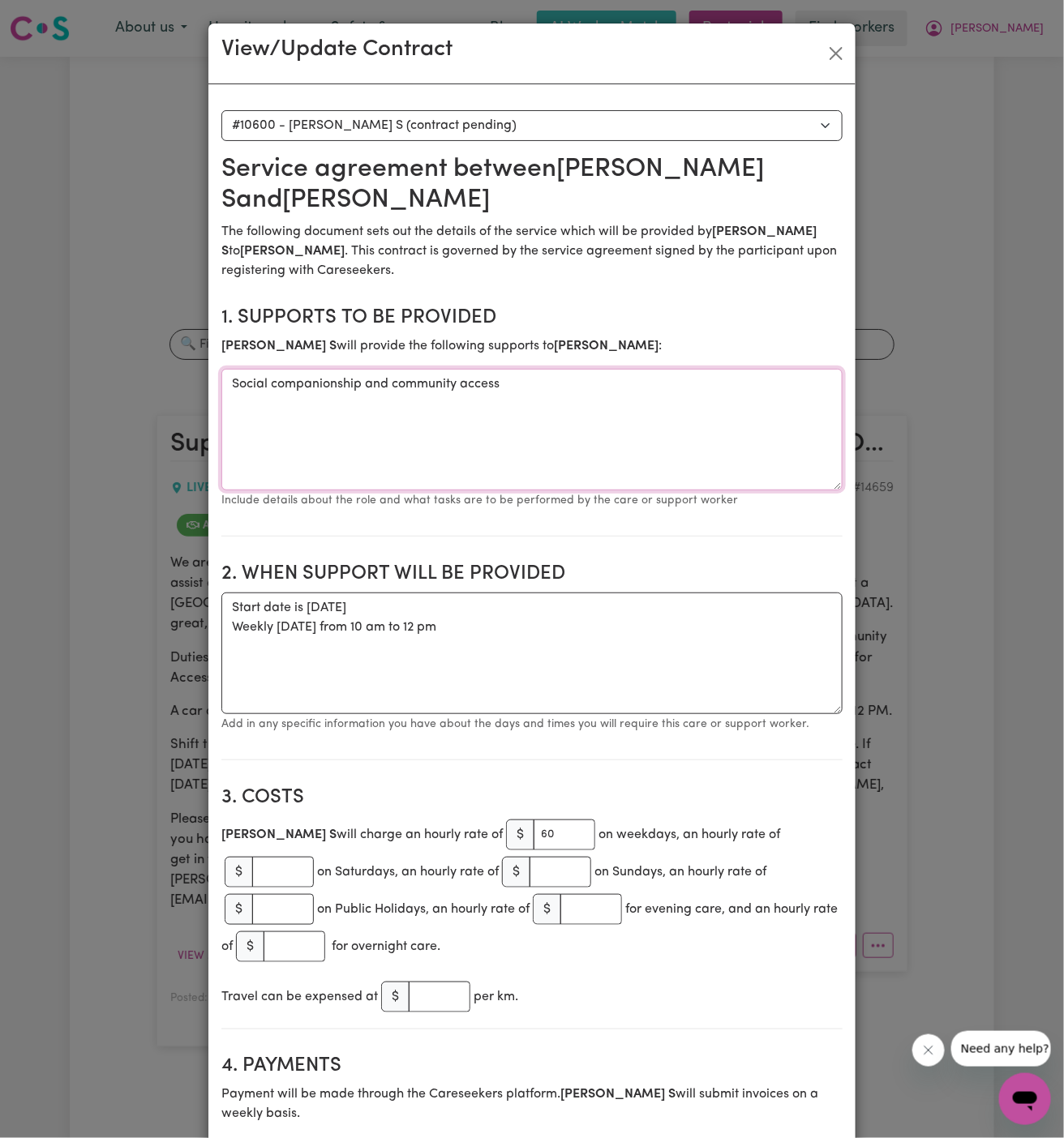
click at [414, 378] on textarea "Social companionship and community access" at bounding box center [532, 429] width 622 height 122
click at [450, 645] on textarea "Start date is [DATE] Weekly [DATE] from 10 am to 12 pm" at bounding box center [532, 653] width 622 height 122
click at [382, 606] on textarea "Start date is [DATE] Weekly [DATE] from 10 am to 12 pm" at bounding box center [532, 653] width 622 height 122
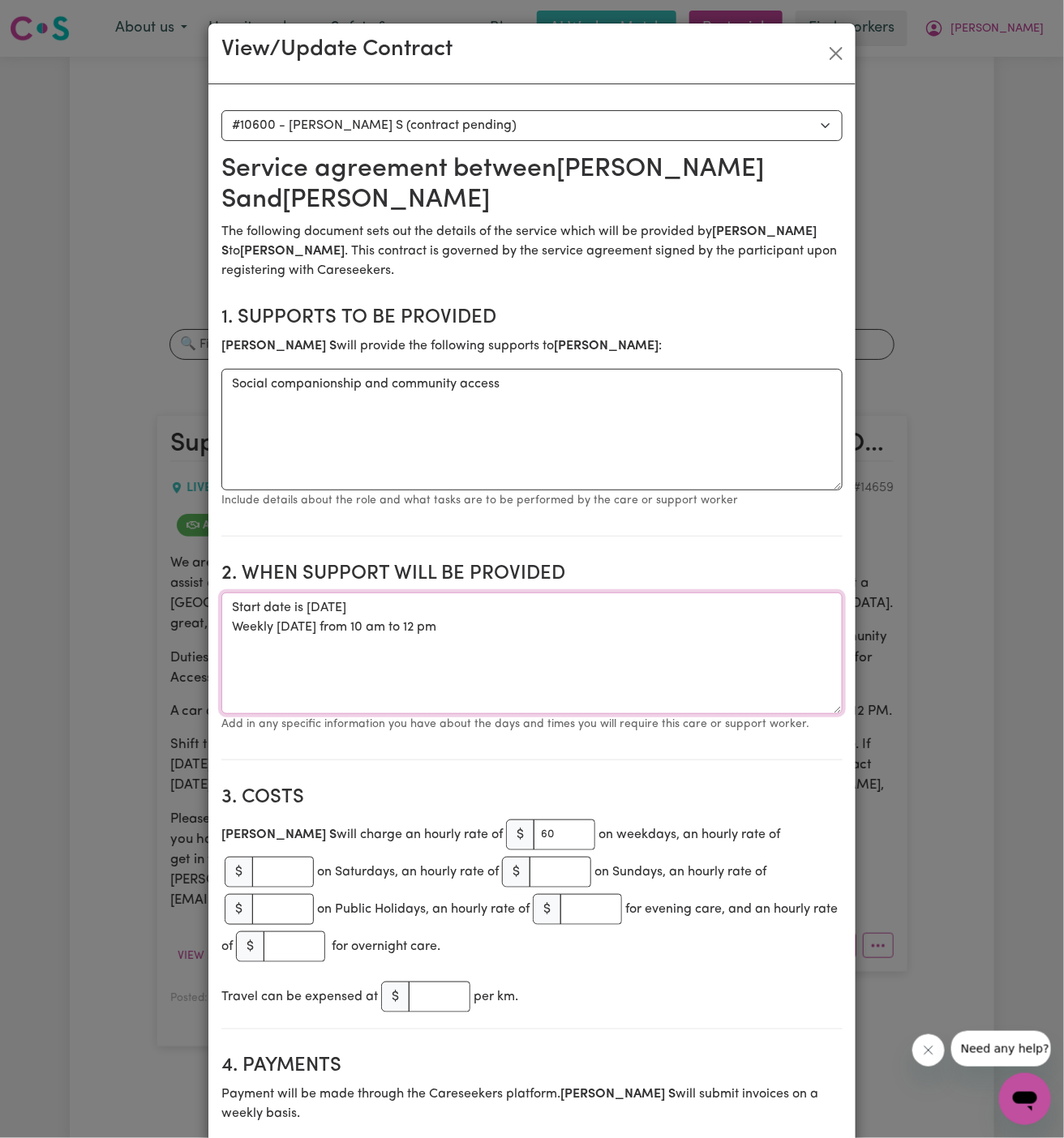
click at [297, 621] on textarea "Start date is [DATE] Weekly [DATE] from 10 am to 12 pm" at bounding box center [532, 653] width 622 height 122
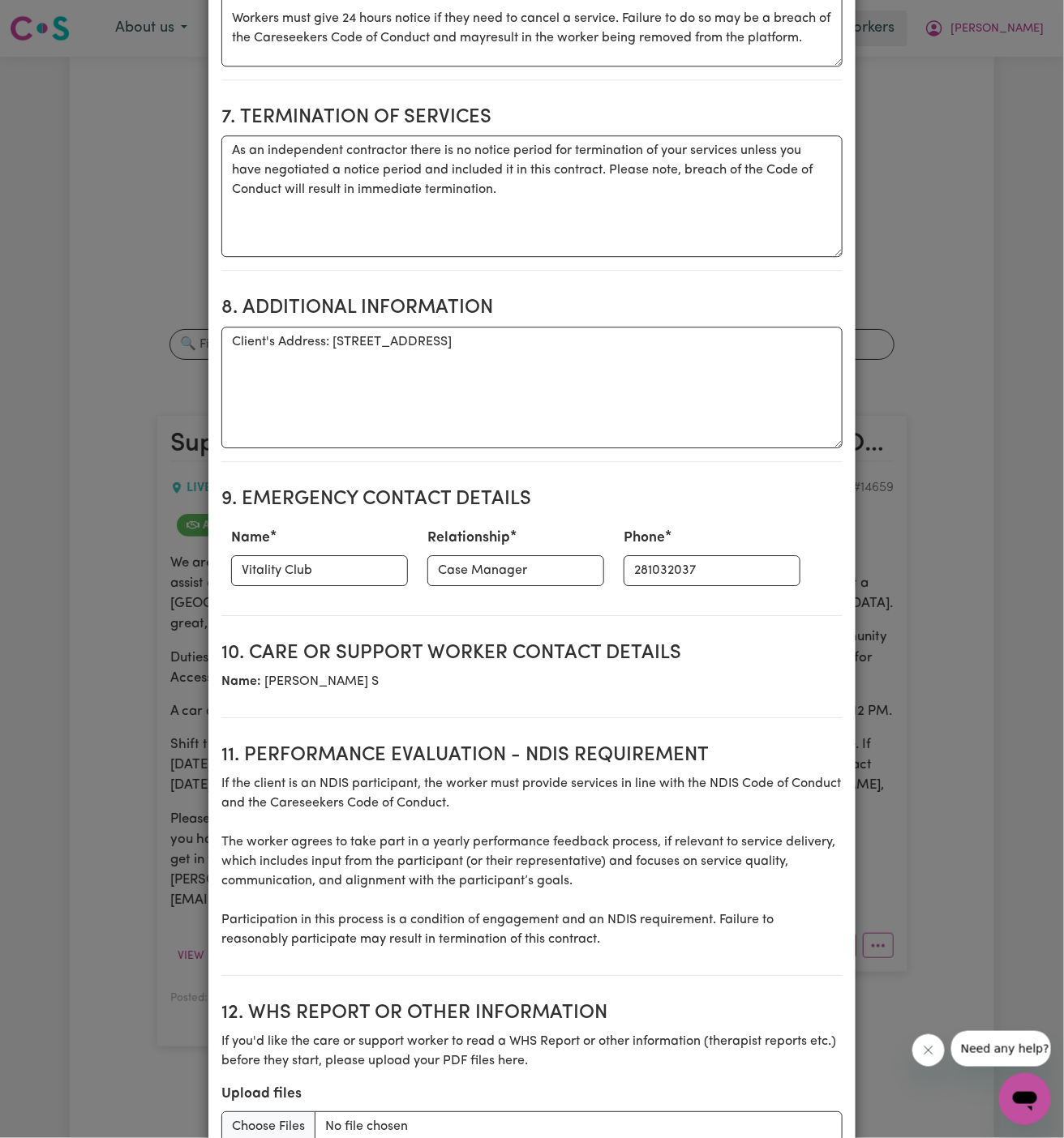
scroll to position [1681, 0]
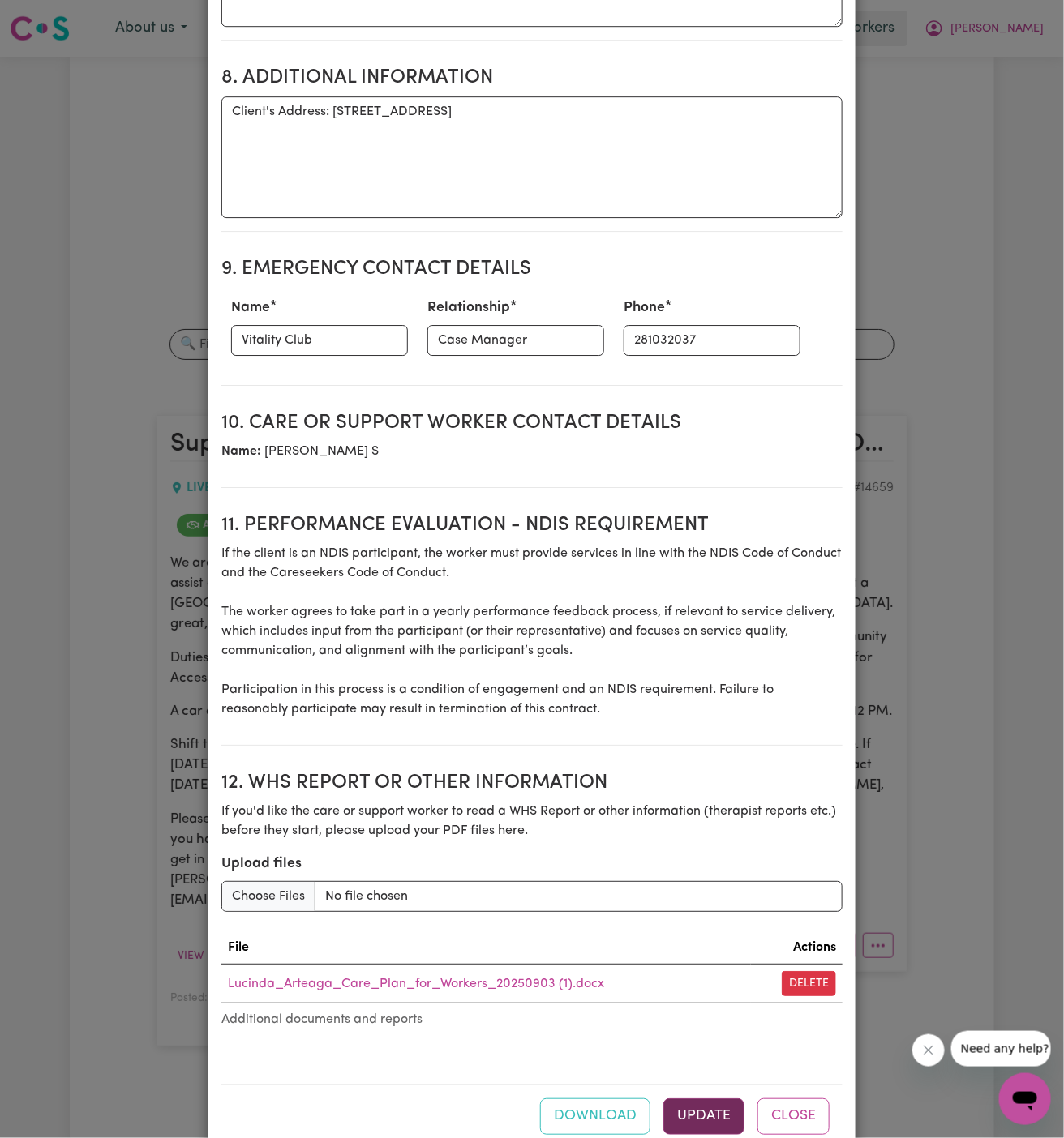
type textarea "Start date is [DATE] Weekly [DATE] from 10 am to 12 pm"
click at [716, 1099] on button "Update" at bounding box center [703, 1117] width 81 height 35
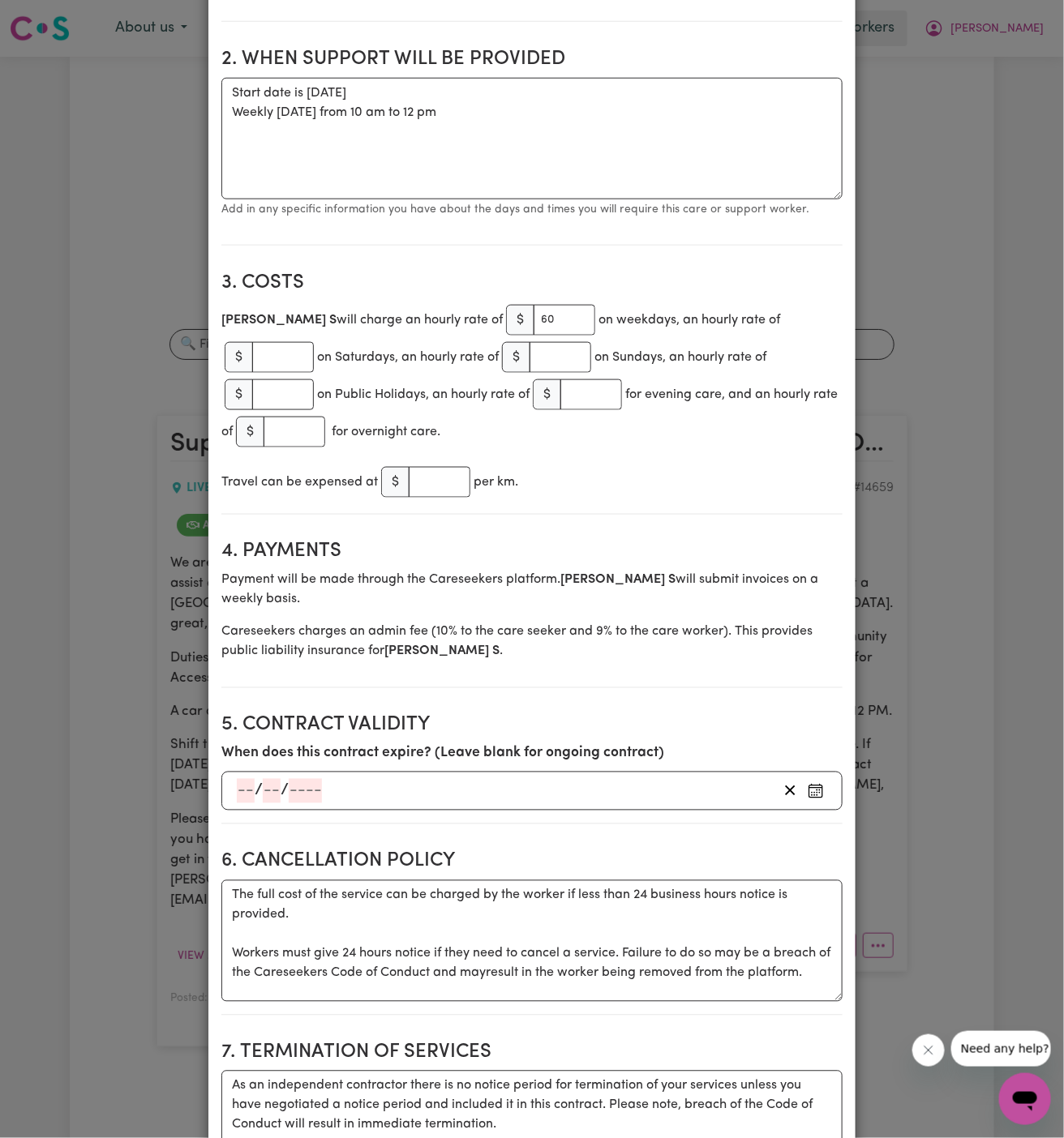
scroll to position [0, 0]
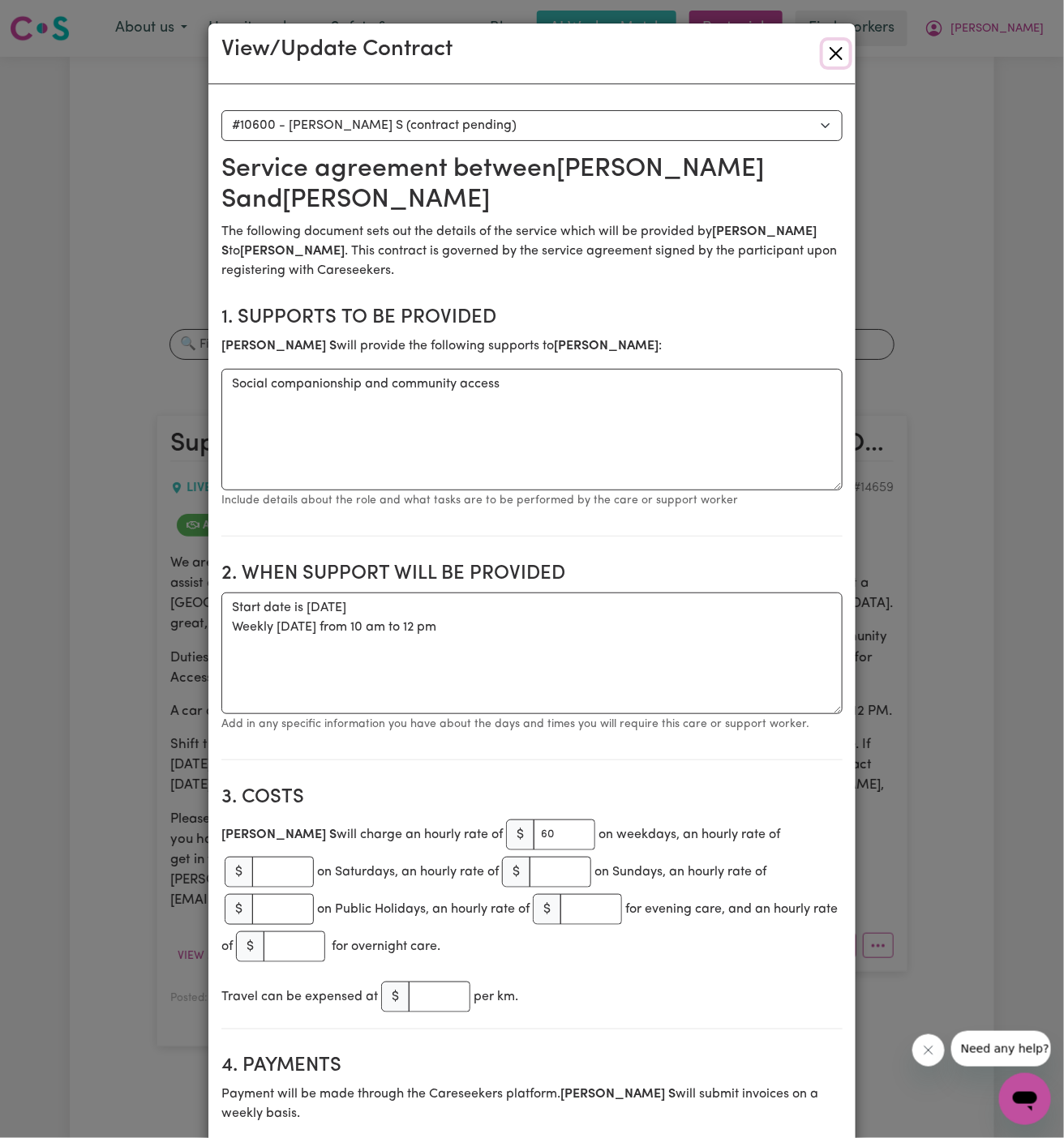
click at [848, 48] on button "Close" at bounding box center [836, 54] width 26 height 26
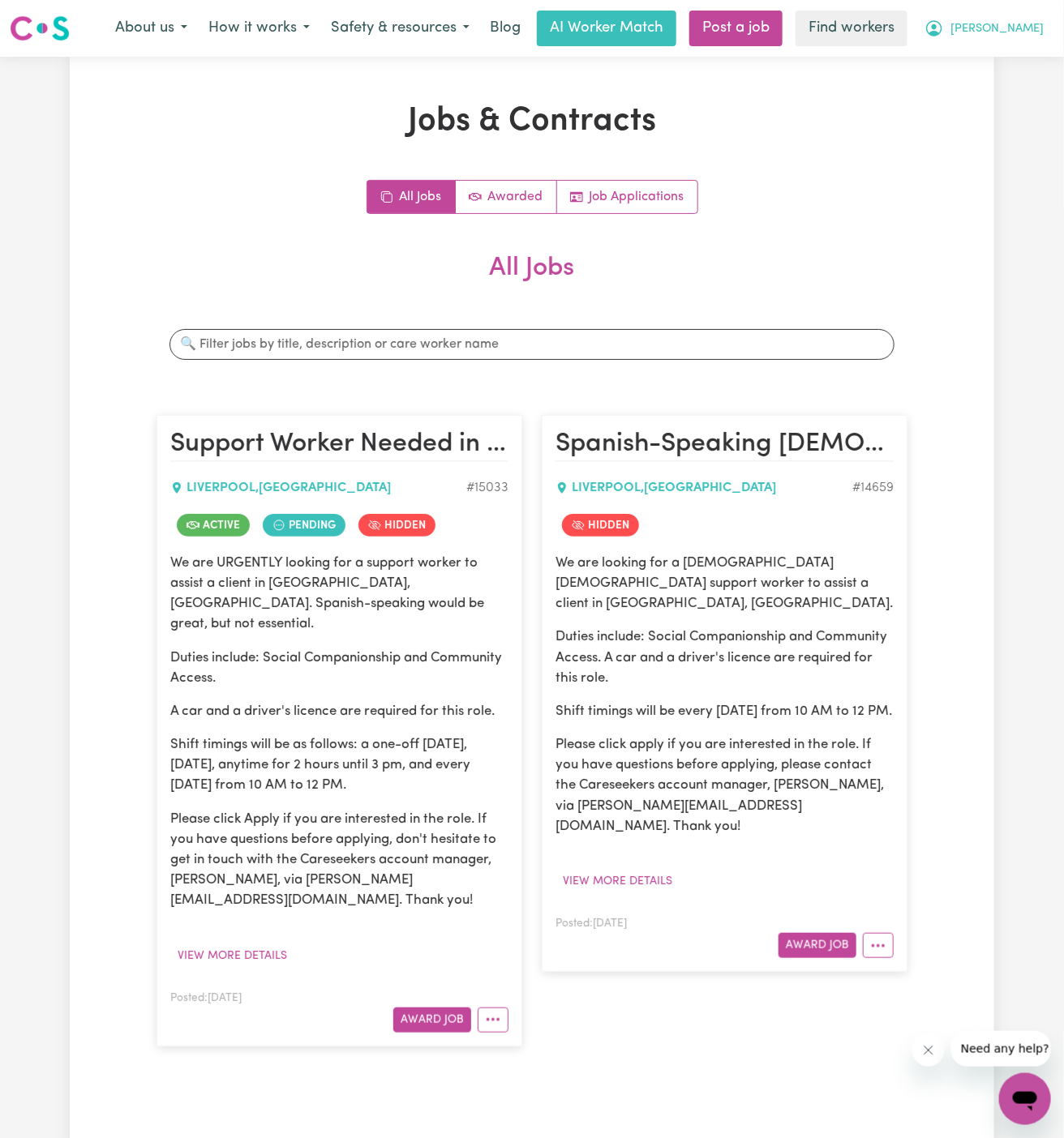
click at [1018, 23] on span "[PERSON_NAME]" at bounding box center [997, 29] width 93 height 18
click at [1005, 90] on link "Logout" at bounding box center [990, 93] width 128 height 31
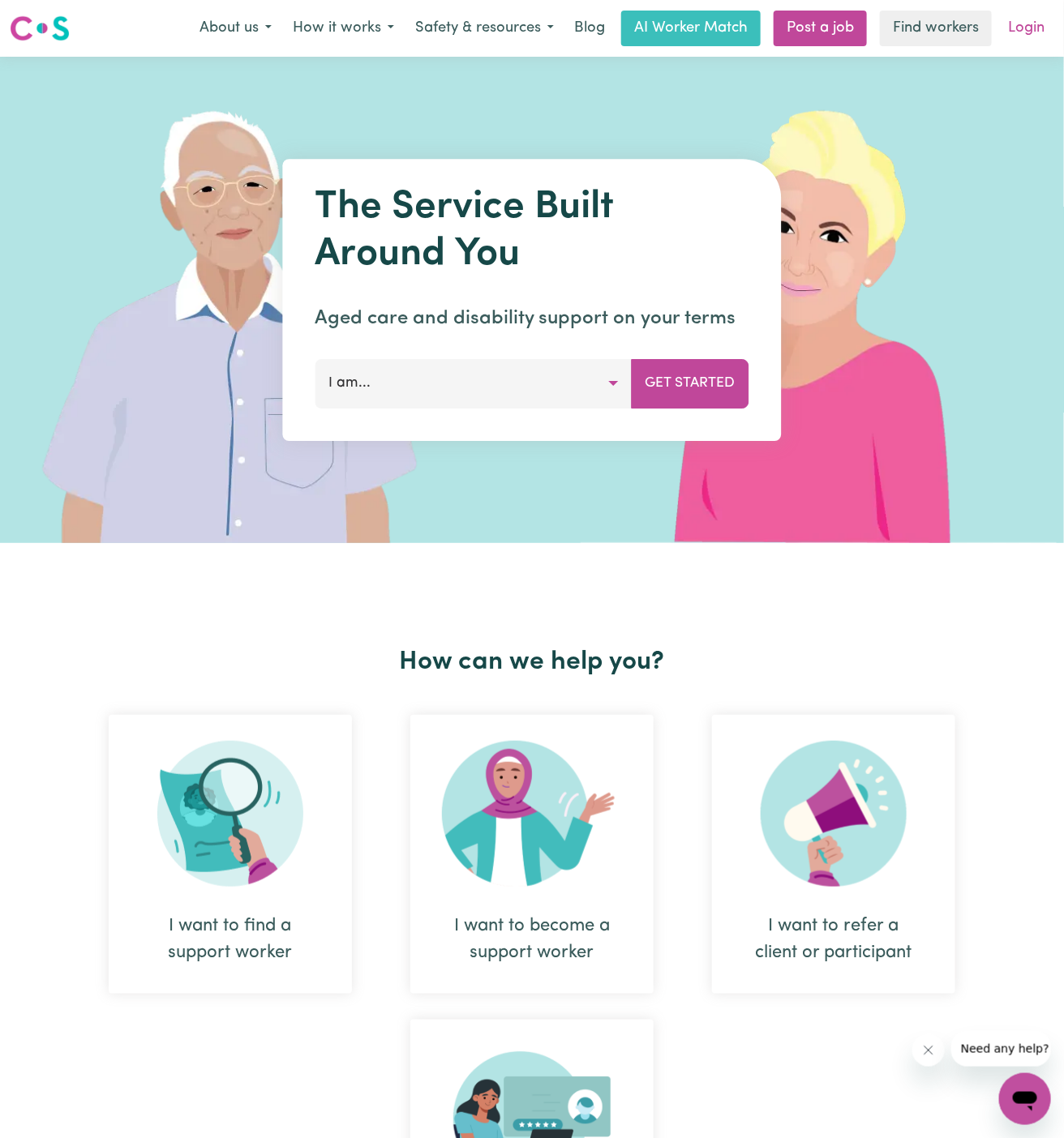
click at [1024, 17] on link "Login" at bounding box center [1026, 28] width 56 height 35
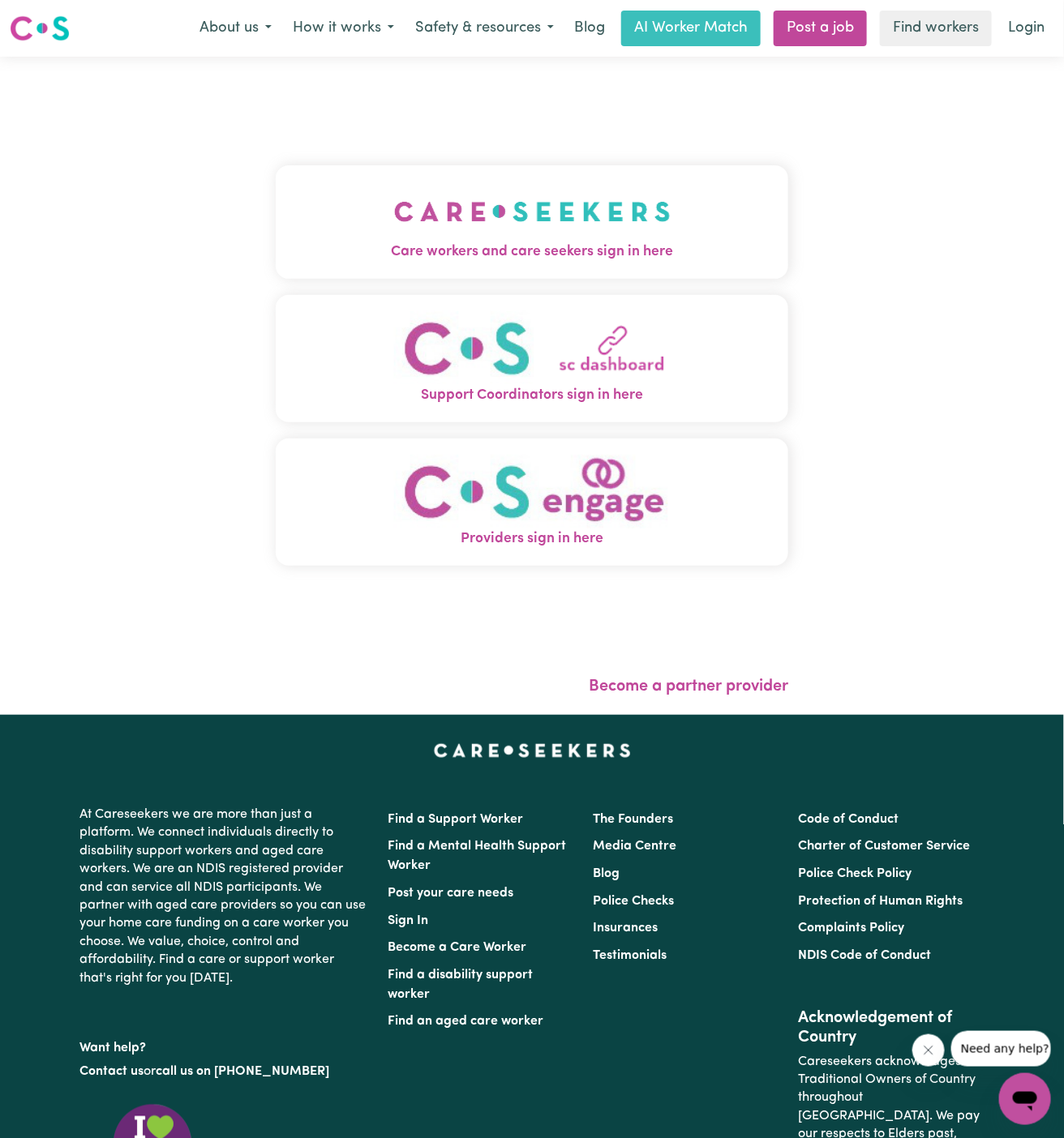
click at [629, 240] on img "Care workers and care seekers sign in here" at bounding box center [532, 212] width 277 height 60
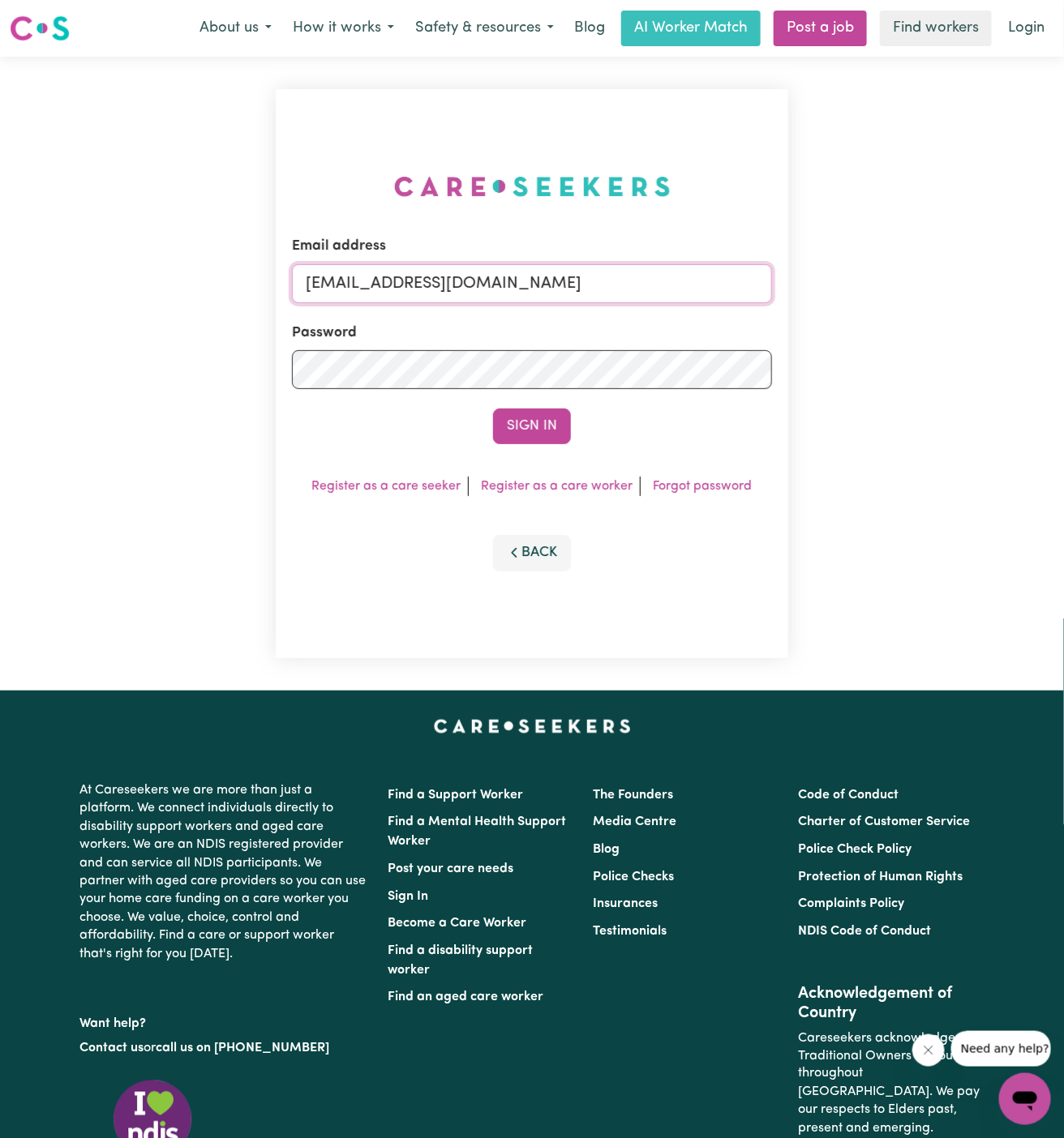
drag, startPoint x: 388, startPoint y: 285, endPoint x: 926, endPoint y: 285, distance: 538.0
click at [926, 285] on div "Email address [EMAIL_ADDRESS][DOMAIN_NAME] Password Sign In Register as a care …" at bounding box center [532, 373] width 1064 height 634
paste input "RuthHarrisonV"
type input "[EMAIL_ADDRESS][DOMAIN_NAME]"
click at [493, 409] on button "Sign In" at bounding box center [532, 426] width 78 height 35
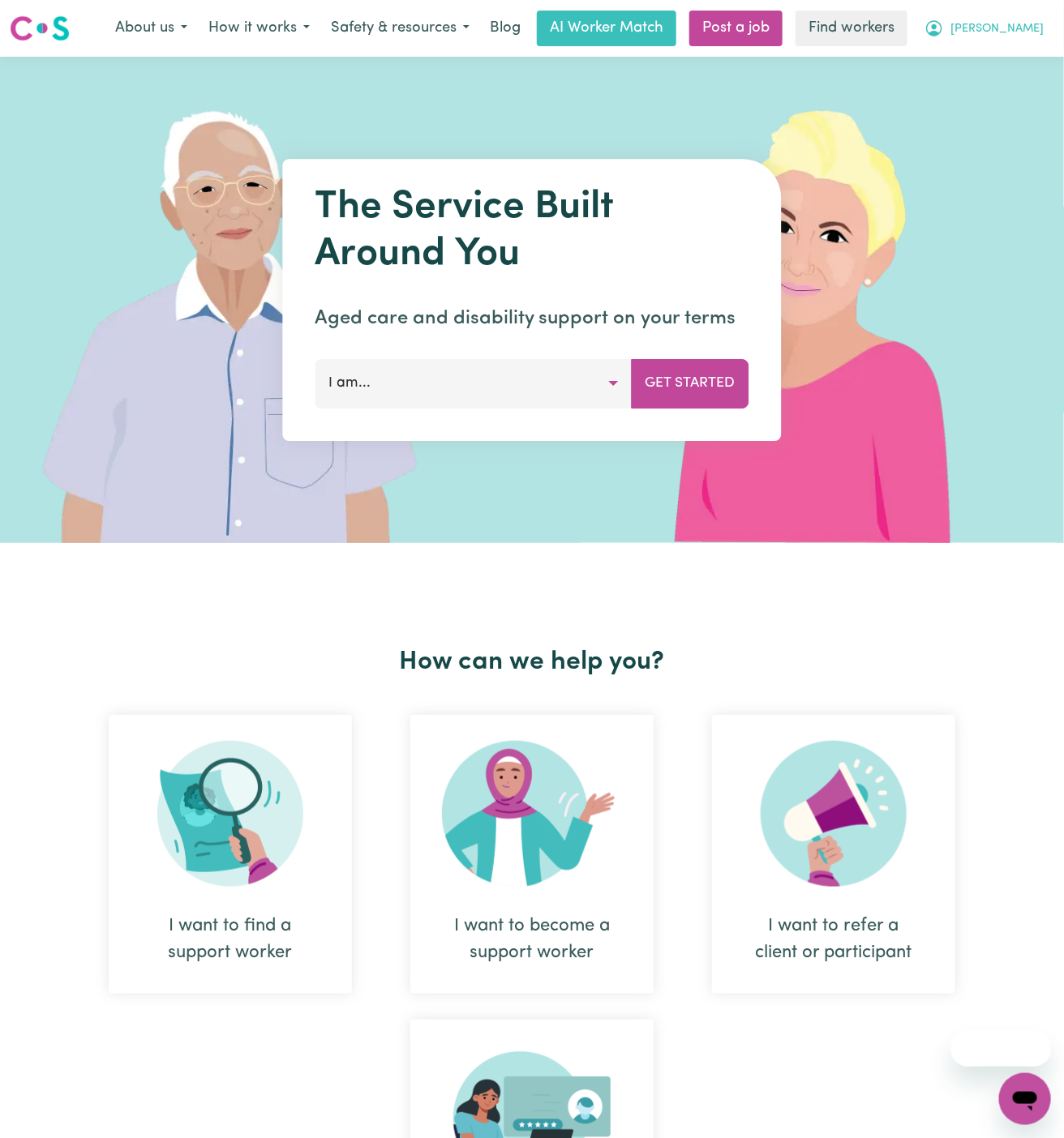
click at [1030, 24] on span "[PERSON_NAME]" at bounding box center [997, 29] width 93 height 18
click at [1025, 89] on link "Logout" at bounding box center [990, 93] width 128 height 31
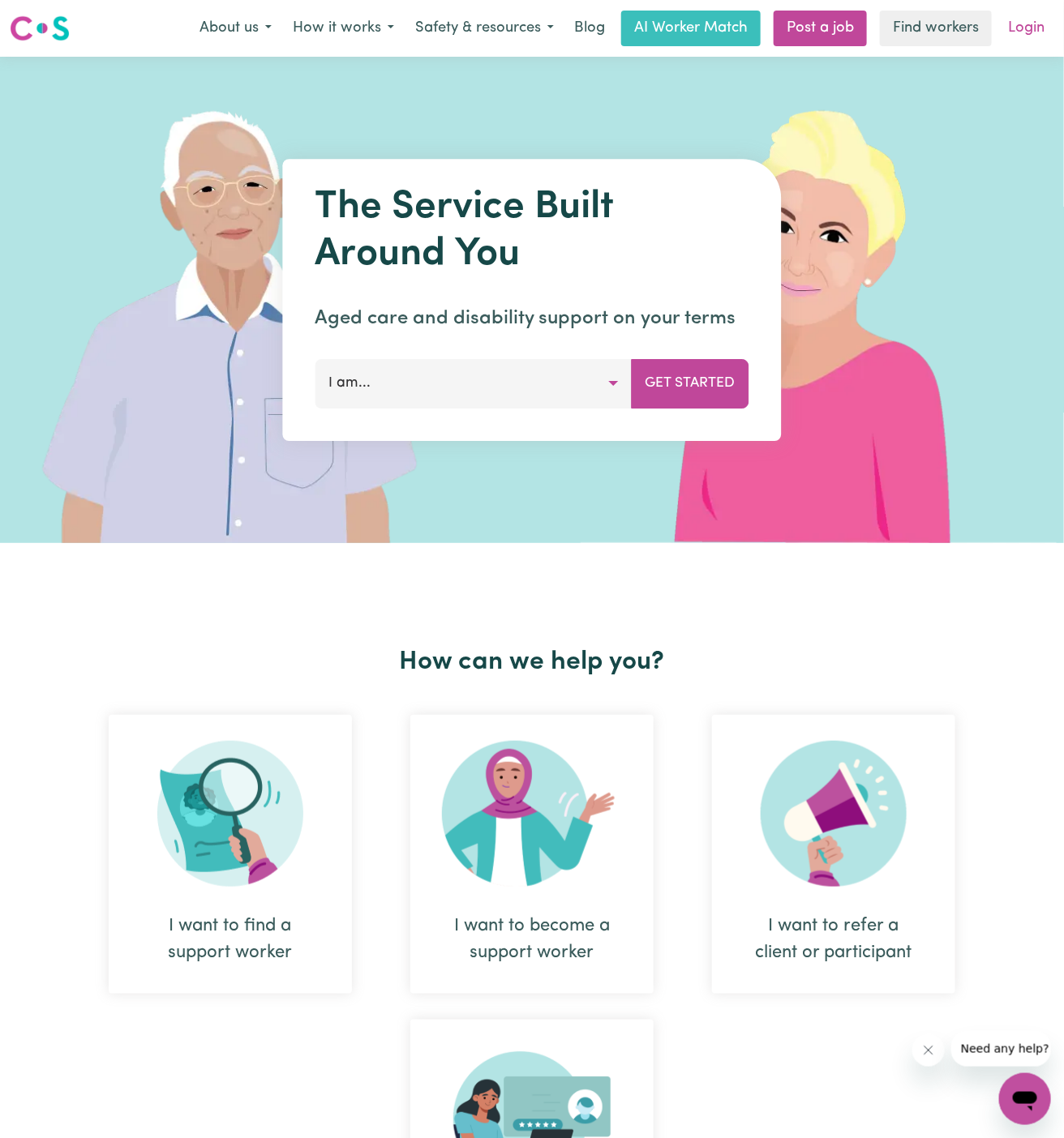
click at [1029, 41] on link "Login" at bounding box center [1026, 28] width 56 height 35
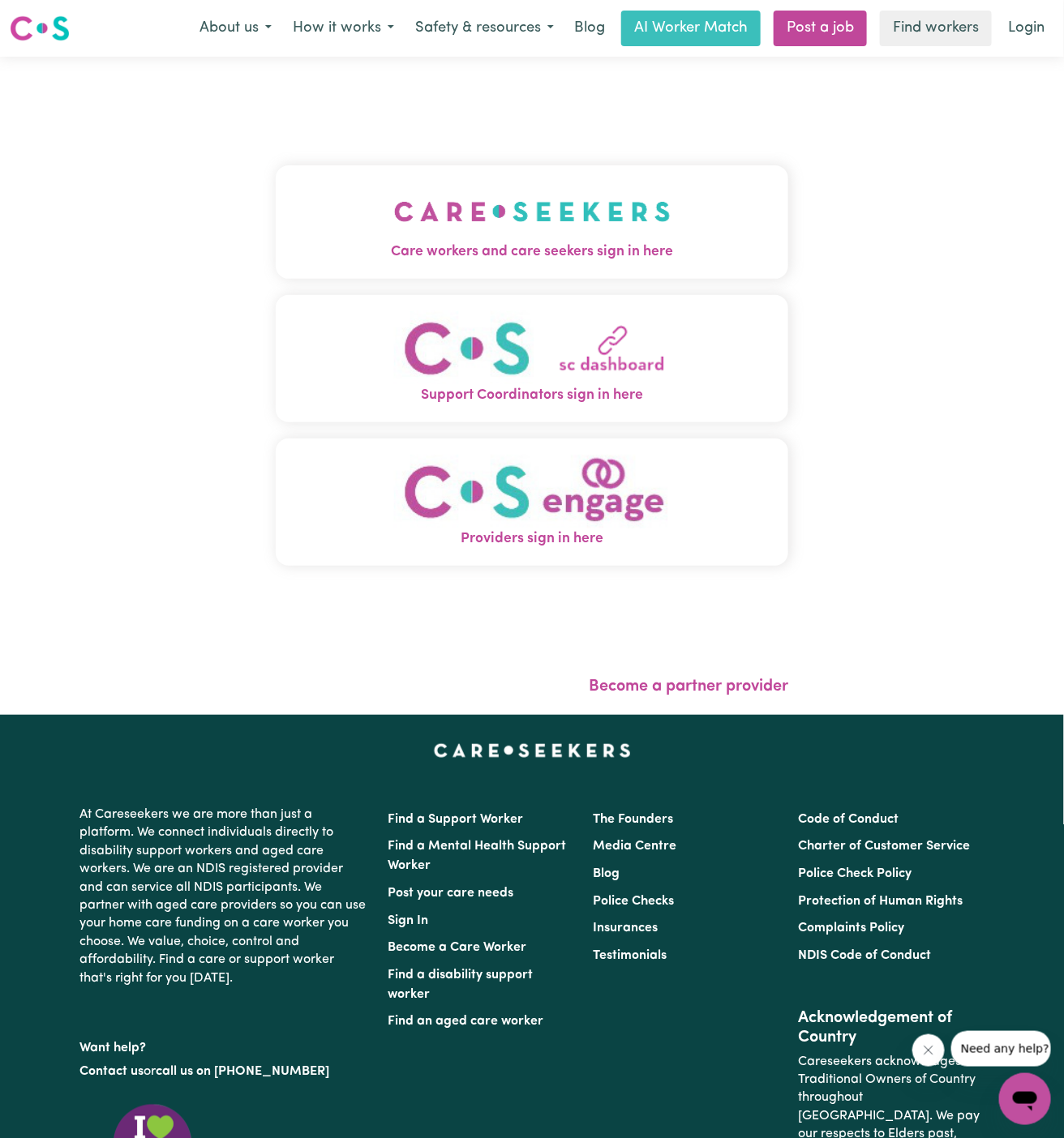
click at [629, 208] on button "Care workers and care seekers sign in here" at bounding box center [532, 222] width 513 height 113
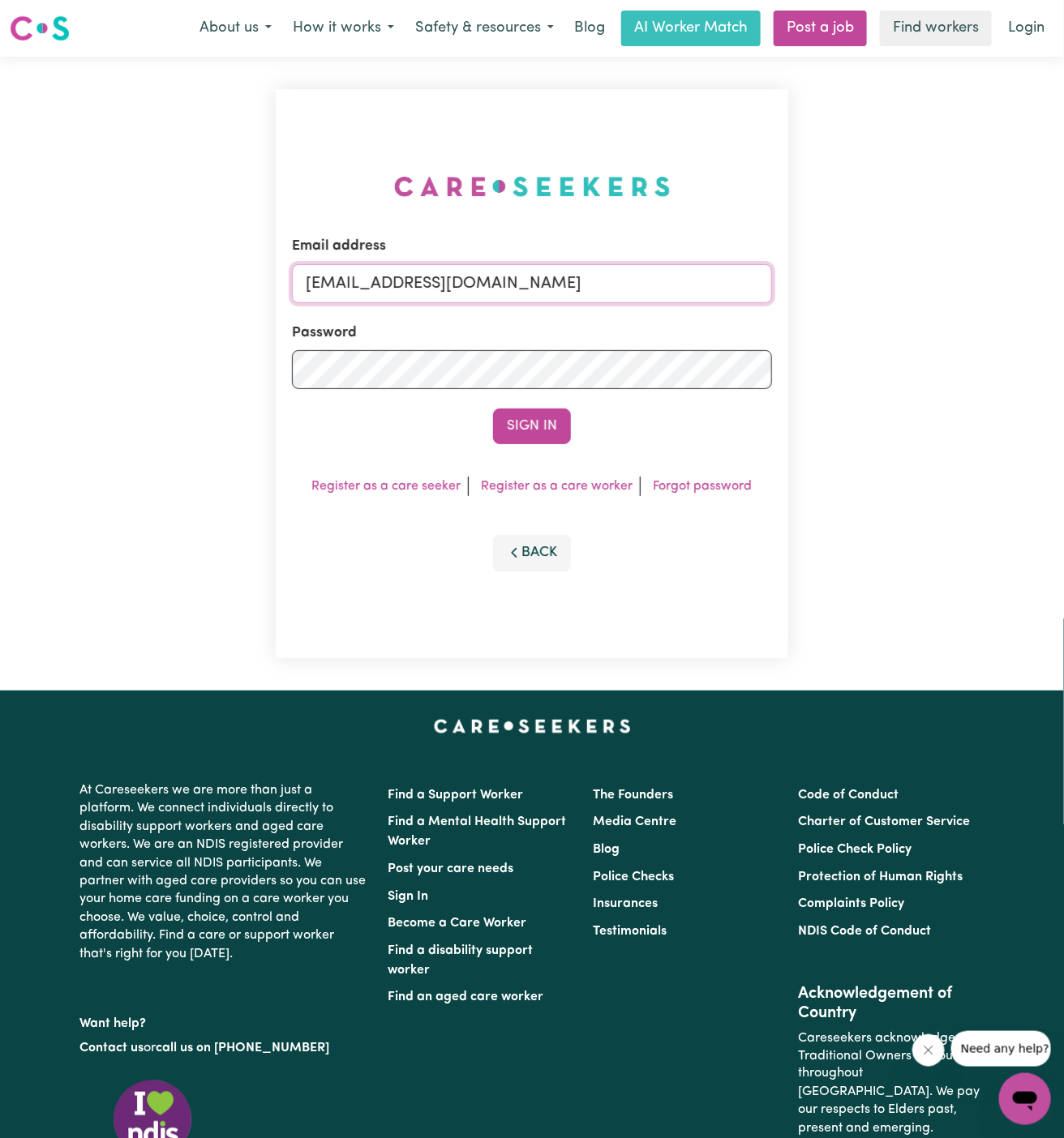
click at [632, 294] on input "[EMAIL_ADDRESS][DOMAIN_NAME]" at bounding box center [532, 284] width 480 height 39
drag, startPoint x: 401, startPoint y: 285, endPoint x: 1014, endPoint y: 332, distance: 614.8
click at [1014, 332] on div "Email address [EMAIL_ADDRESS][DOMAIN_NAME] Password Sign In Register as a care …" at bounding box center [532, 373] width 1064 height 634
paste input "vspandit2011@gmail.com"
type input "superuser~vspandit2011@gmail.com"
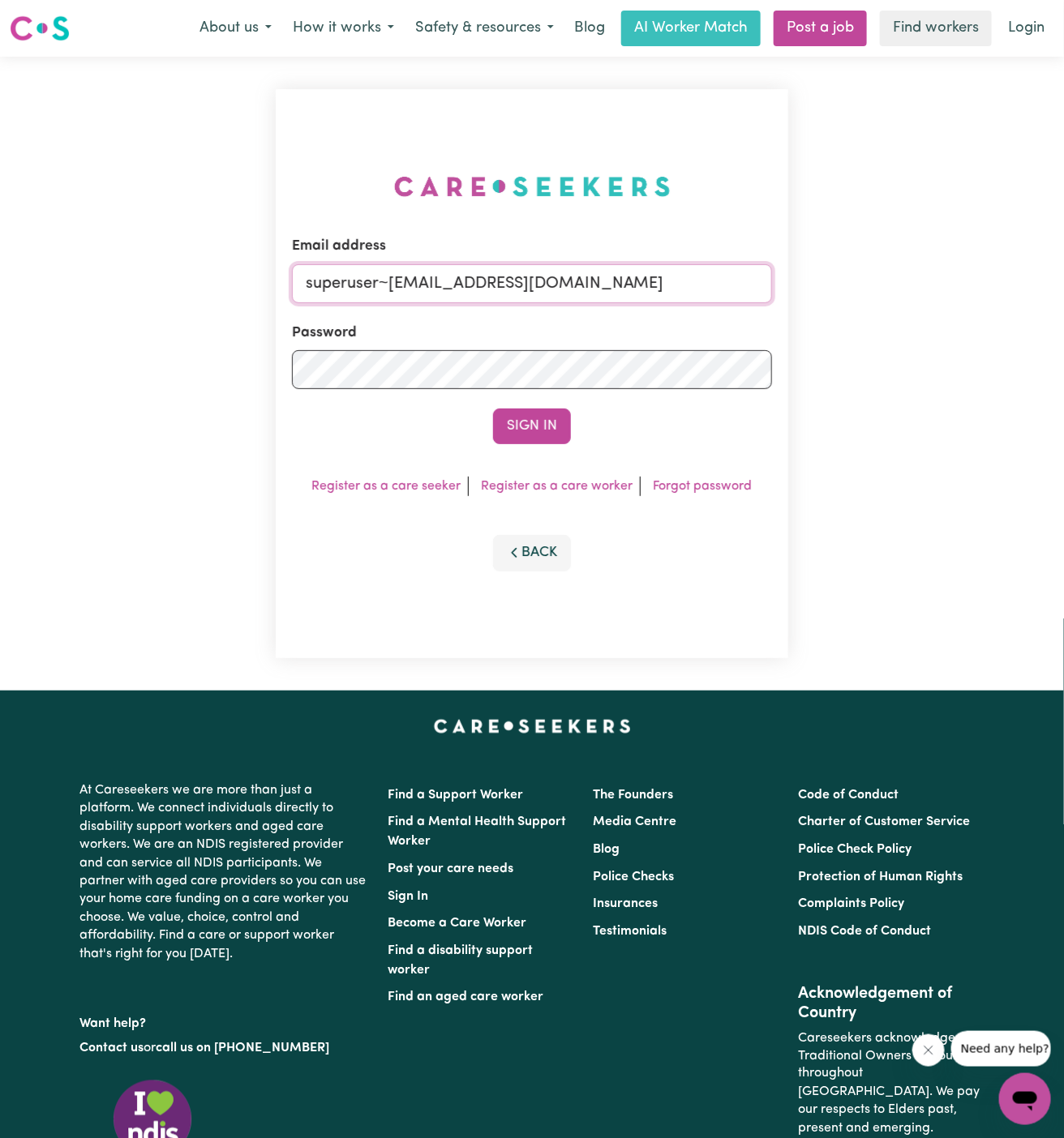
click at [493, 409] on button "Sign In" at bounding box center [532, 426] width 78 height 35
